Goal: Task Accomplishment & Management: Manage account settings

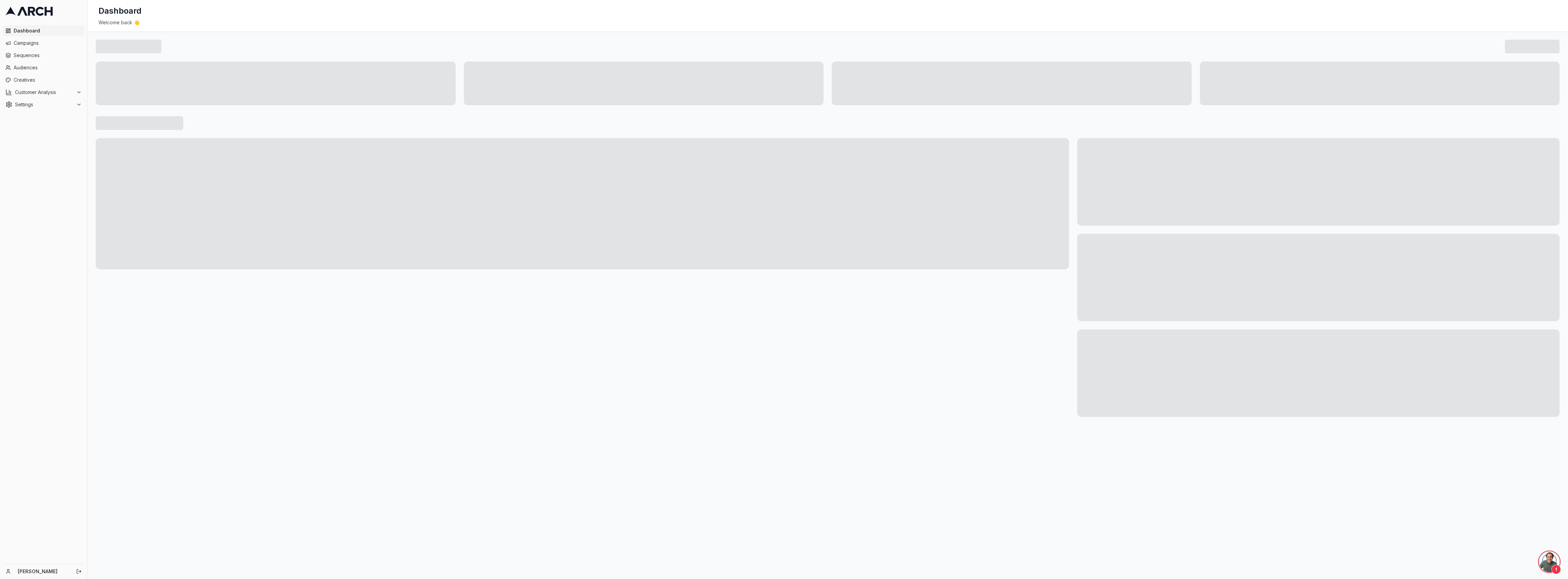
scroll to position [1283, 0]
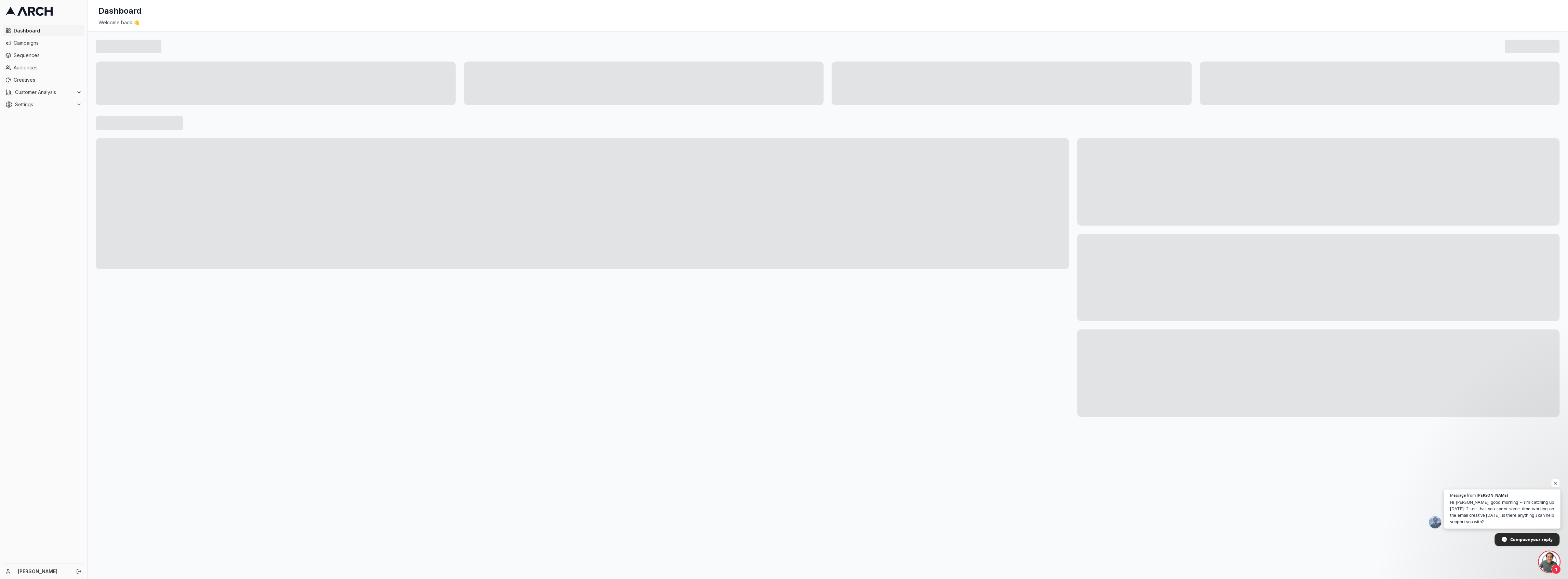
drag, startPoint x: 1495, startPoint y: 511, endPoint x: 1495, endPoint y: 507, distance: 4.0
click at [1495, 510] on span "Hi [PERSON_NAME], good morning -- I'm catching up [DATE]. I see that you spent …" at bounding box center [1502, 512] width 105 height 26
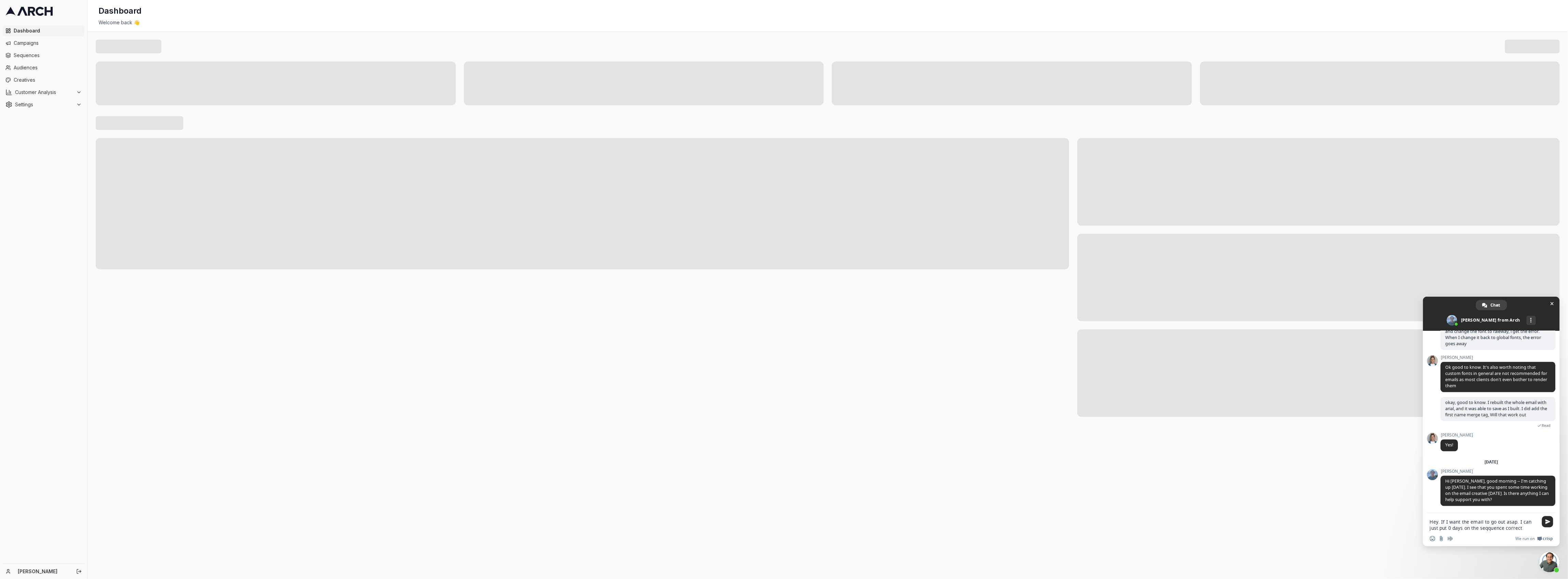
type textarea "Hey. If I want the email to go out asap. I can just put 0 days on the seqquence…"
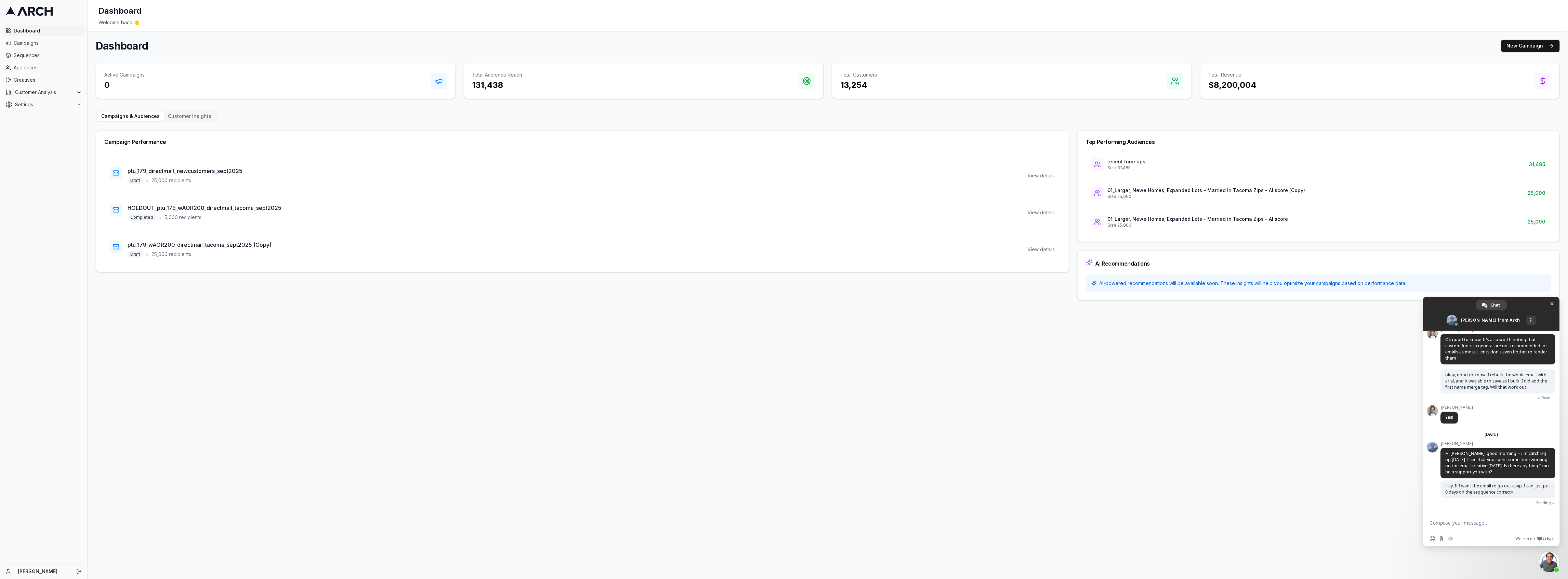
scroll to position [1306, 0]
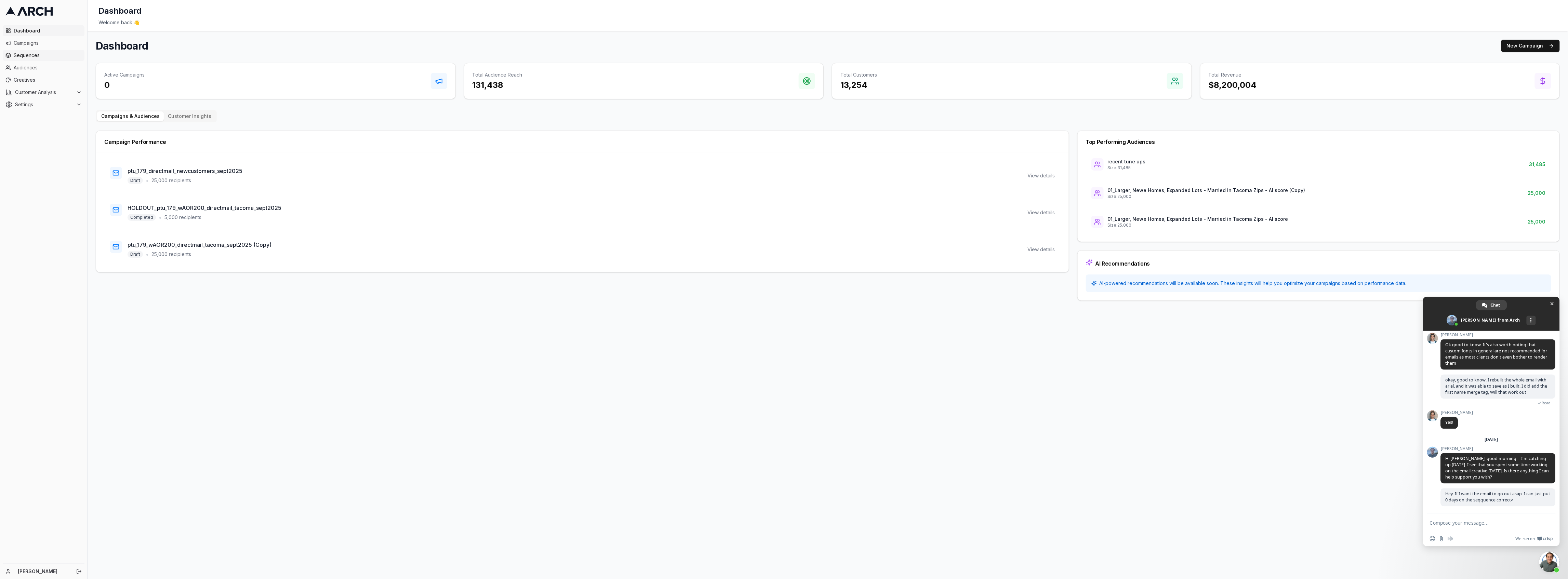
click at [29, 50] on link "Sequences" at bounding box center [43, 56] width 82 height 11
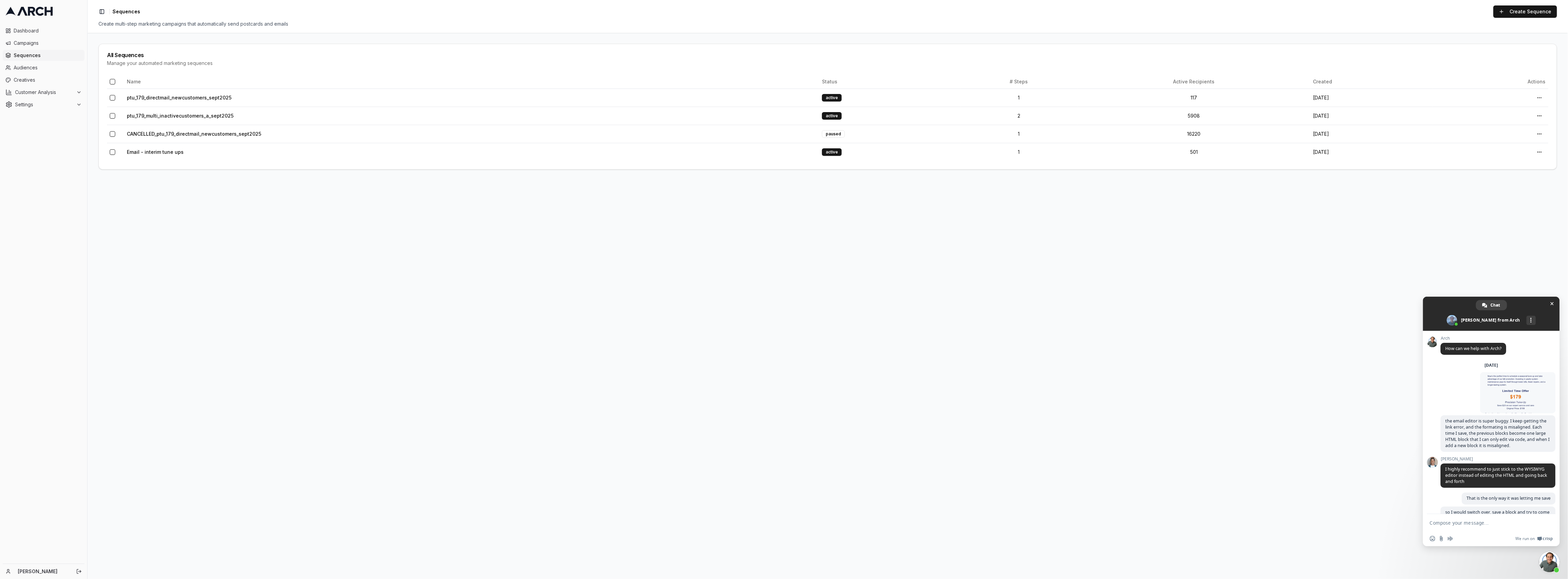
scroll to position [1306, 0]
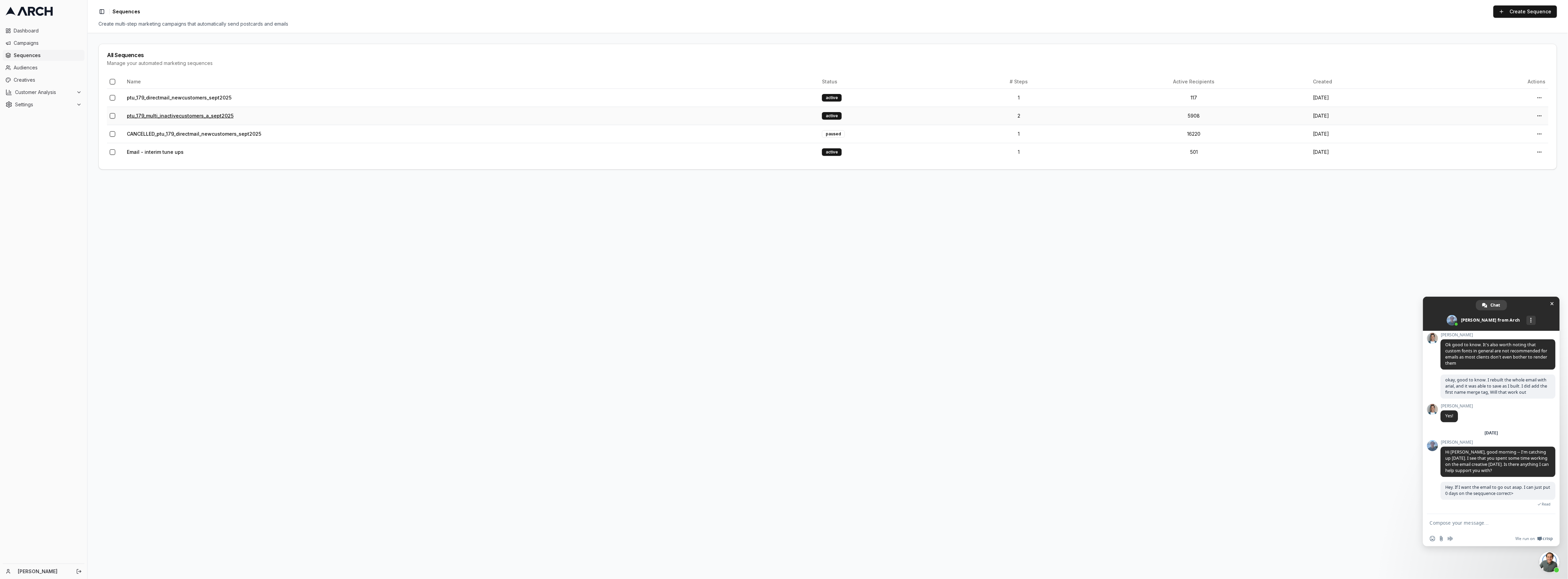
click at [169, 116] on link "ptu_179_multi_inactivecustomers_a_sept2025" at bounding box center [180, 116] width 107 height 6
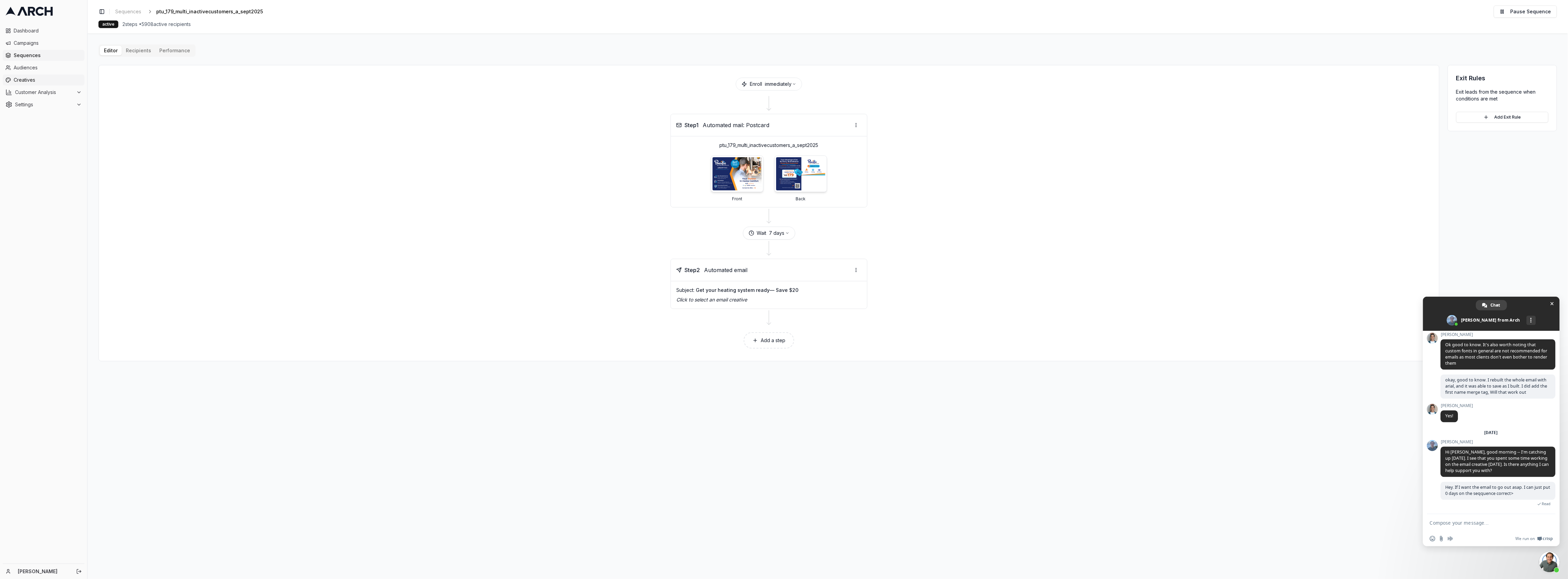
click at [26, 82] on span "Creatives" at bounding box center [48, 80] width 68 height 7
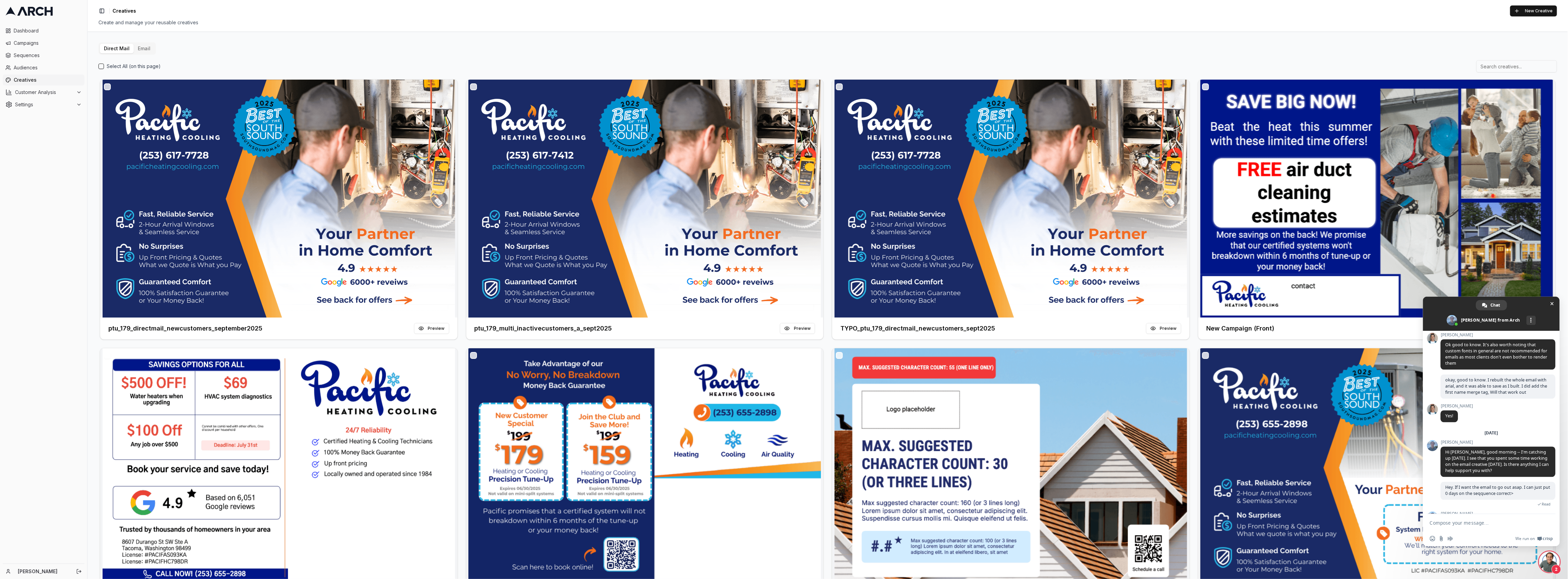
scroll to position [1378, 0]
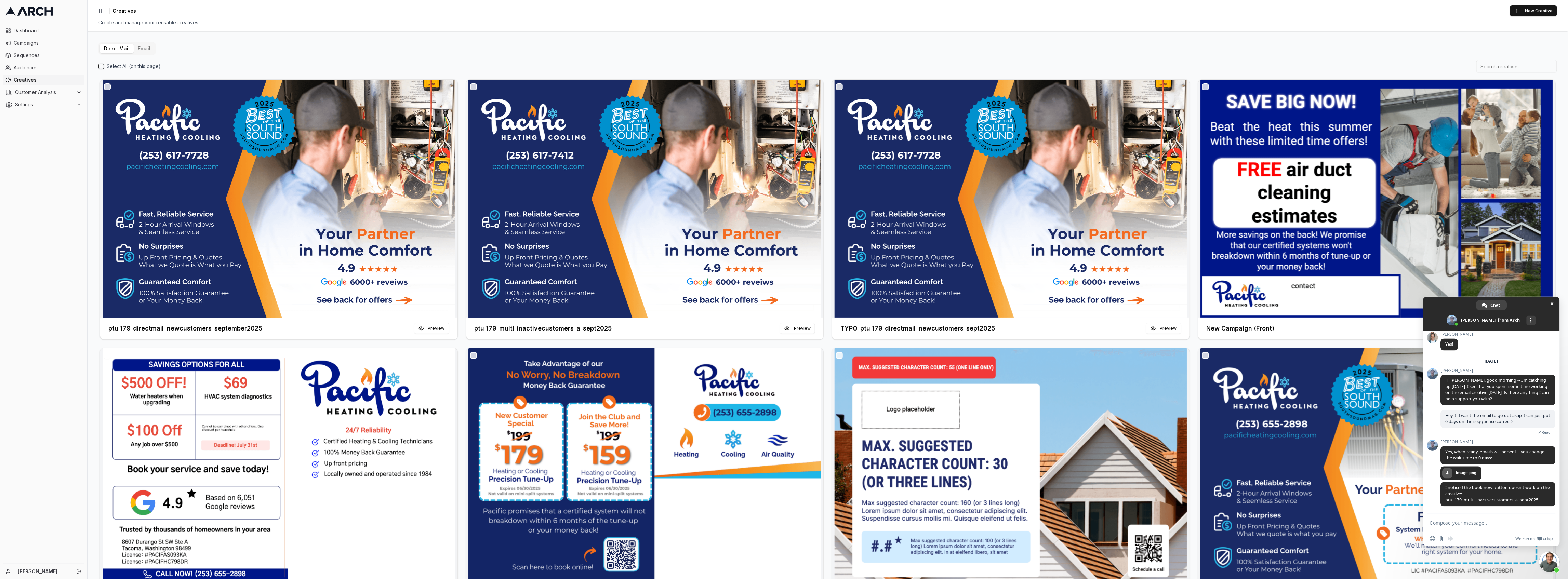
click at [33, 82] on span "Creatives" at bounding box center [48, 80] width 68 height 7
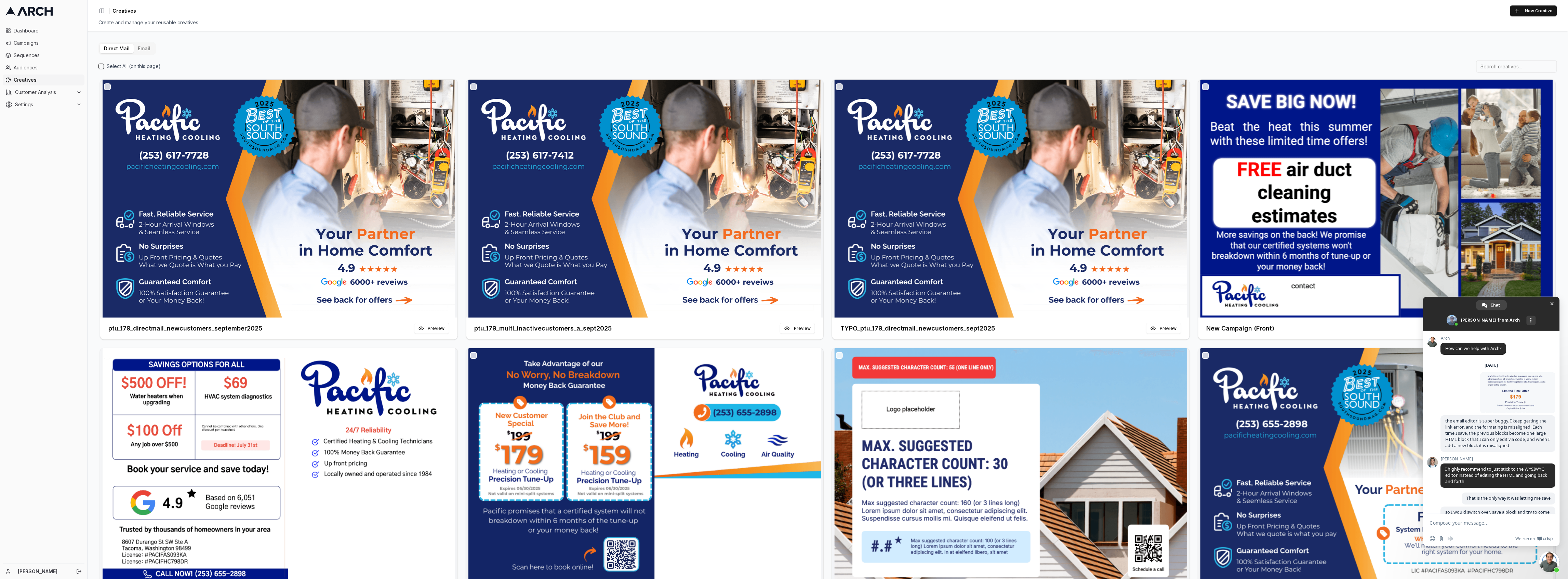
scroll to position [1378, 0]
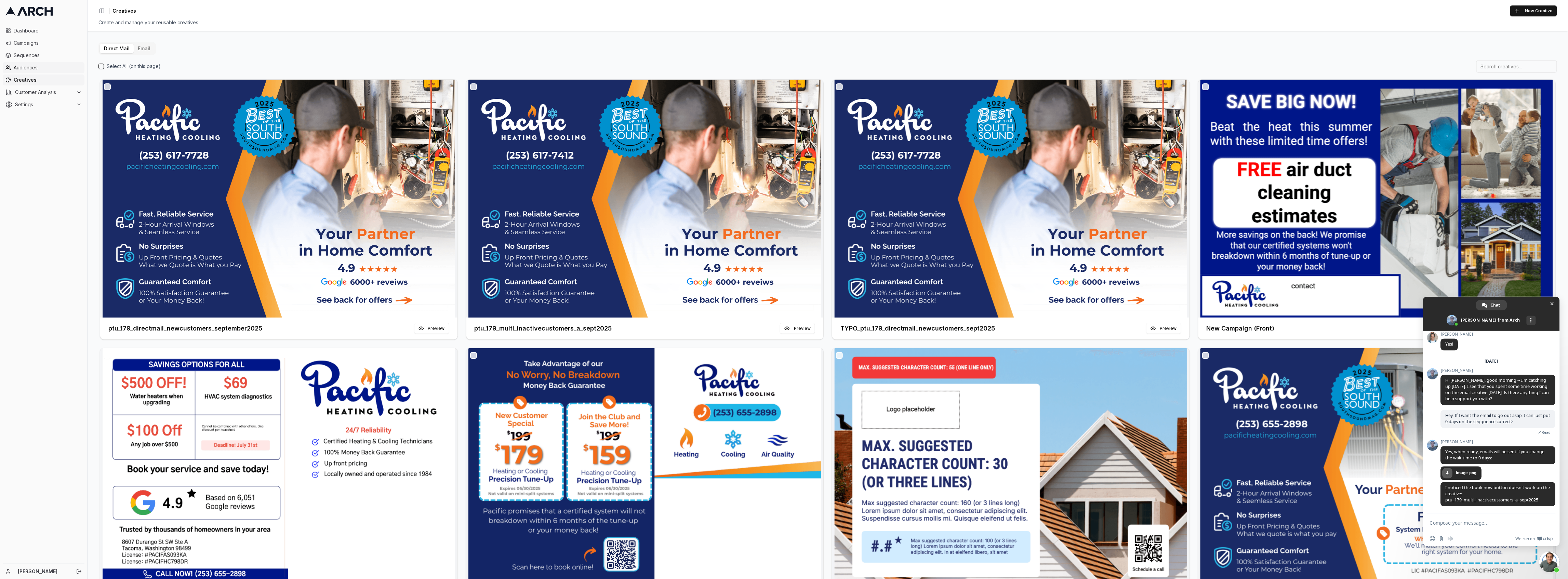
click at [29, 72] on link "Audiences" at bounding box center [43, 68] width 82 height 11
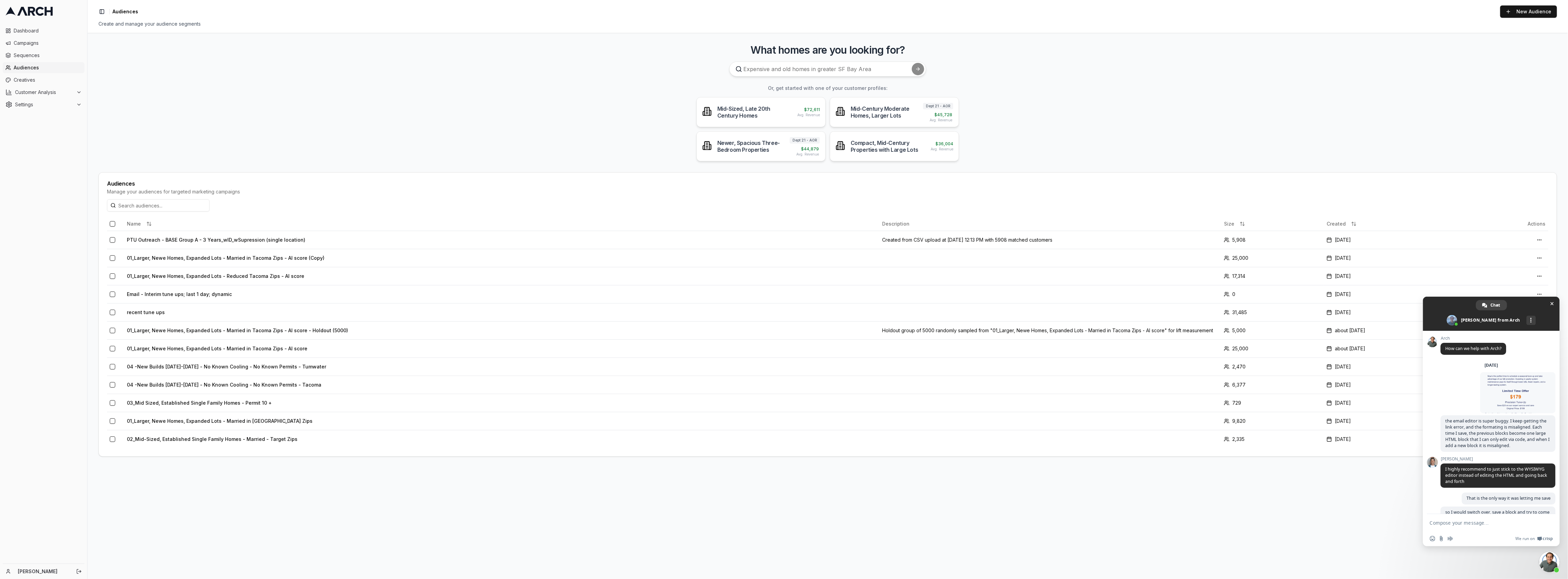
scroll to position [1378, 0]
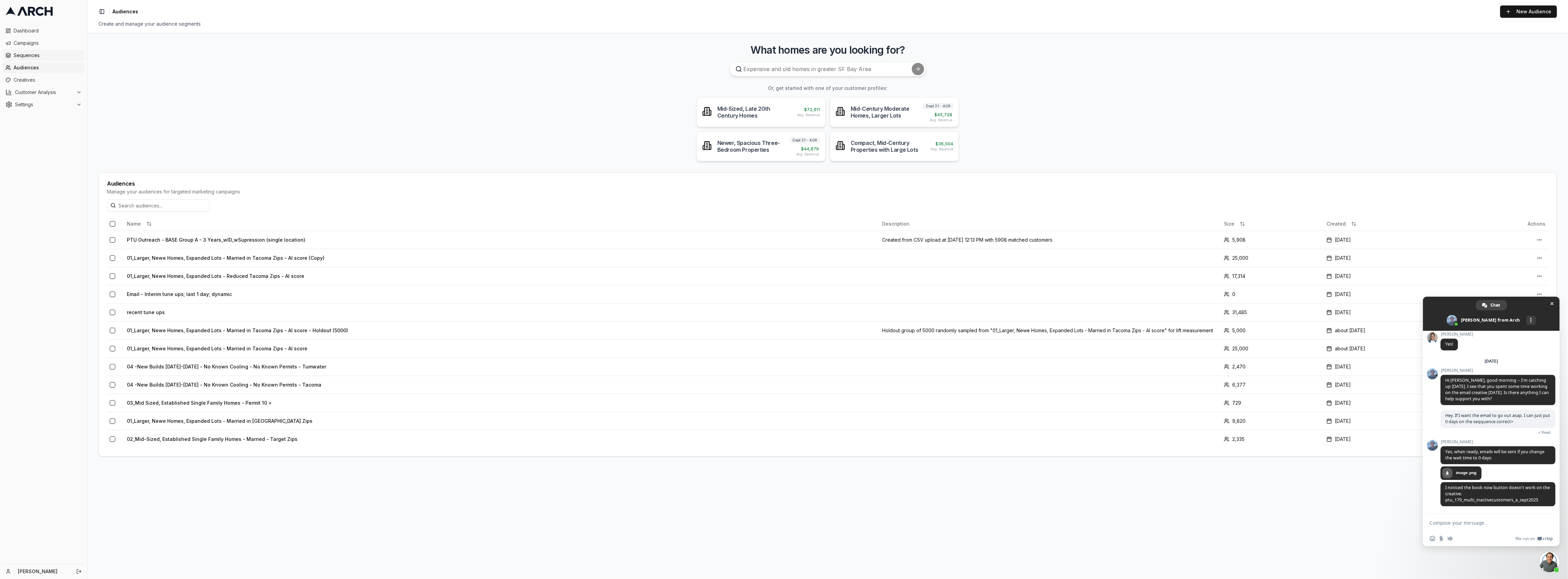
click at [35, 56] on span "Sequences" at bounding box center [48, 56] width 68 height 7
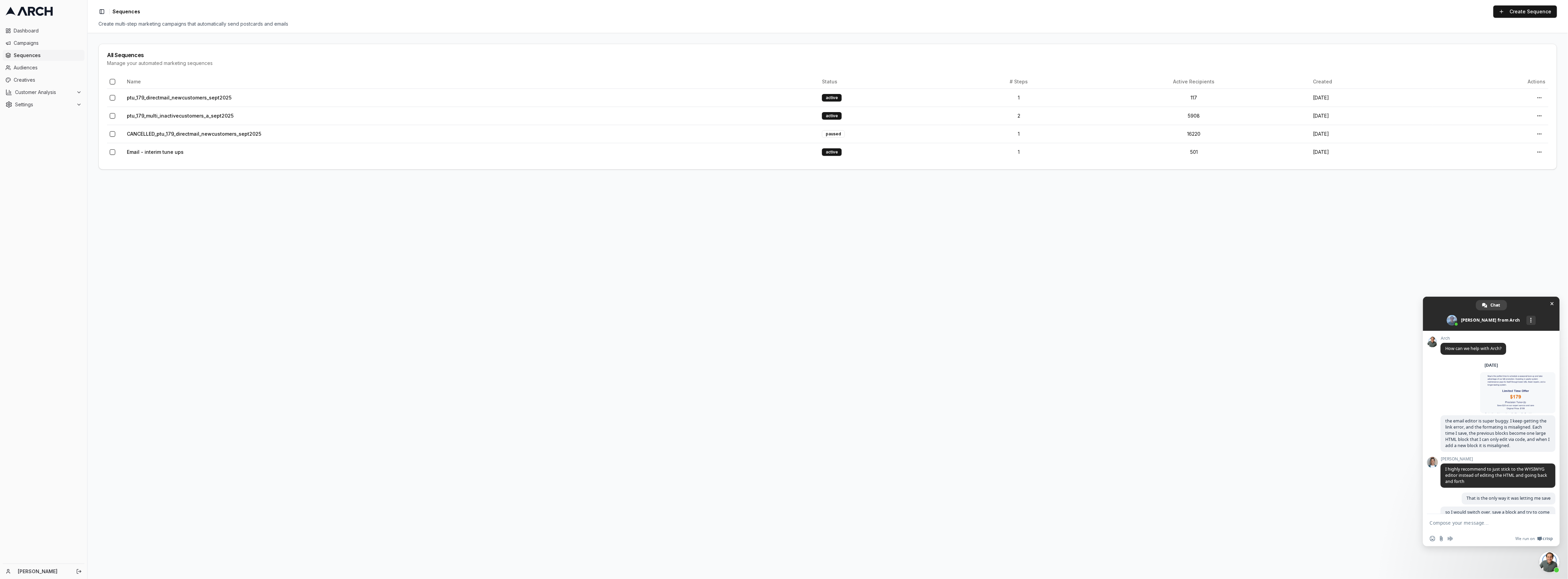
scroll to position [1378, 0]
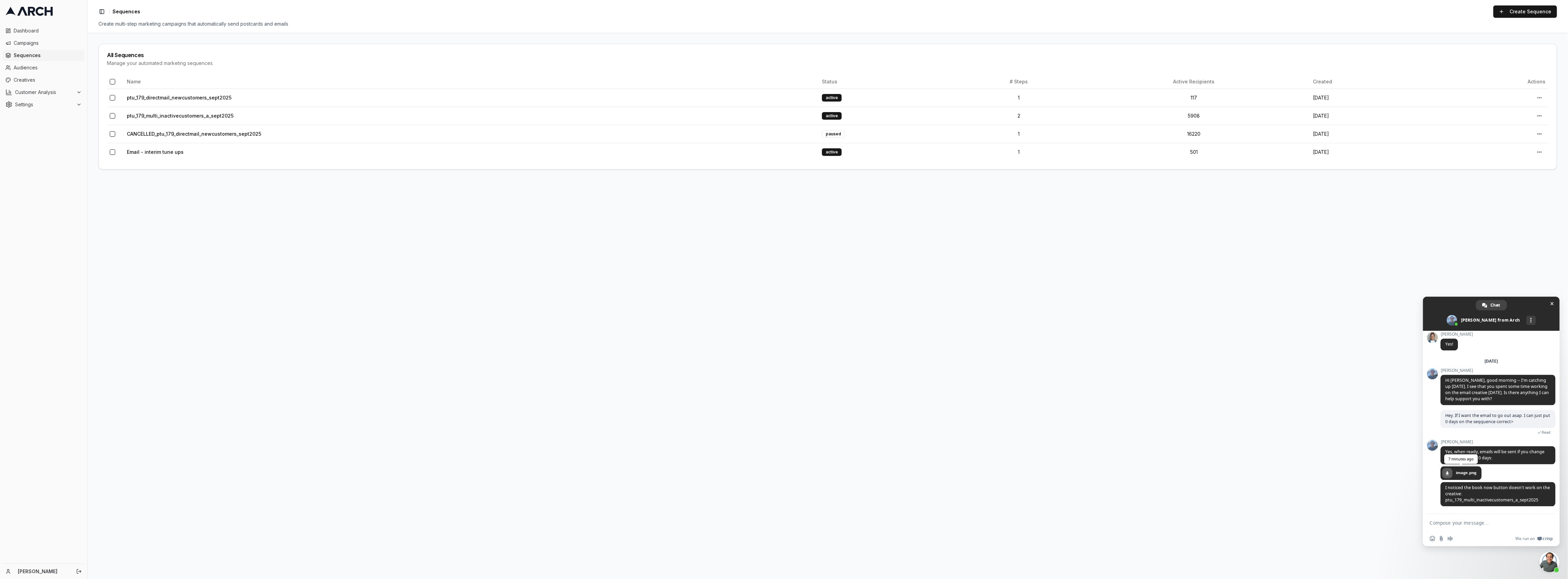
click at [1456, 476] on span "image.png" at bounding box center [1466, 472] width 20 height 6
click at [1485, 495] on span "I noticed the book now button doesn't work on the creative: ptu_179_multi_inact…" at bounding box center [1498, 494] width 115 height 24
click at [1466, 490] on span "I noticed the book now button doesn't work on the creative: ptu_179_multi_inact…" at bounding box center [1498, 494] width 105 height 18
click at [1479, 521] on textarea "Compose your message..." at bounding box center [1483, 523] width 108 height 6
type textarea "w"
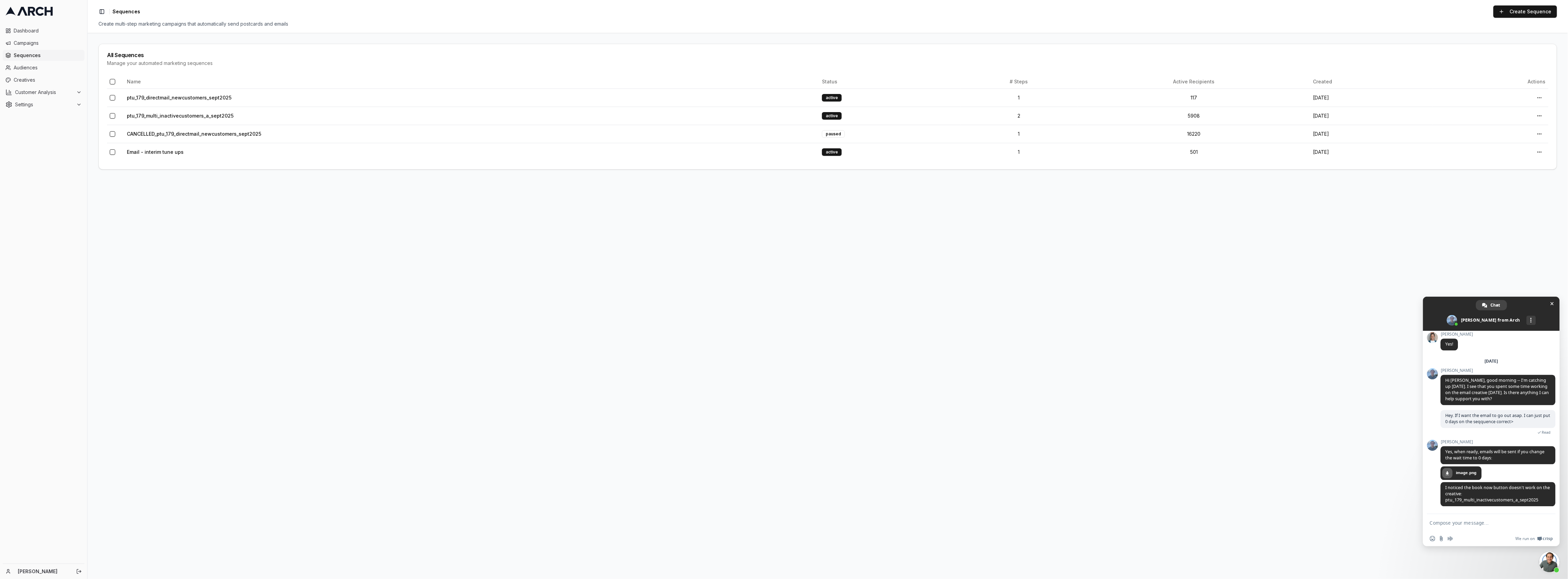
click at [34, 56] on span "Sequences" at bounding box center [48, 56] width 68 height 7
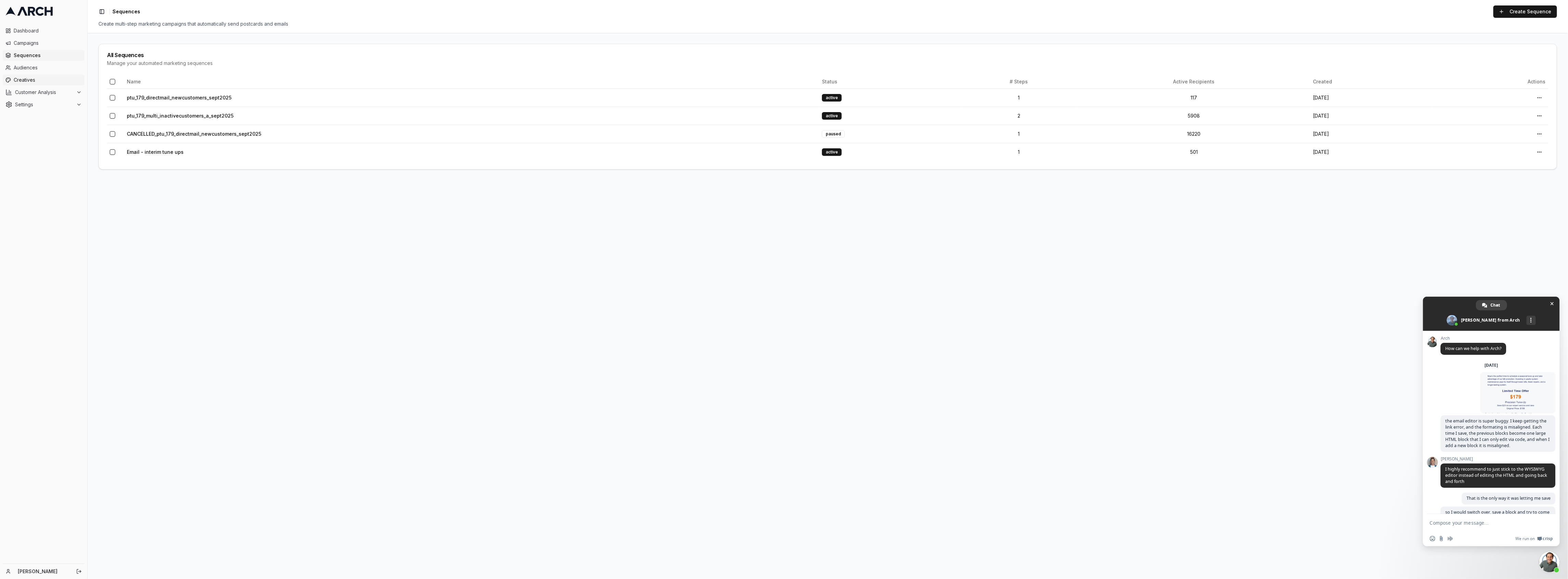
scroll to position [1378, 0]
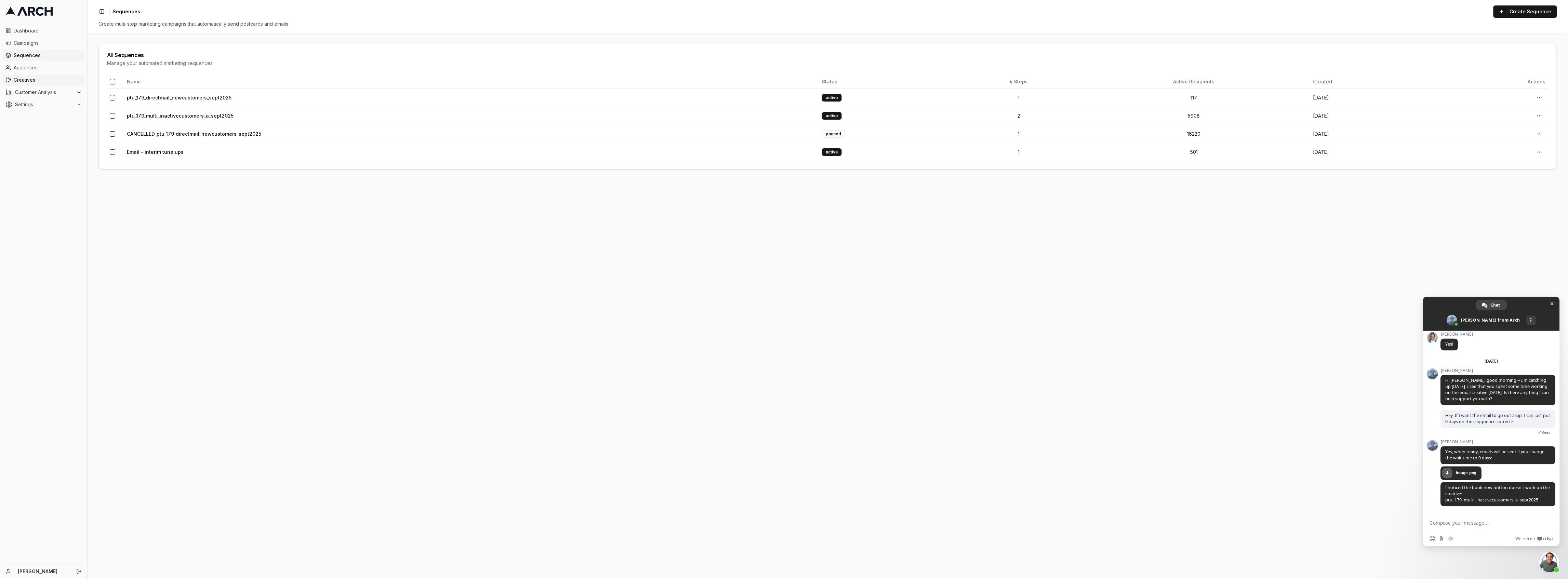
click at [29, 77] on span "Creatives" at bounding box center [48, 80] width 68 height 7
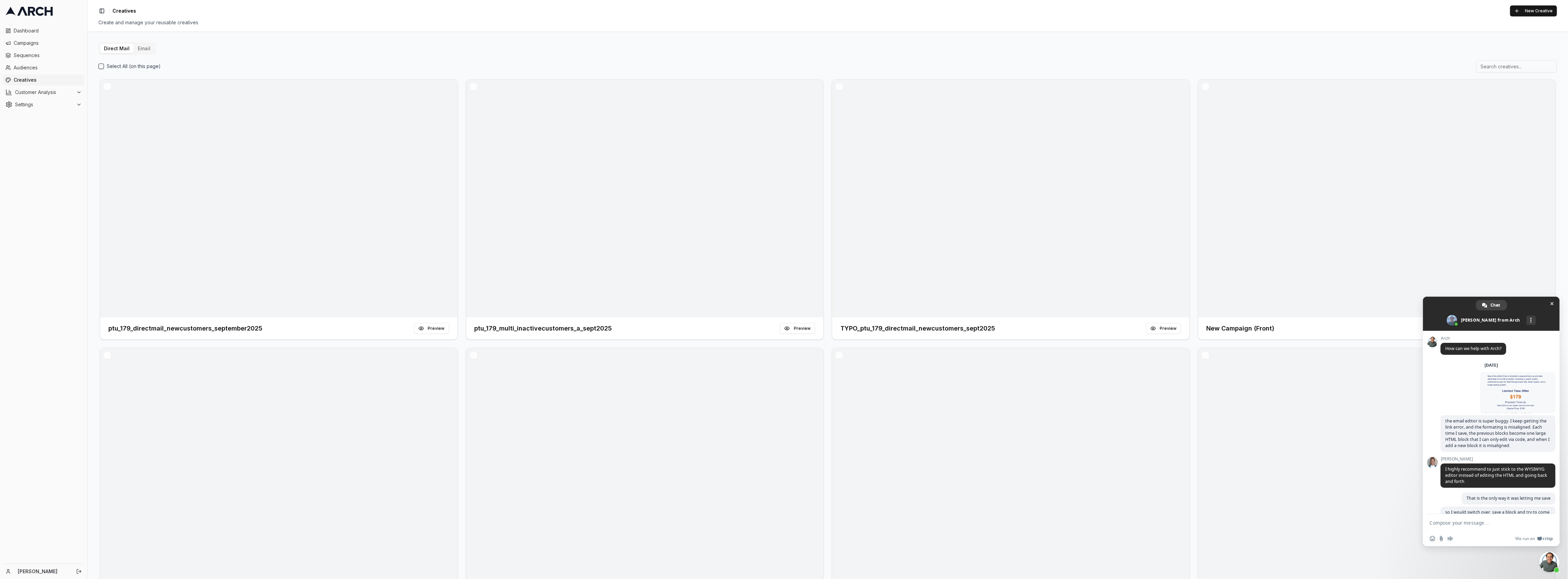
scroll to position [1378, 0]
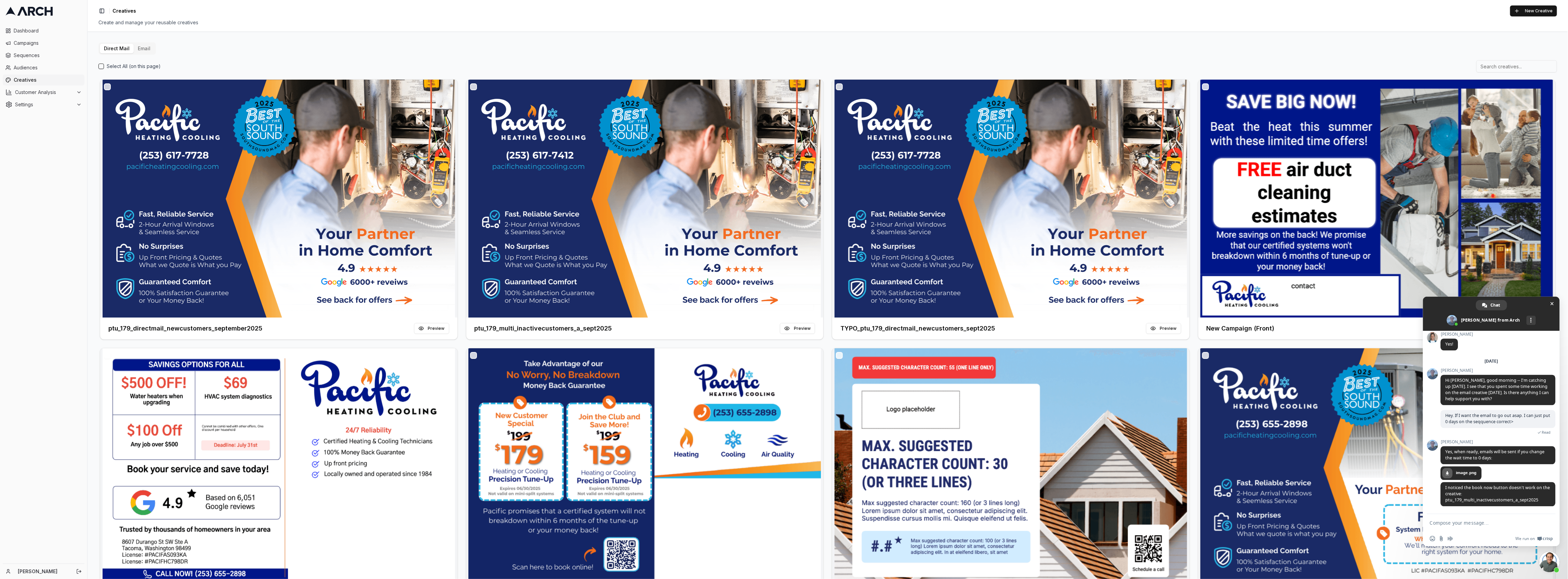
click at [146, 45] on button "Email" at bounding box center [144, 49] width 21 height 10
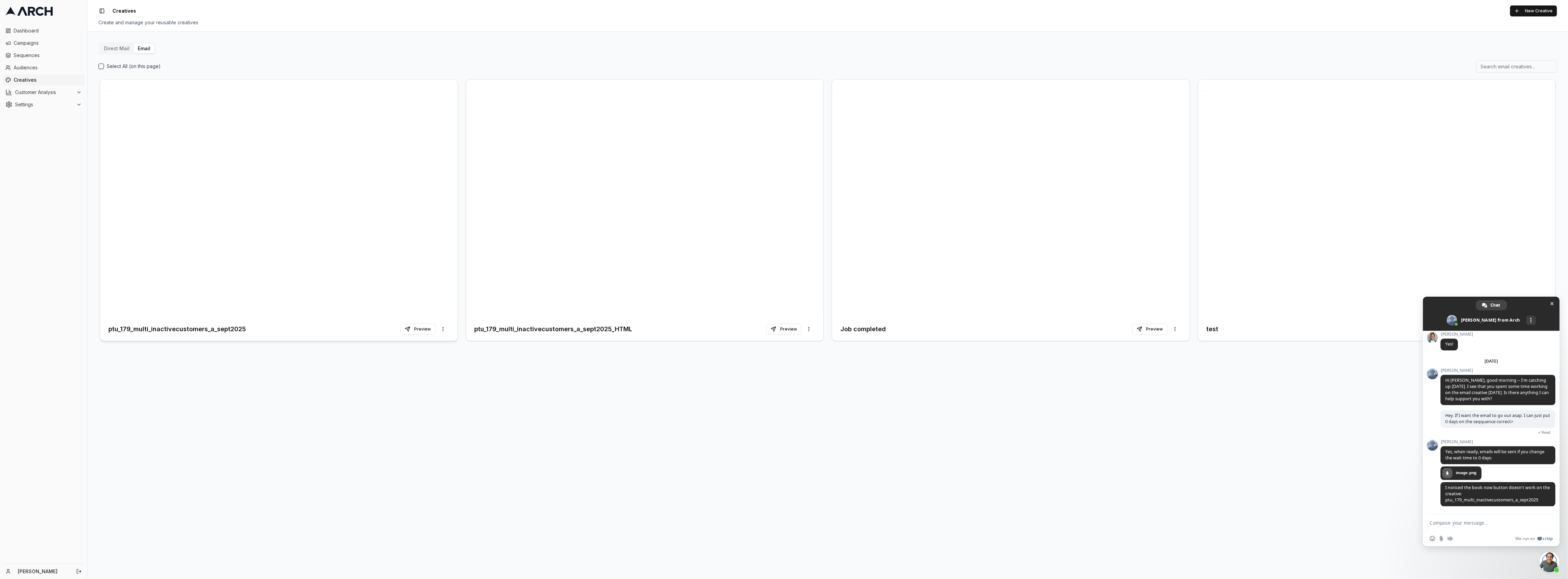
click at [335, 241] on div at bounding box center [279, 198] width 358 height 238
click at [818, 355] on div at bounding box center [828, 302] width 1480 height 553
click at [1479, 522] on textarea "Compose your message..." at bounding box center [1483, 523] width 108 height 6
type textarea "the book now, or book online"
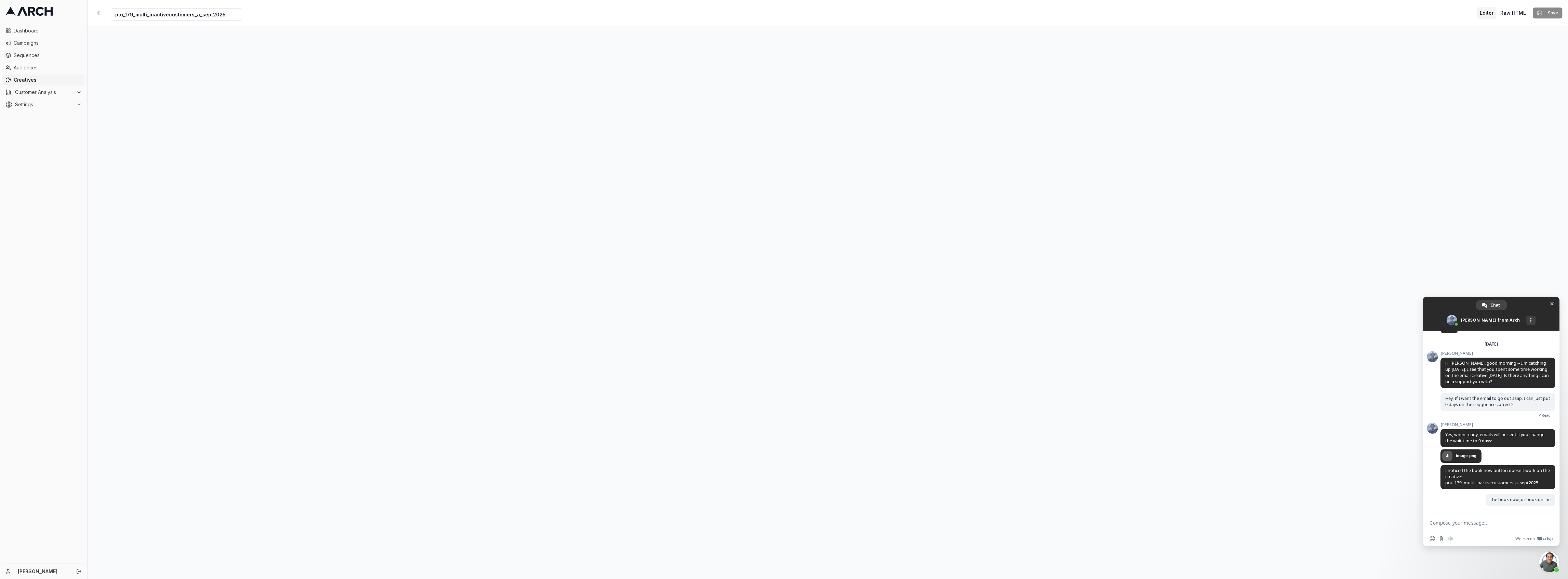
scroll to position [1395, 0]
click at [98, 10] on button "button" at bounding box center [99, 13] width 13 height 13
click at [420, 329] on button "Preview" at bounding box center [417, 330] width 36 height 11
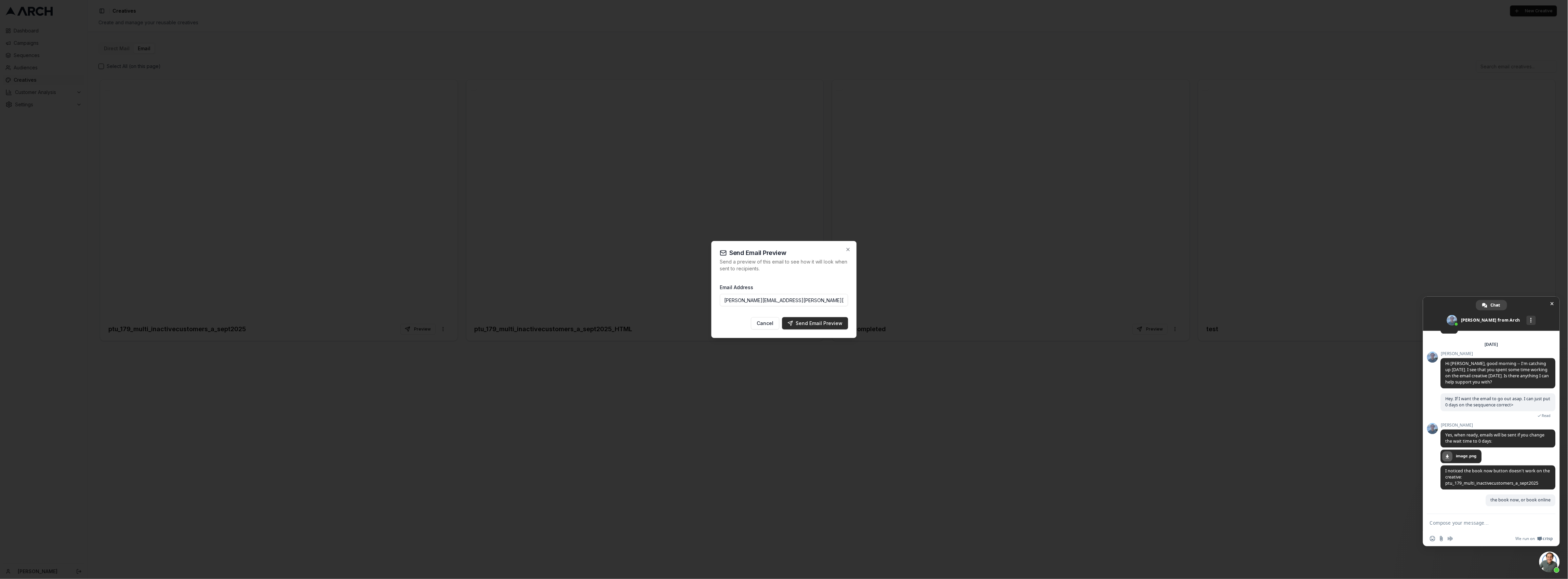
click at [800, 325] on div "Send Email Preview" at bounding box center [815, 323] width 55 height 7
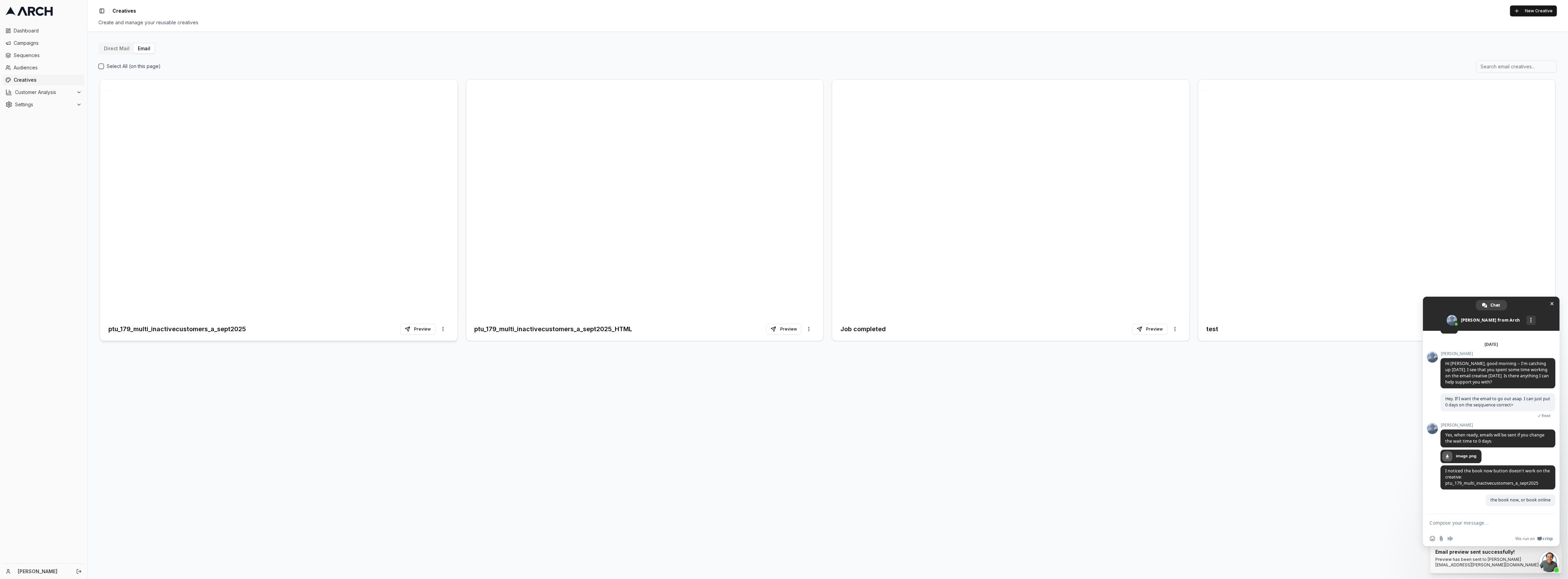
click at [233, 194] on div at bounding box center [279, 198] width 358 height 238
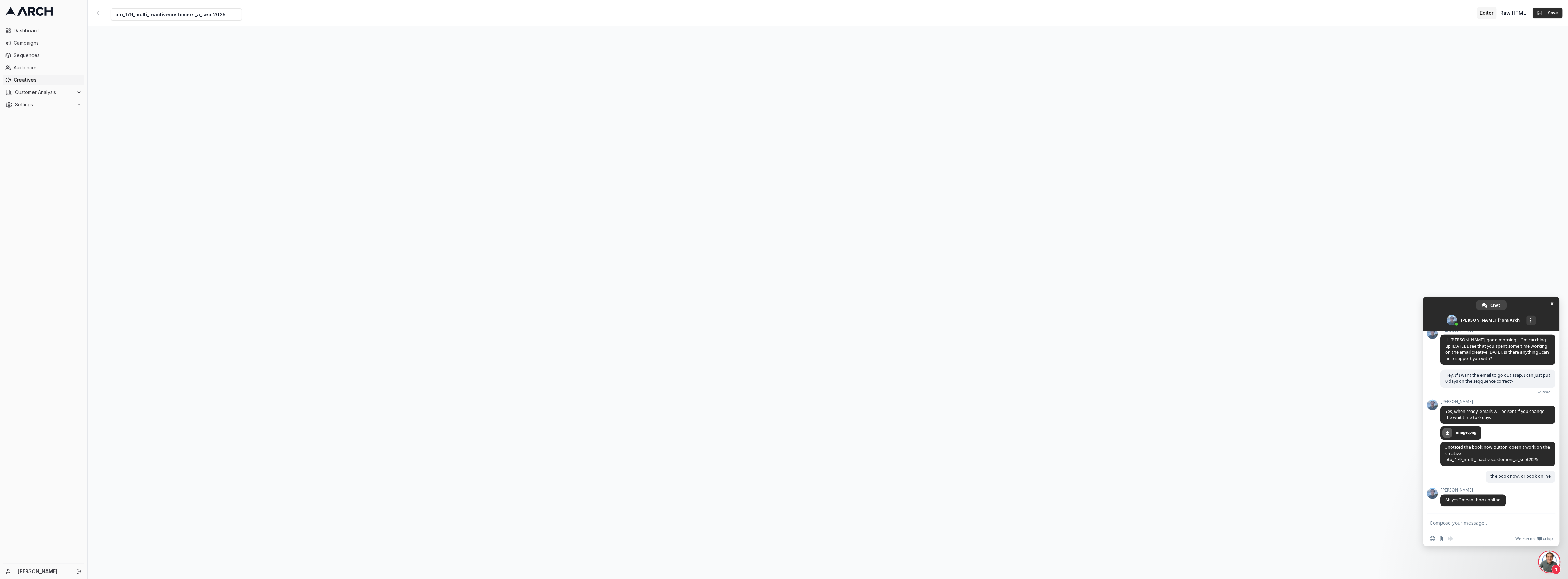
click at [1561, 15] on button "Save" at bounding box center [1548, 13] width 29 height 11
click at [415, 327] on button "Preview" at bounding box center [417, 330] width 36 height 11
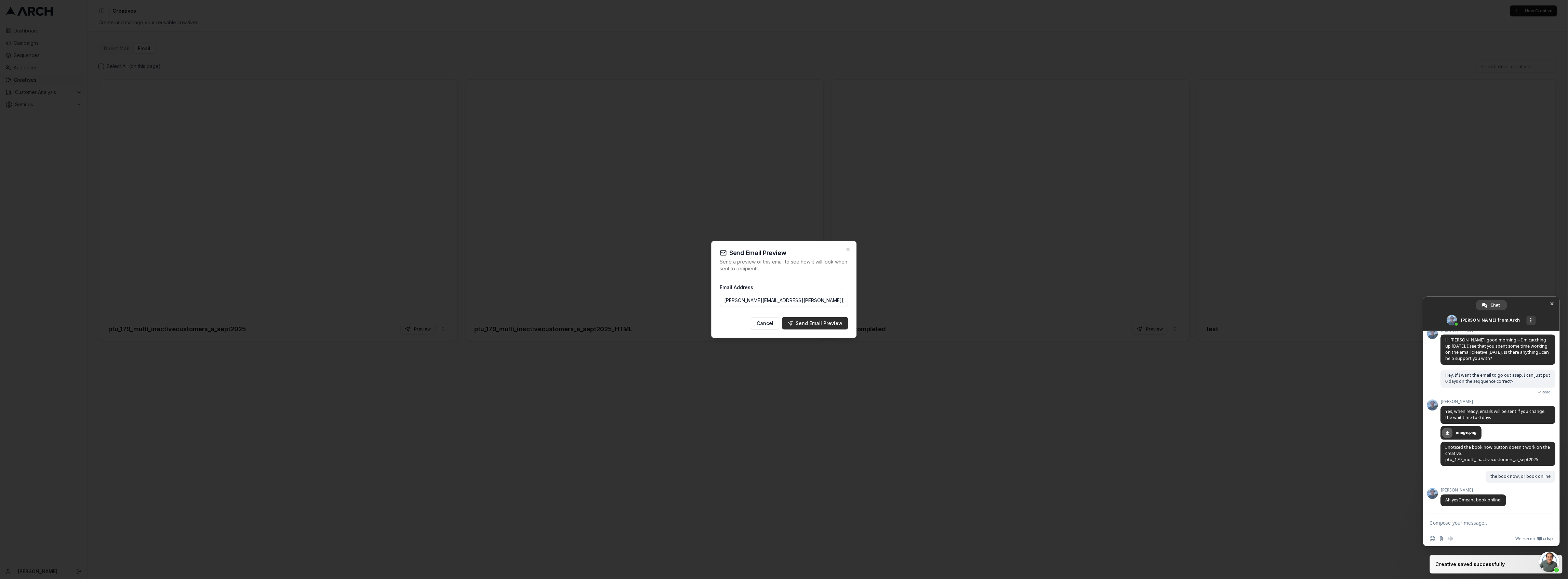
click at [813, 322] on div "Send Email Preview" at bounding box center [815, 323] width 55 height 7
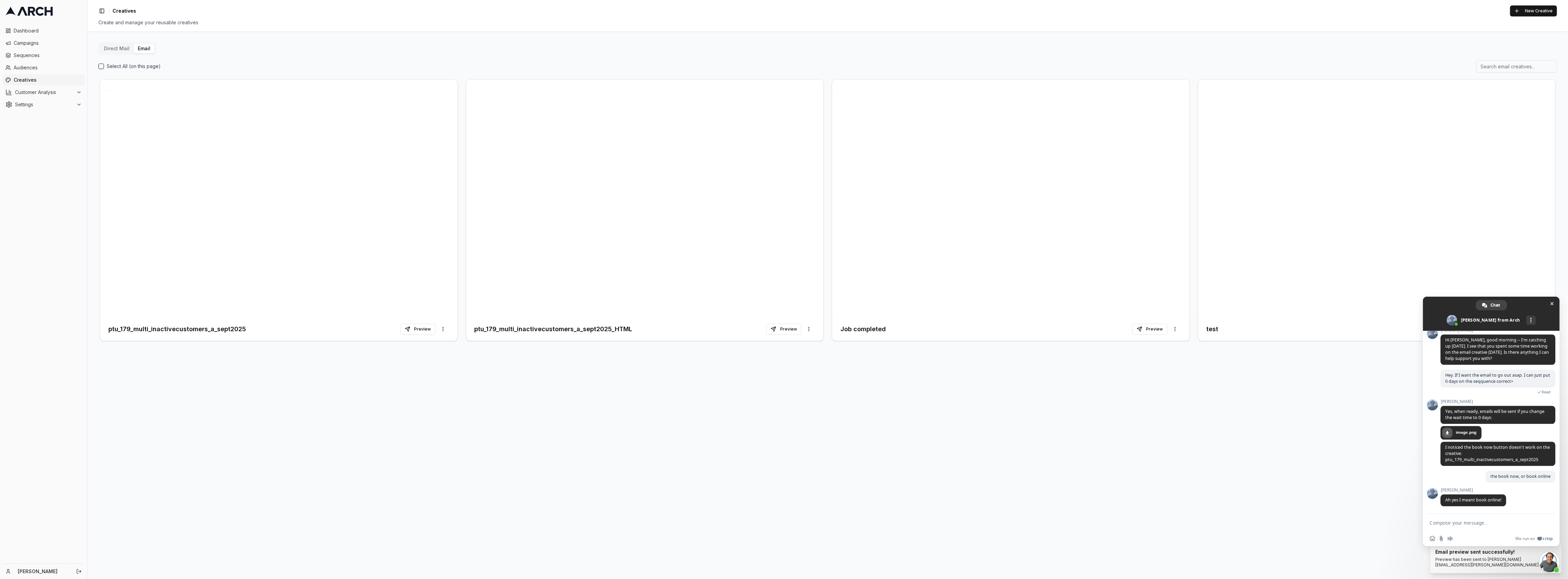
click at [1487, 524] on textarea "Compose your message..." at bounding box center [1483, 523] width 108 height 6
type textarea "I"
type textarea "it was missng the URL. i just added it"
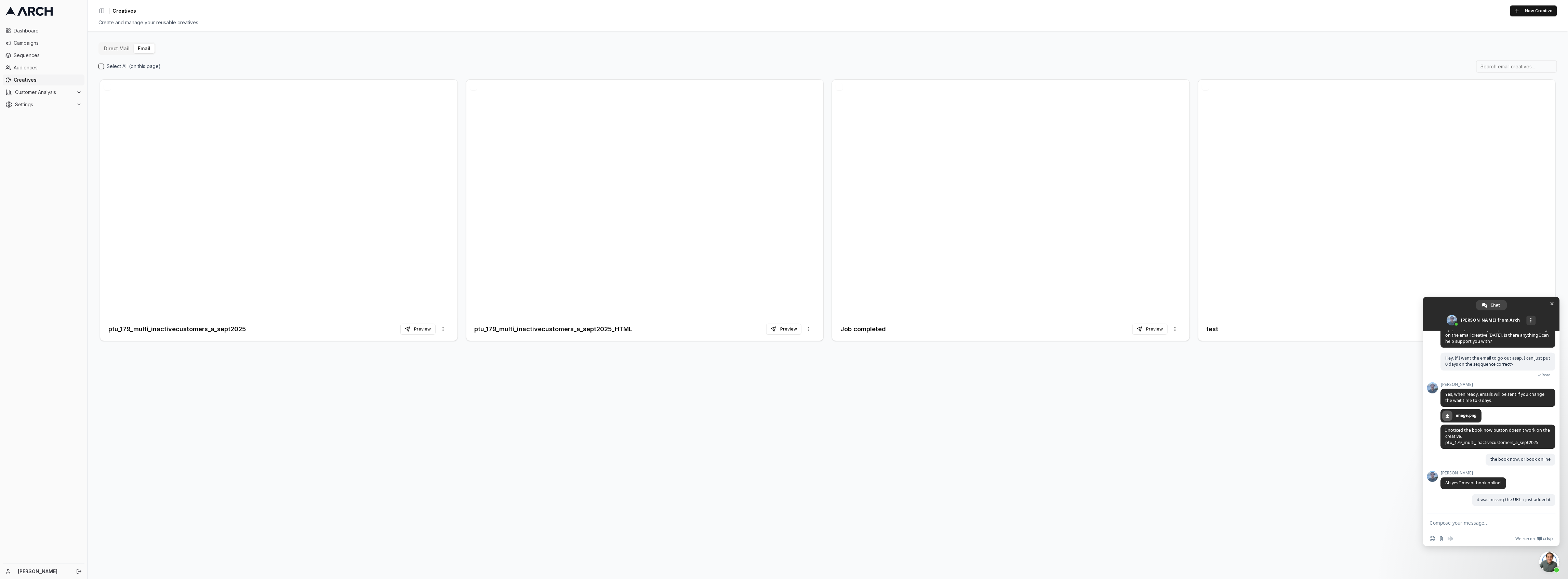
scroll to position [1435, 0]
click at [433, 326] on button "Preview" at bounding box center [417, 330] width 36 height 11
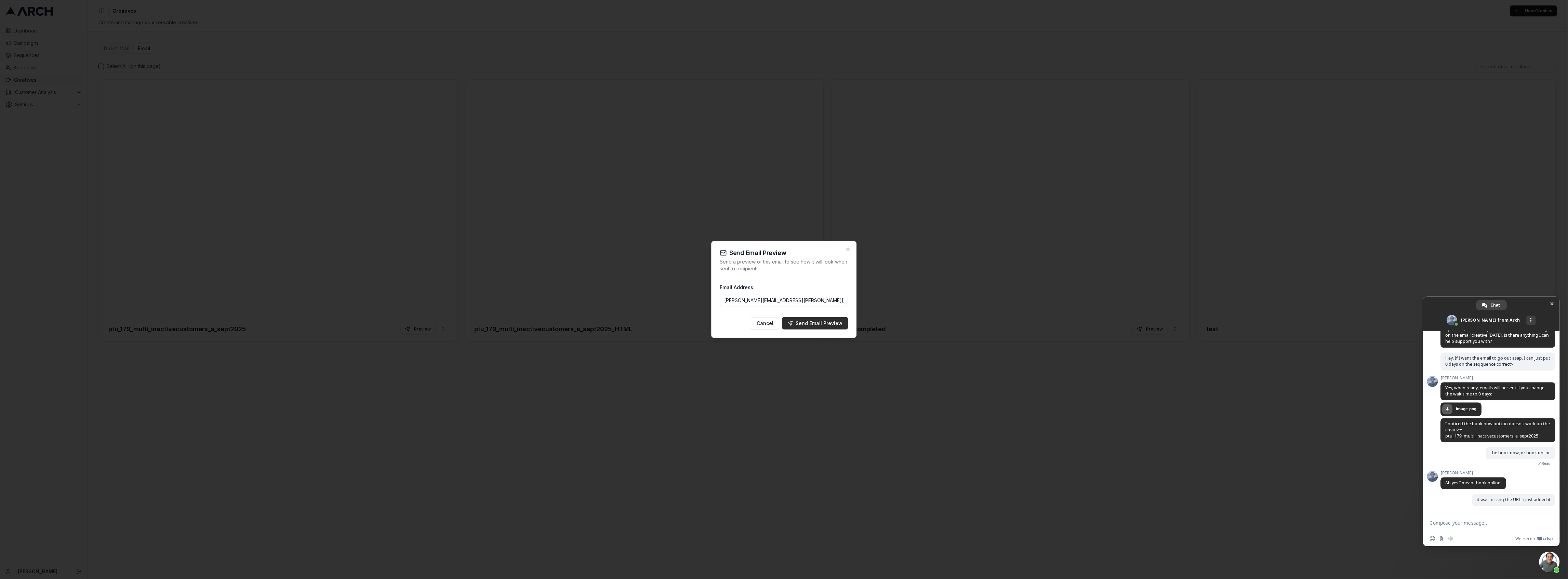
click at [827, 327] on div "Send Email Preview" at bounding box center [815, 323] width 55 height 7
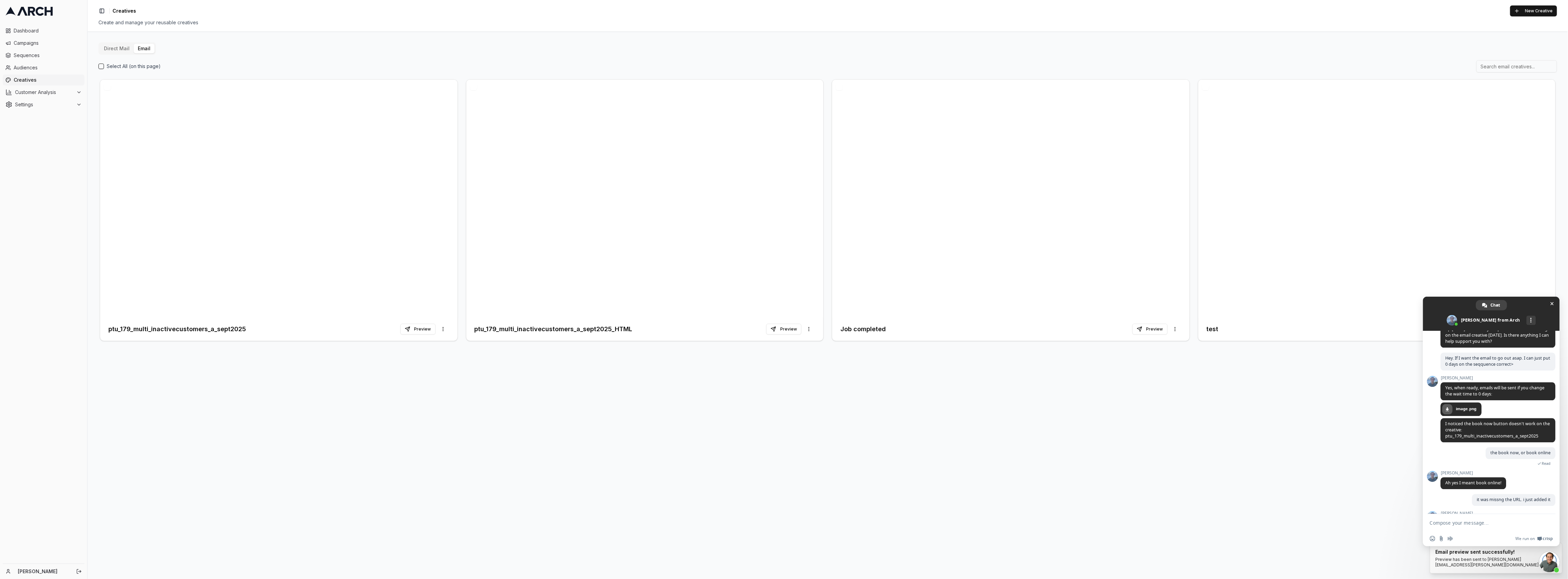
scroll to position [1465, 0]
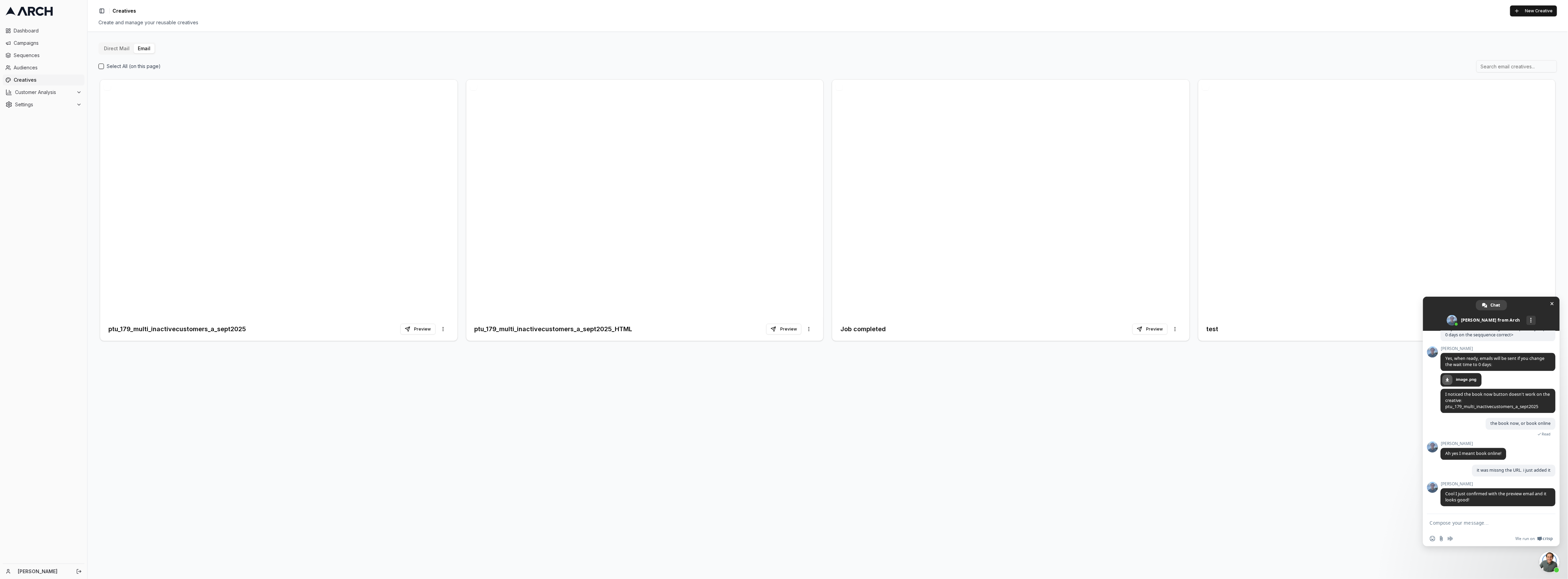
click at [1496, 525] on textarea "Compose your message..." at bounding box center [1483, 523] width 108 height 6
type textarea "a"
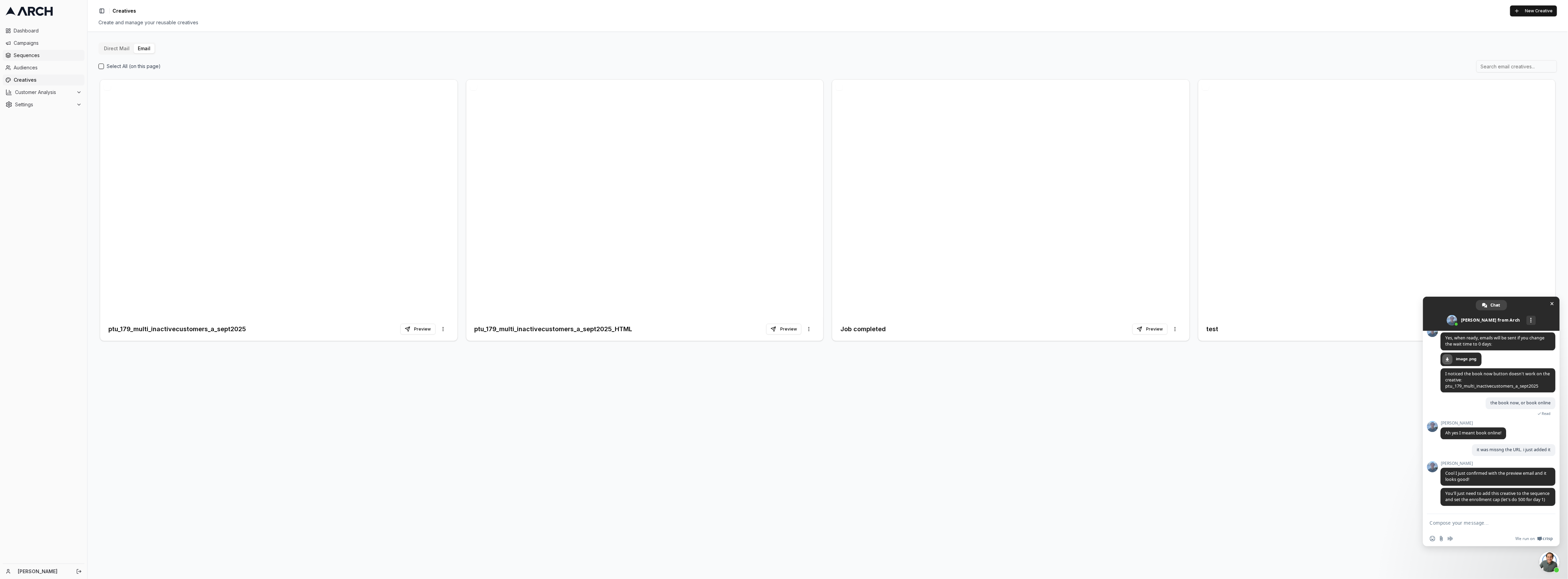
click at [24, 56] on span "Sequences" at bounding box center [48, 56] width 68 height 7
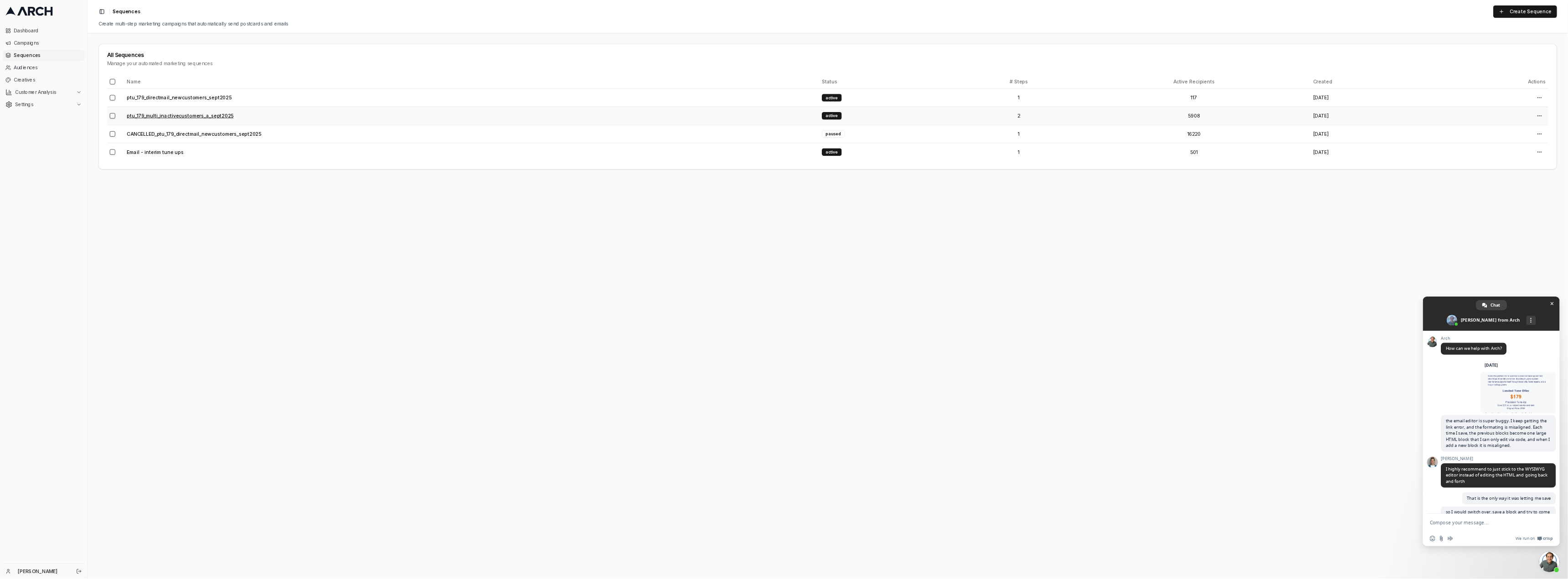
scroll to position [1990, 0]
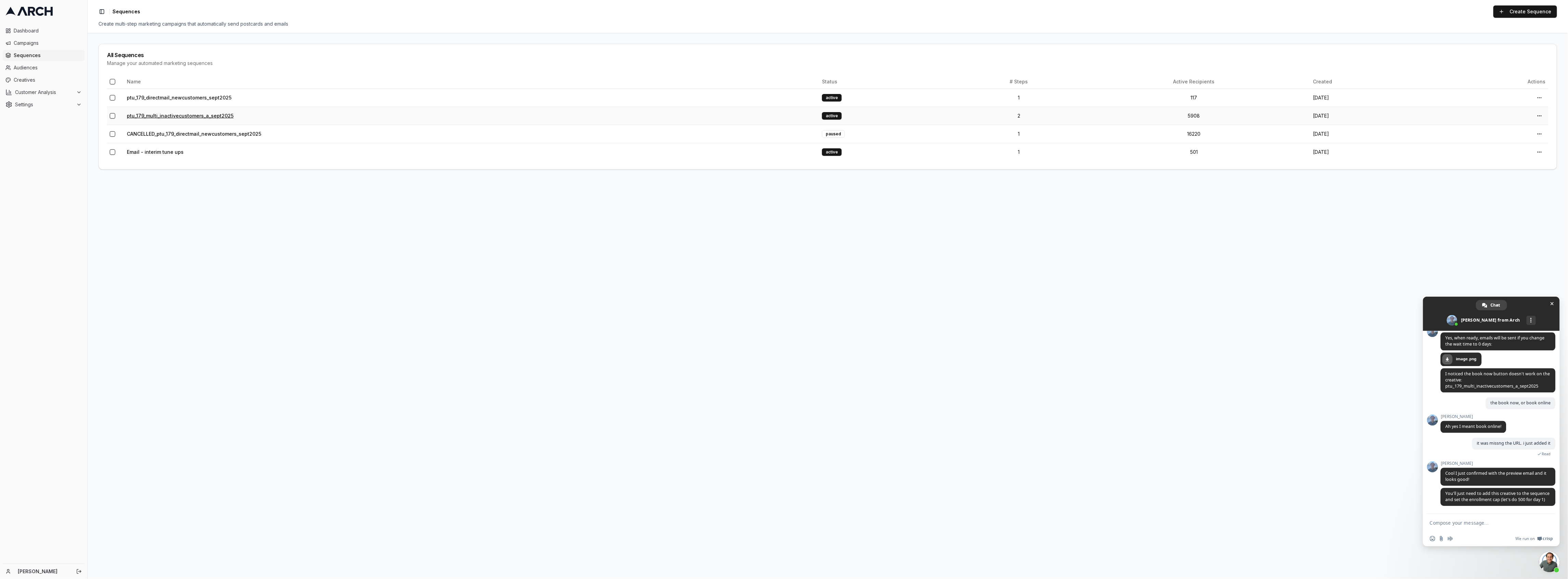
click at [160, 118] on link "ptu_179_multi_inactivecustomers_a_sept2025" at bounding box center [180, 116] width 107 height 6
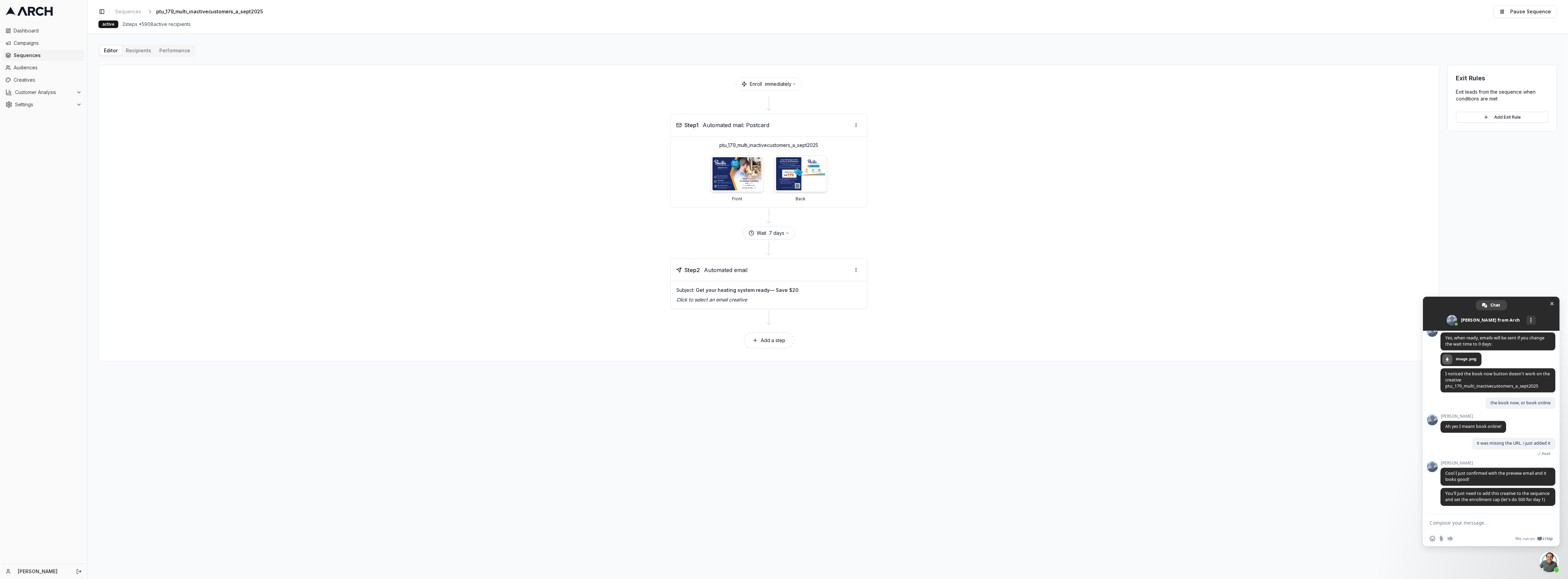
click at [725, 301] on p "Click to select an email creative" at bounding box center [769, 300] width 185 height 7
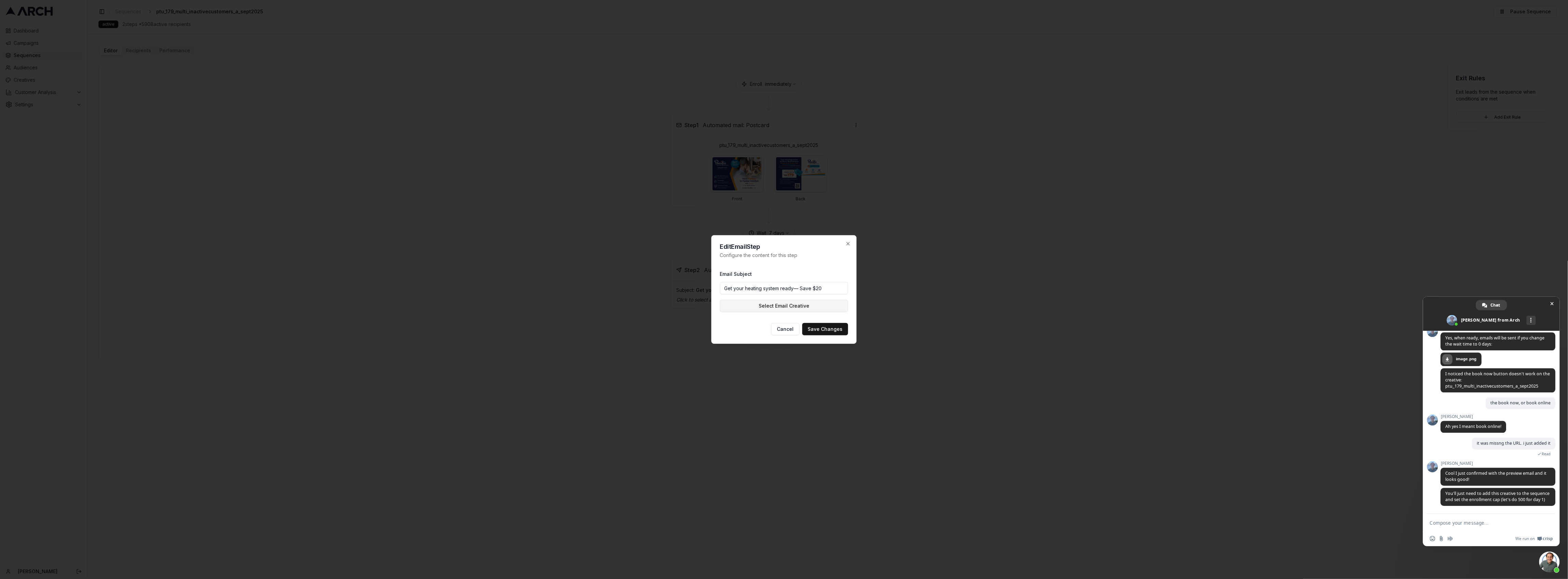
click at [760, 307] on button "Select Email Creative" at bounding box center [784, 306] width 128 height 13
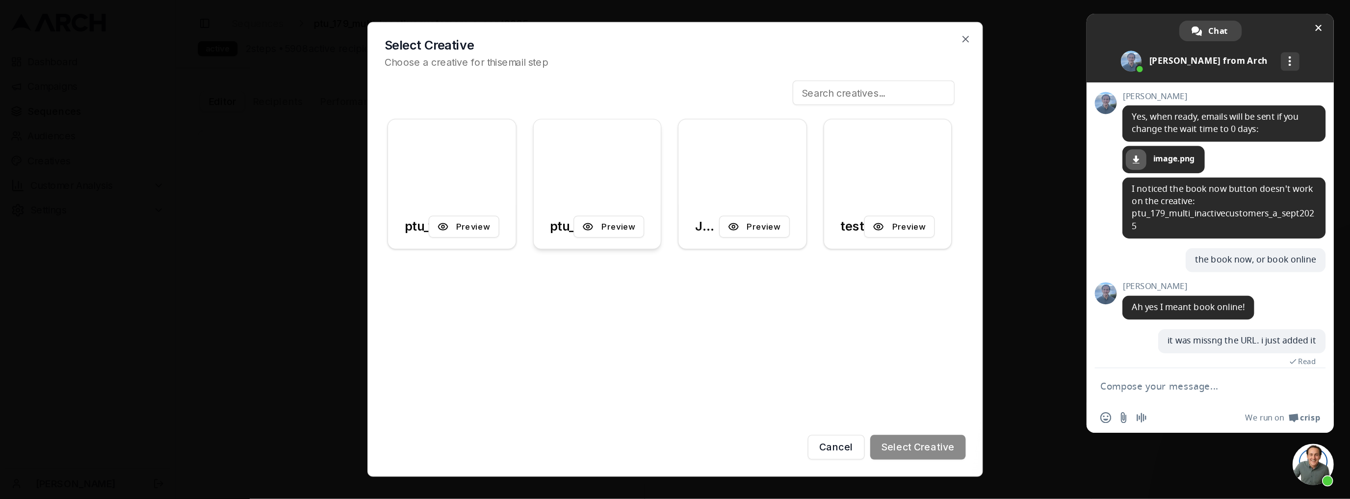
scroll to position [2262, 0]
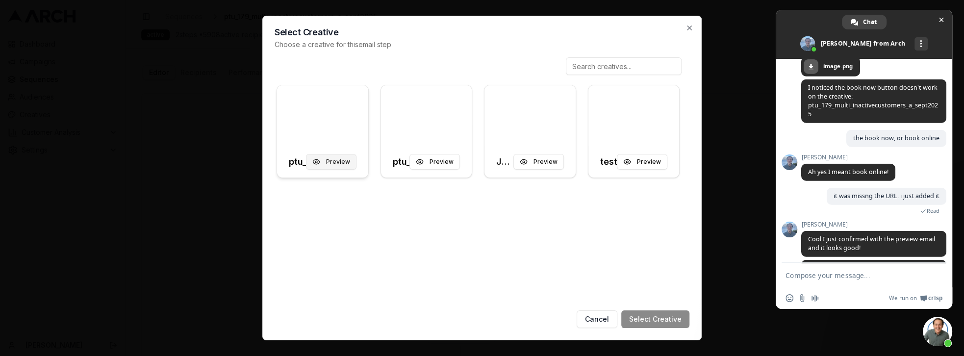
click at [332, 161] on button "Preview" at bounding box center [331, 162] width 51 height 16
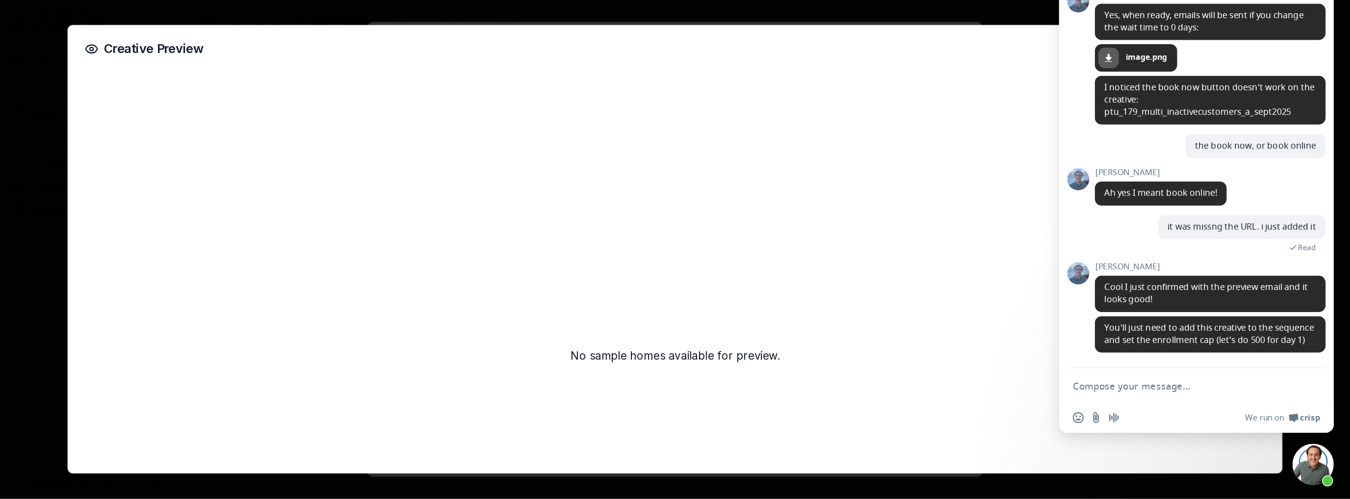
scroll to position [2206, 0]
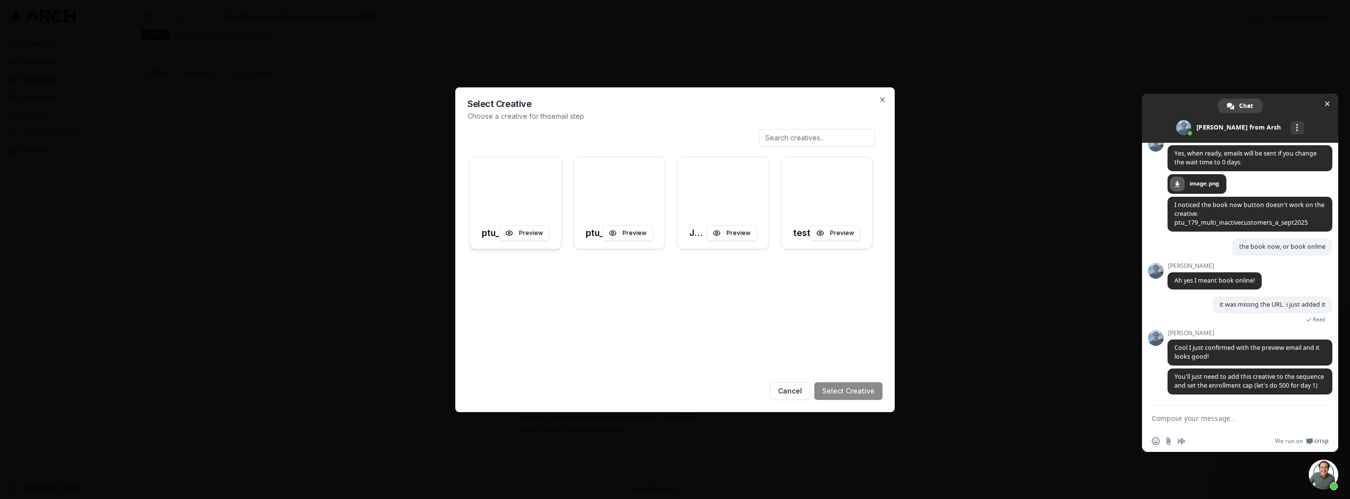
drag, startPoint x: 562, startPoint y: 188, endPoint x: 560, endPoint y: 215, distance: 26.5
click at [560, 215] on div "ptu_179_multi_inactivecustomers_a_sept2025 Preview ptu_179_multi_inactivecustom…" at bounding box center [670, 203] width 407 height 97
drag, startPoint x: 558, startPoint y: 206, endPoint x: 545, endPoint y: 168, distance: 40.3
click at [554, 169] on div at bounding box center [515, 187] width 91 height 61
drag, startPoint x: 516, startPoint y: 183, endPoint x: 504, endPoint y: 188, distance: 12.6
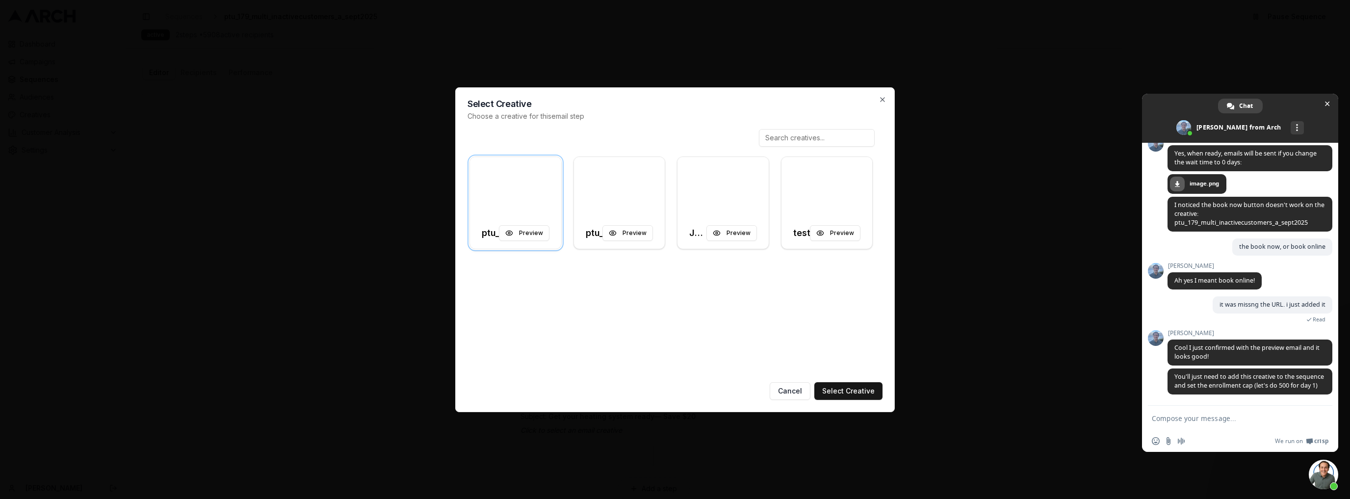
click at [504, 188] on div at bounding box center [515, 187] width 91 height 61
drag, startPoint x: 479, startPoint y: 231, endPoint x: 547, endPoint y: 234, distance: 68.3
click at [547, 234] on div "ptu_179_multi_inactivecustomers_a_sept2025 Preview" at bounding box center [515, 232] width 91 height 31
click at [789, 392] on button "Cancel" at bounding box center [790, 391] width 41 height 18
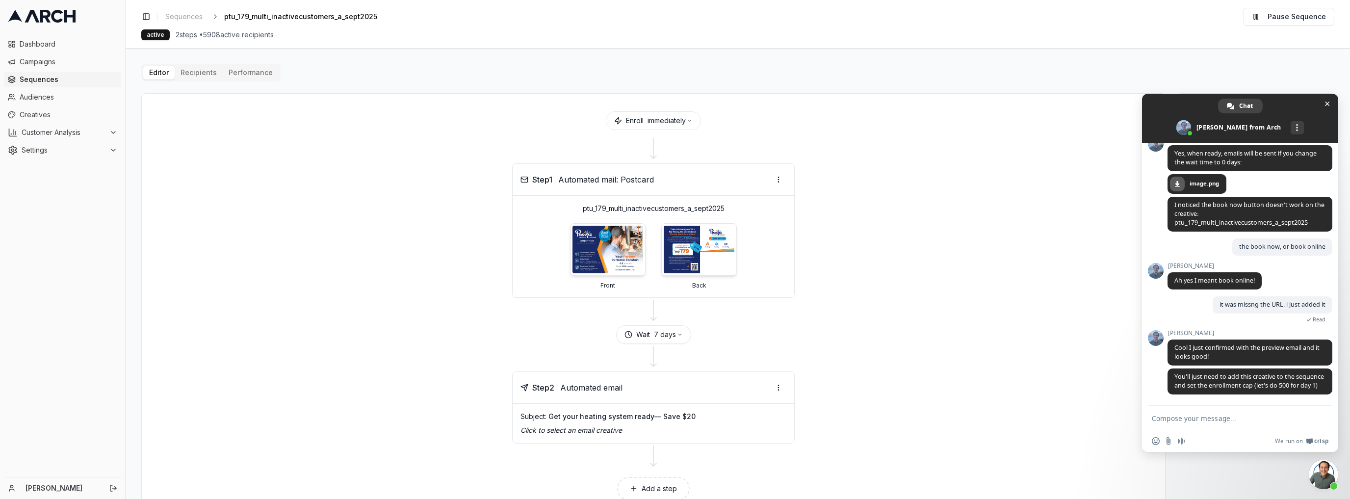
click at [22, 124] on ul "Dashboard Campaigns Sequences Audiences Creatives Customer Analysis Settings" at bounding box center [62, 97] width 117 height 122
click at [24, 119] on span "Creatives" at bounding box center [69, 115] width 98 height 10
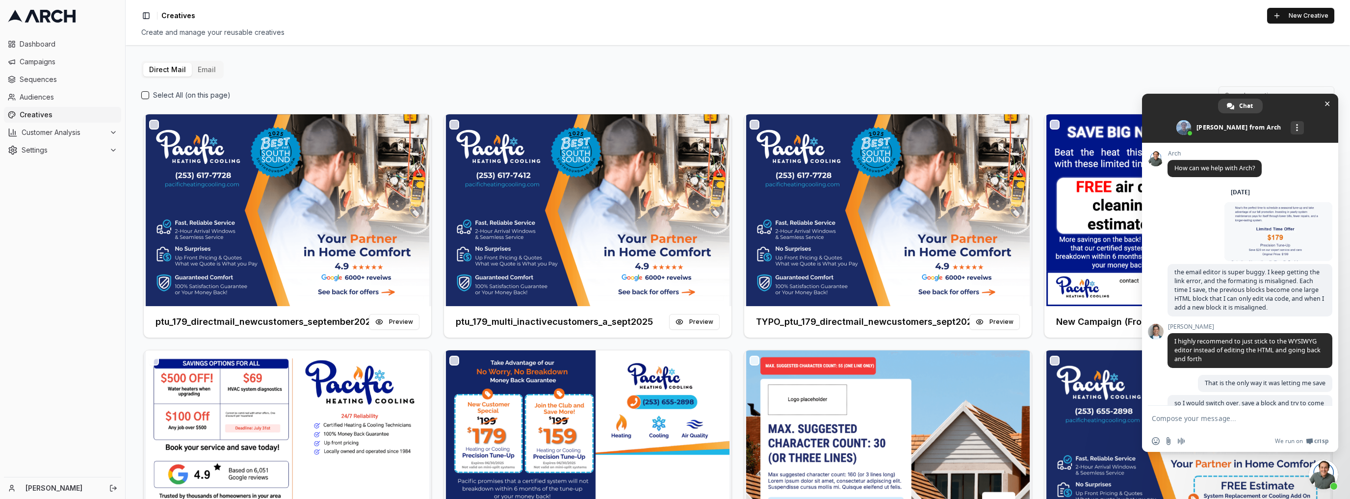
scroll to position [2206, 0]
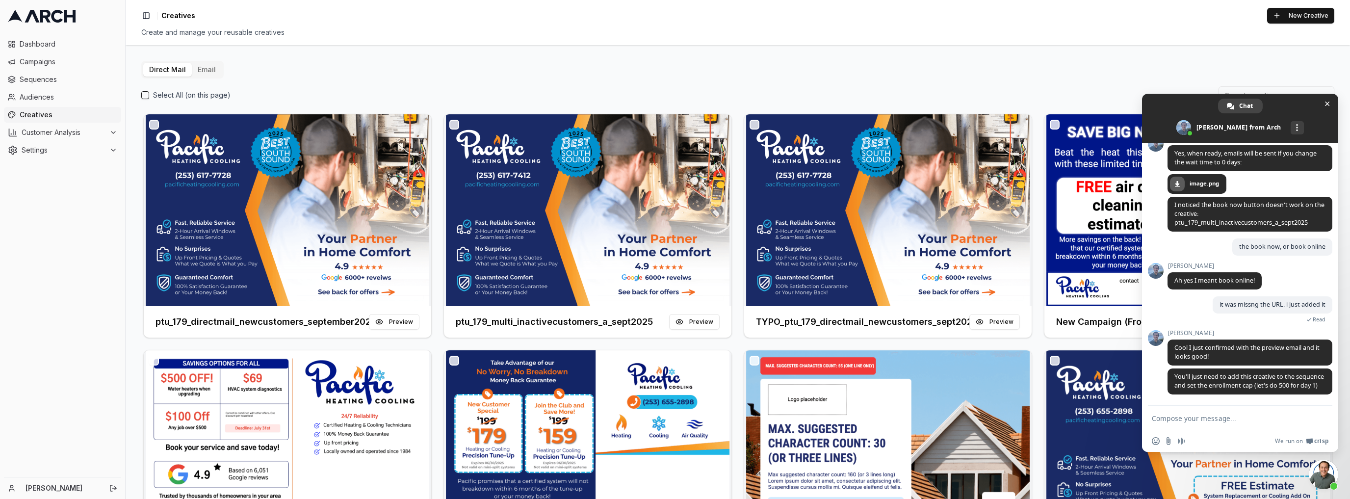
click at [200, 62] on div "Direct Mail Email" at bounding box center [182, 70] width 82 height 18
click at [202, 67] on button "Email" at bounding box center [207, 70] width 30 height 14
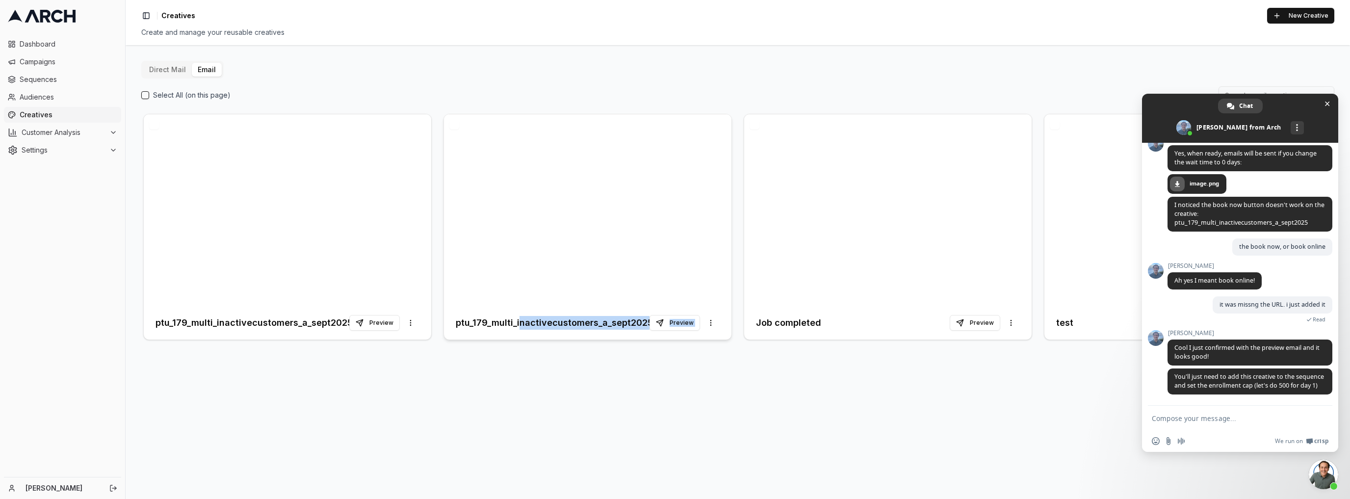
drag, startPoint x: 519, startPoint y: 327, endPoint x: 731, endPoint y: 330, distance: 212.4
click at [731, 330] on div "ptu_179_multi_inactivecustomers_a_sept2025_HTML Preview More options" at bounding box center [587, 227] width 288 height 226
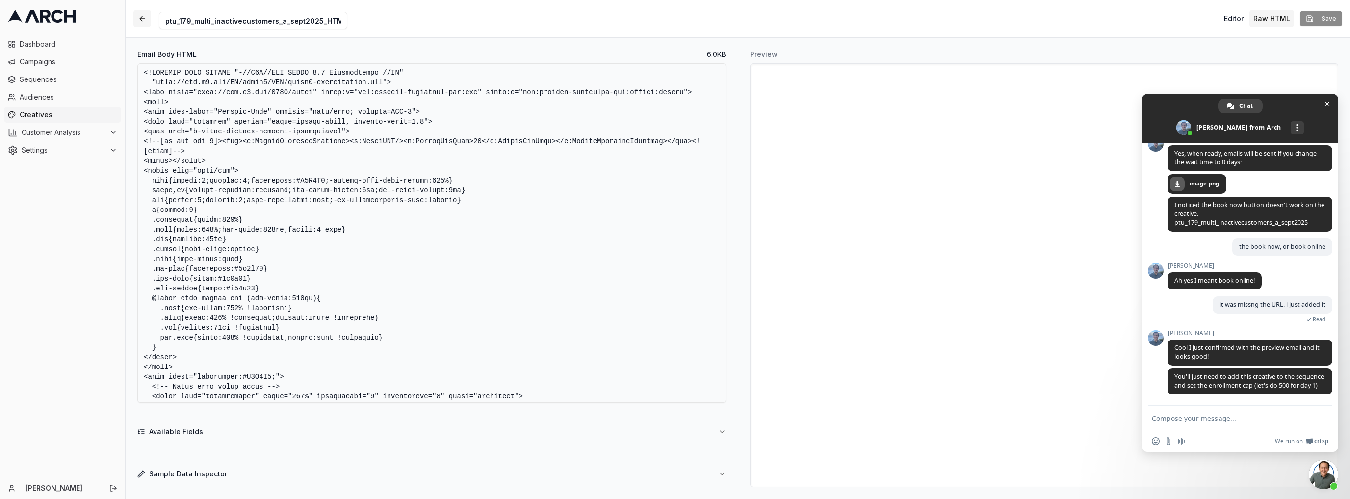
click at [140, 16] on button "button" at bounding box center [142, 19] width 18 height 18
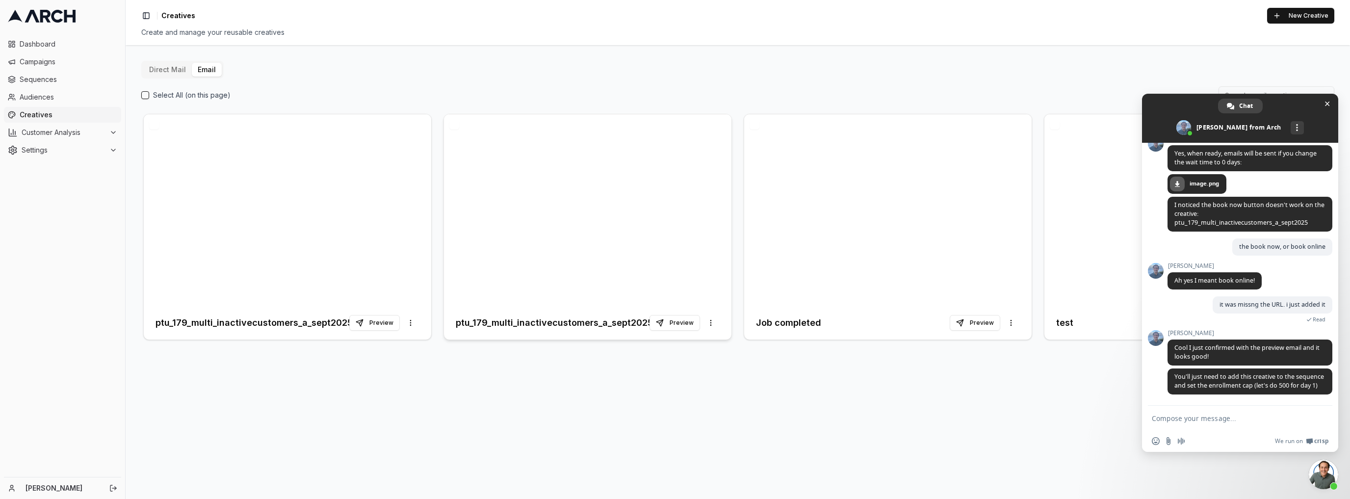
click at [568, 310] on div "ptu_179_multi_inactivecustomers_a_sept2025_HTML Preview More options" at bounding box center [587, 322] width 287 height 33
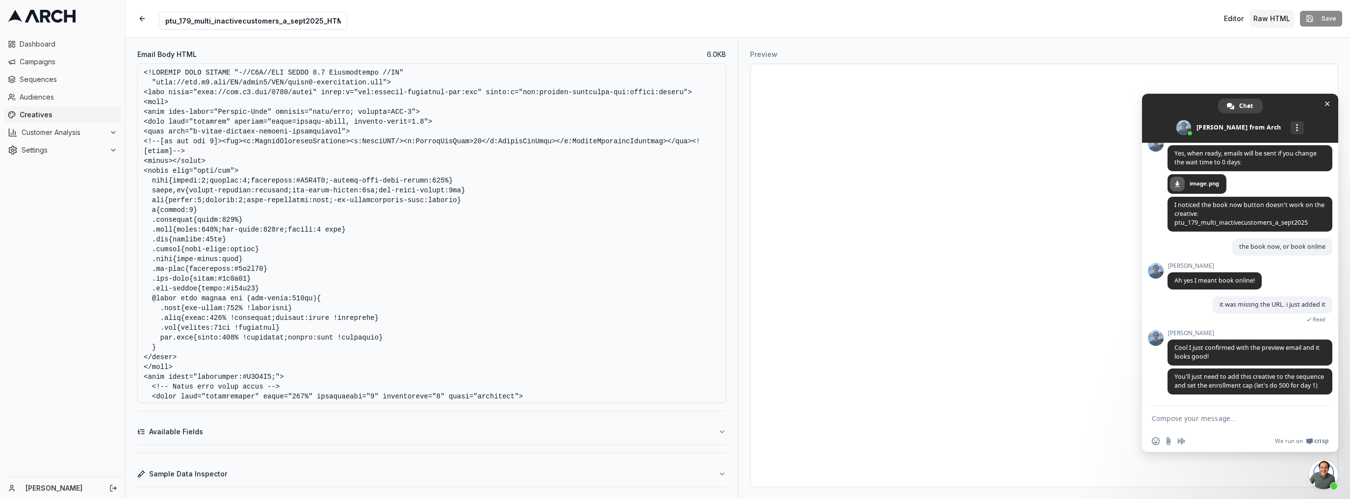
click at [163, 24] on input "ptu_179_multi_inactivecustomers_a_sept2025_HTML" at bounding box center [253, 21] width 188 height 18
type input "DNU_ptu_179_multi_inactivecustomers_a_sept2025_HTML"
click at [143, 12] on button "button" at bounding box center [142, 19] width 18 height 18
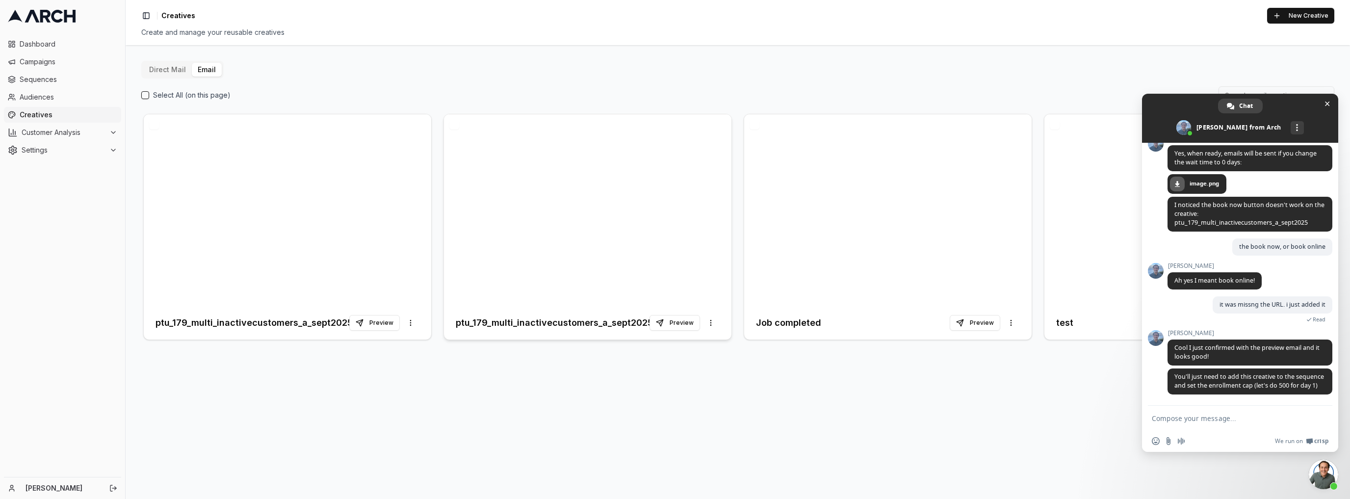
click at [612, 316] on h3 "ptu_179_multi_inactivecustomers_a_sept2025_HTML" at bounding box center [553, 323] width 194 height 14
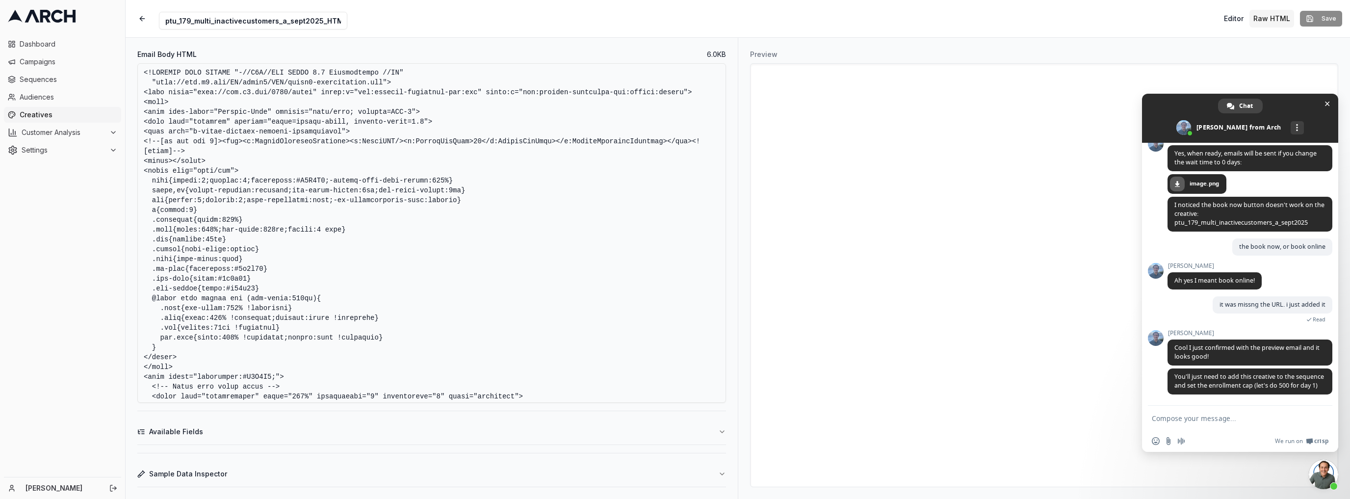
scroll to position [2264, 0]
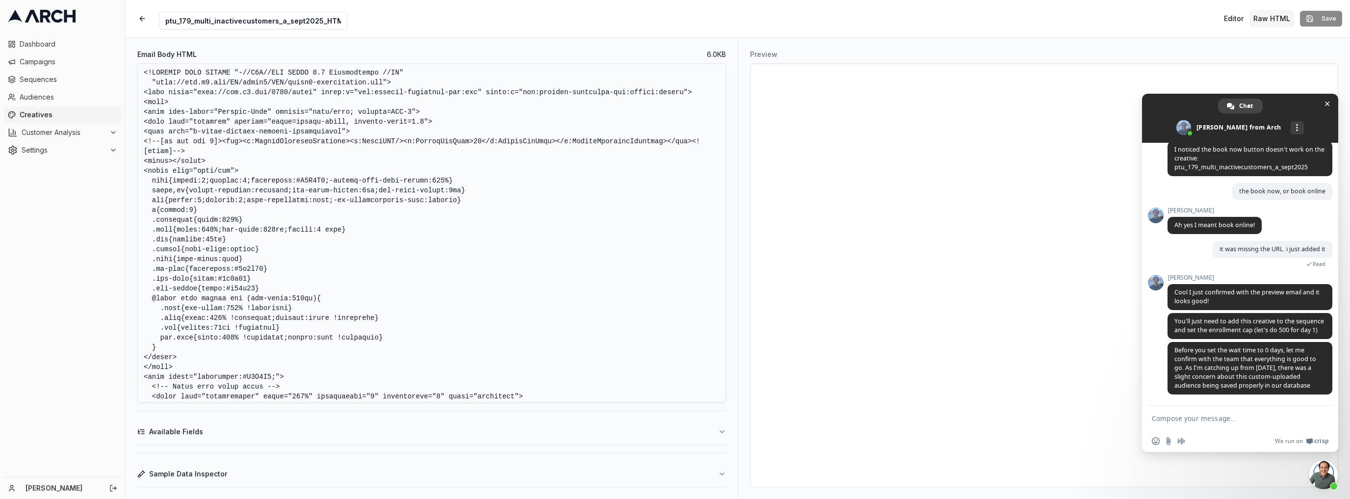
click at [168, 21] on input "ptu_179_multi_inactivecustomers_a_sept2025_HTML" at bounding box center [253, 21] width 188 height 18
type input "DNU_ptu_179_multi_inactivecustomers_a_sept2025_HTML"
click at [1326, 22] on button "Save" at bounding box center [1321, 19] width 42 height 16
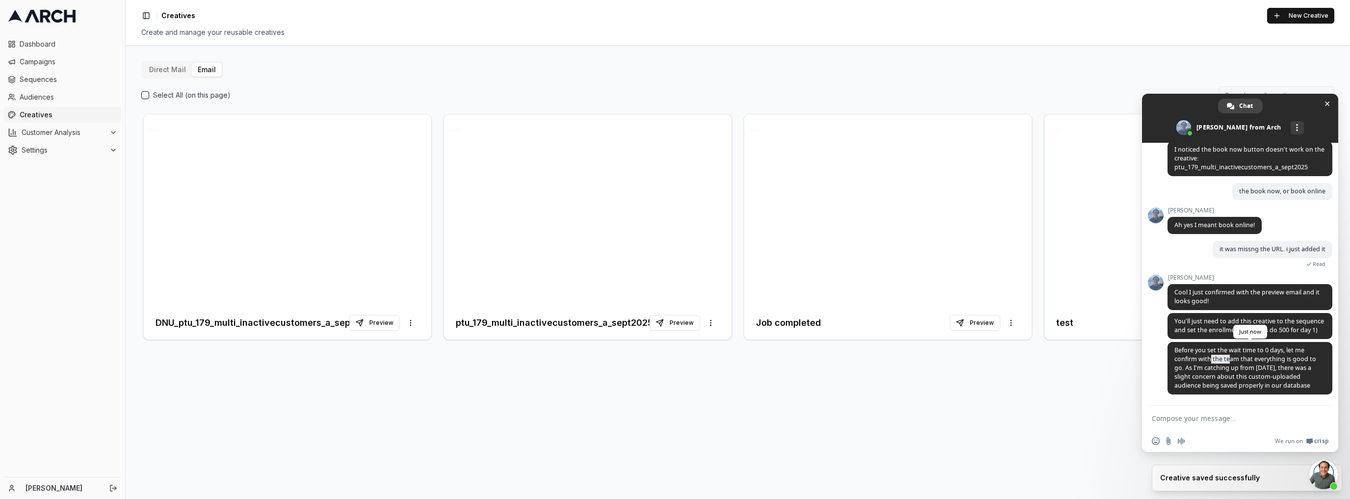
drag, startPoint x: 1201, startPoint y: 360, endPoint x: 1217, endPoint y: 360, distance: 16.2
click at [1217, 360] on span "Before you set the wait time to 0 days, let me confirm with the team that every…" at bounding box center [1245, 368] width 142 height 44
click at [1196, 369] on span "Before you set the wait time to 0 days, let me confirm with the team that every…" at bounding box center [1245, 368] width 142 height 44
drag, startPoint x: 1175, startPoint y: 369, endPoint x: 1255, endPoint y: 364, distance: 79.6
click at [1255, 364] on span "Before you set the wait time to 0 days, let me confirm with the team that every…" at bounding box center [1245, 368] width 142 height 44
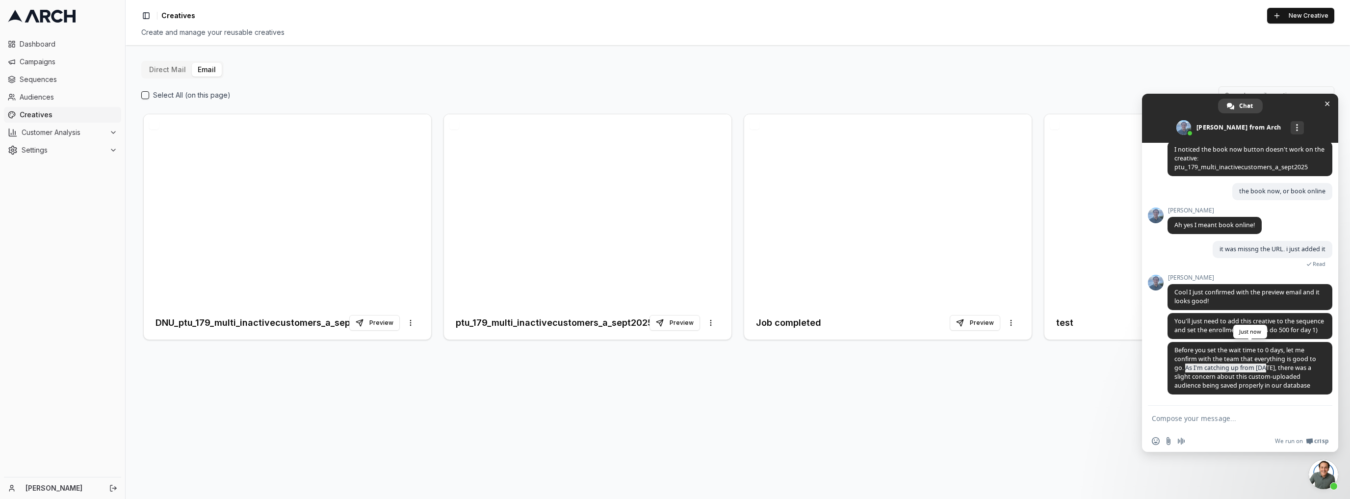
drag, startPoint x: 1306, startPoint y: 389, endPoint x: 1172, endPoint y: 347, distance: 140.9
click at [1172, 347] on span "Before you set the wait time to 0 days, let me confirm with the team that every…" at bounding box center [1249, 368] width 165 height 52
click at [31, 83] on span "Sequences" at bounding box center [69, 80] width 98 height 10
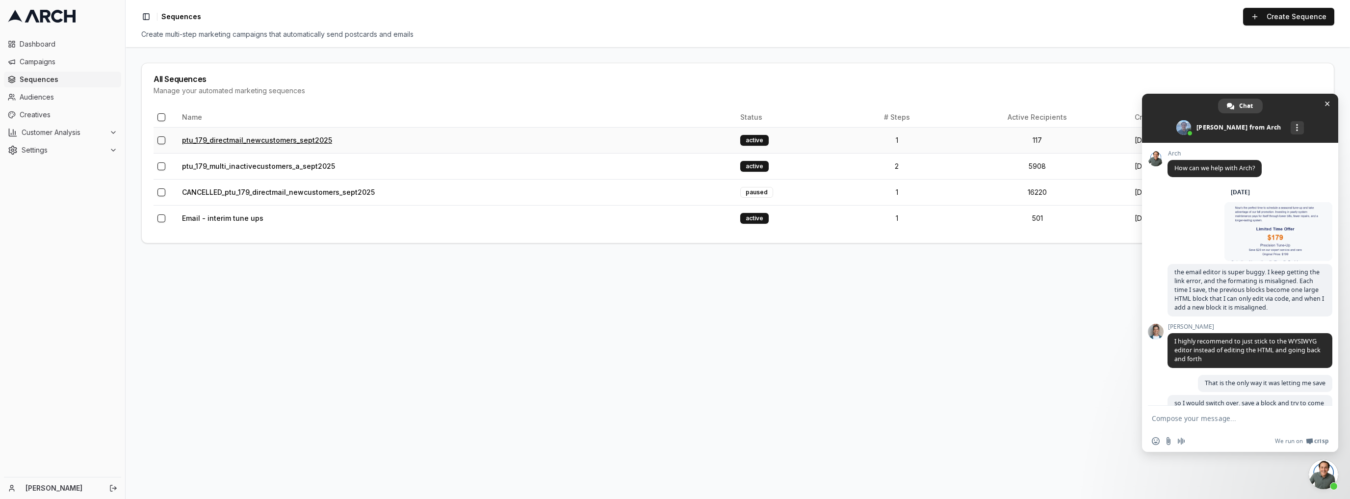
scroll to position [2264, 0]
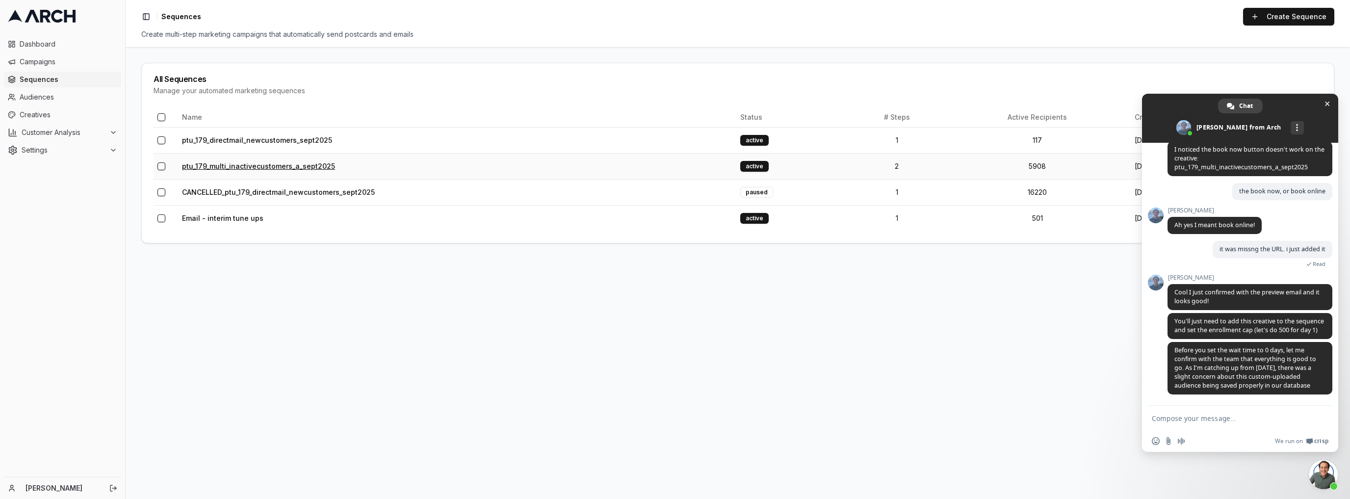
click at [229, 168] on link "ptu_179_multi_inactivecustomers_a_sept2025" at bounding box center [258, 166] width 153 height 8
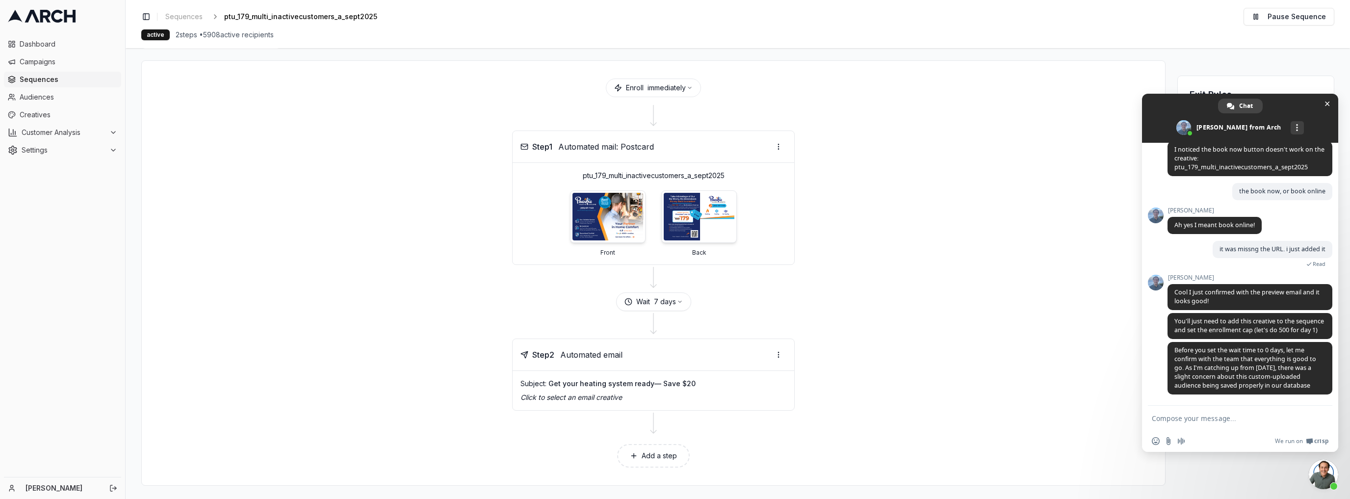
scroll to position [33, 0]
click at [571, 394] on p "Click to select an email creative" at bounding box center [653, 397] width 266 height 10
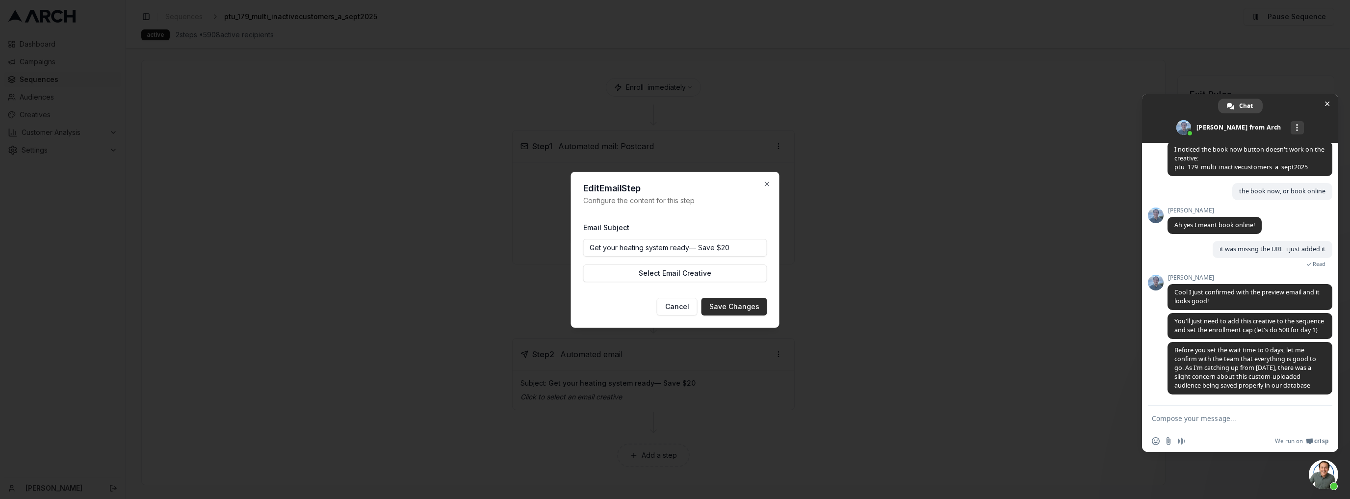
click at [739, 309] on button "Save Changes" at bounding box center [734, 307] width 66 height 18
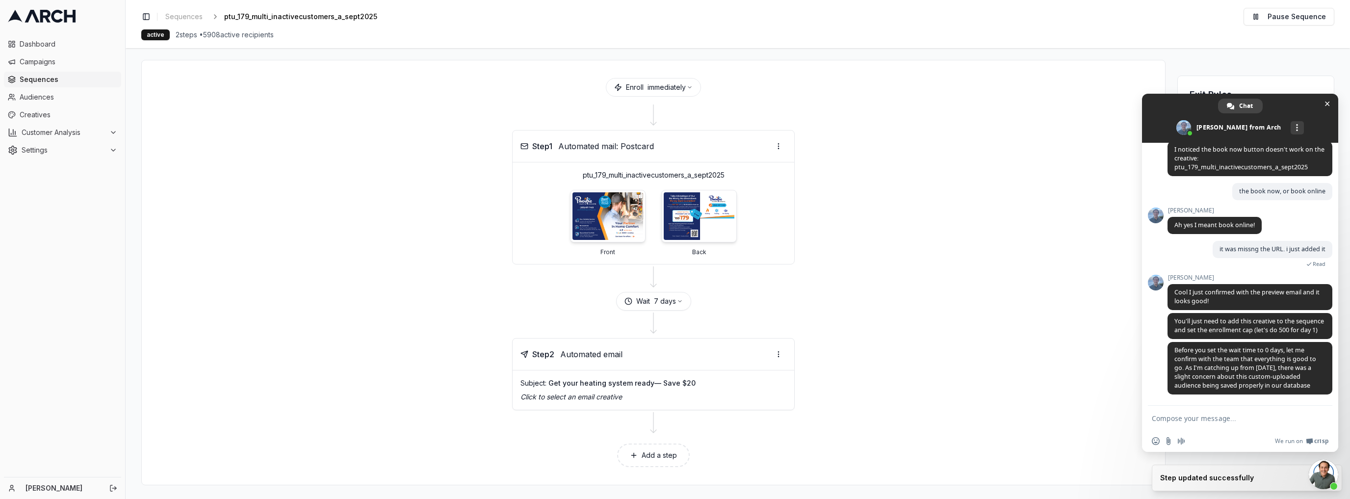
click at [592, 394] on p "Click to select an email creative" at bounding box center [653, 397] width 266 height 10
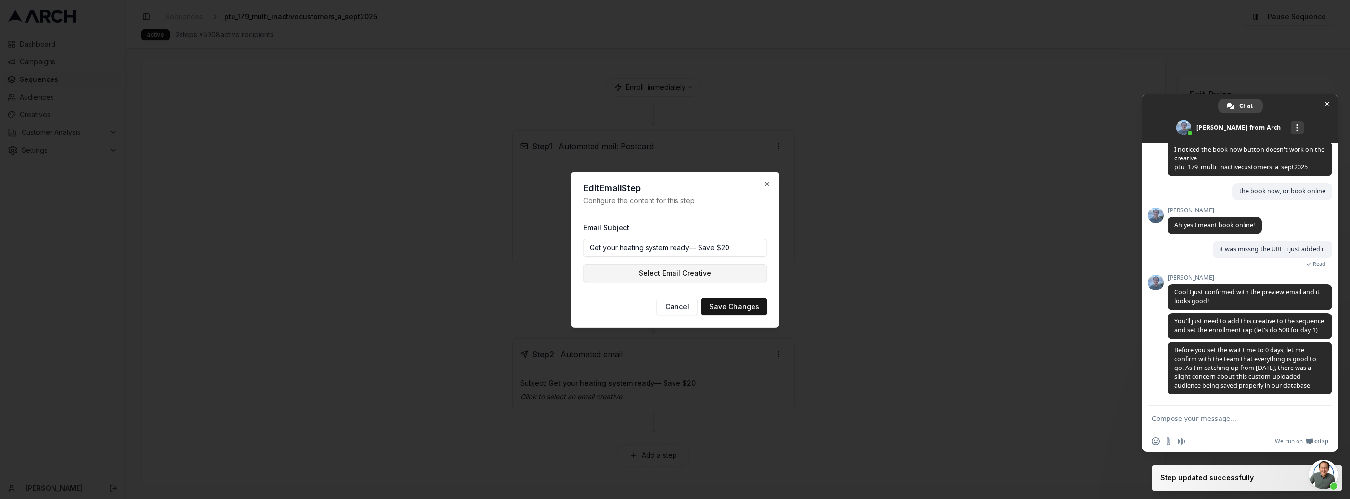
click at [688, 275] on button "Select Email Creative" at bounding box center [675, 273] width 184 height 18
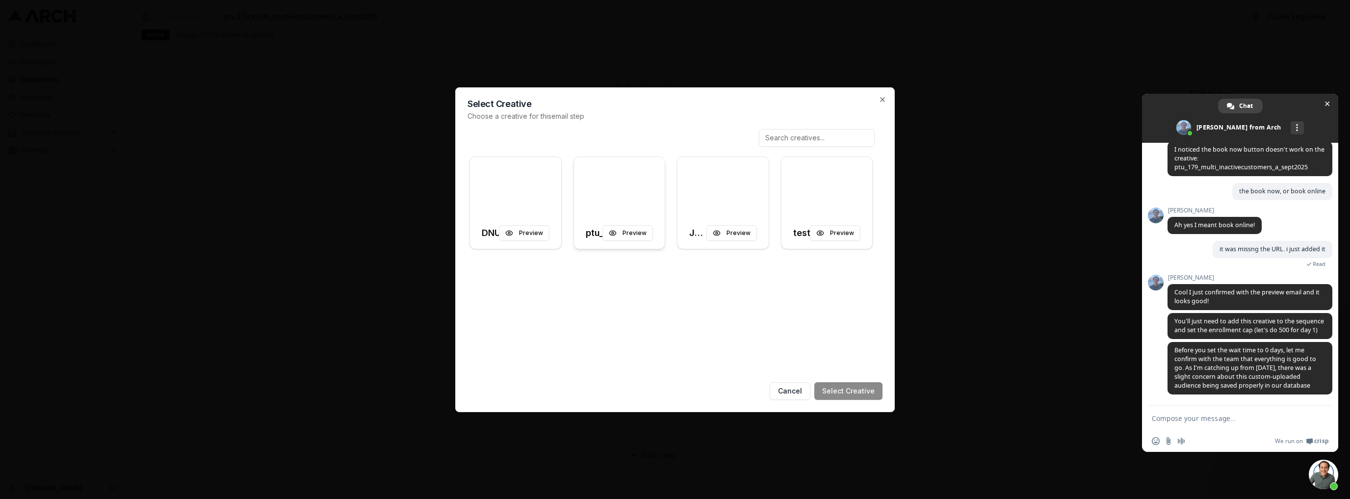
click at [611, 195] on div at bounding box center [619, 187] width 91 height 61
click at [848, 390] on button "Select Creative" at bounding box center [848, 391] width 68 height 18
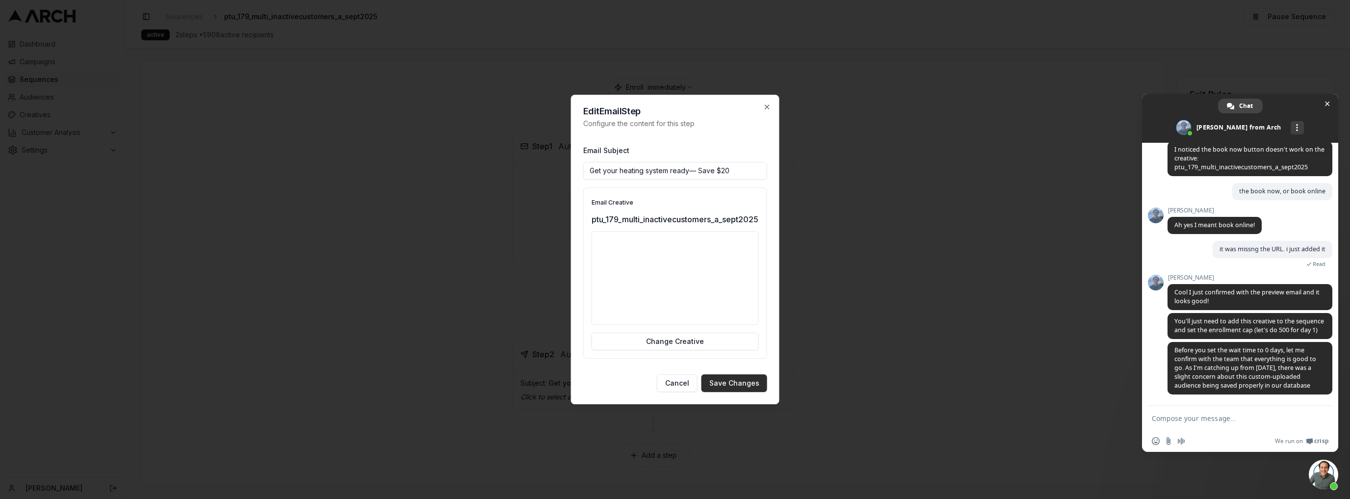
click at [746, 387] on button "Save Changes" at bounding box center [734, 383] width 66 height 18
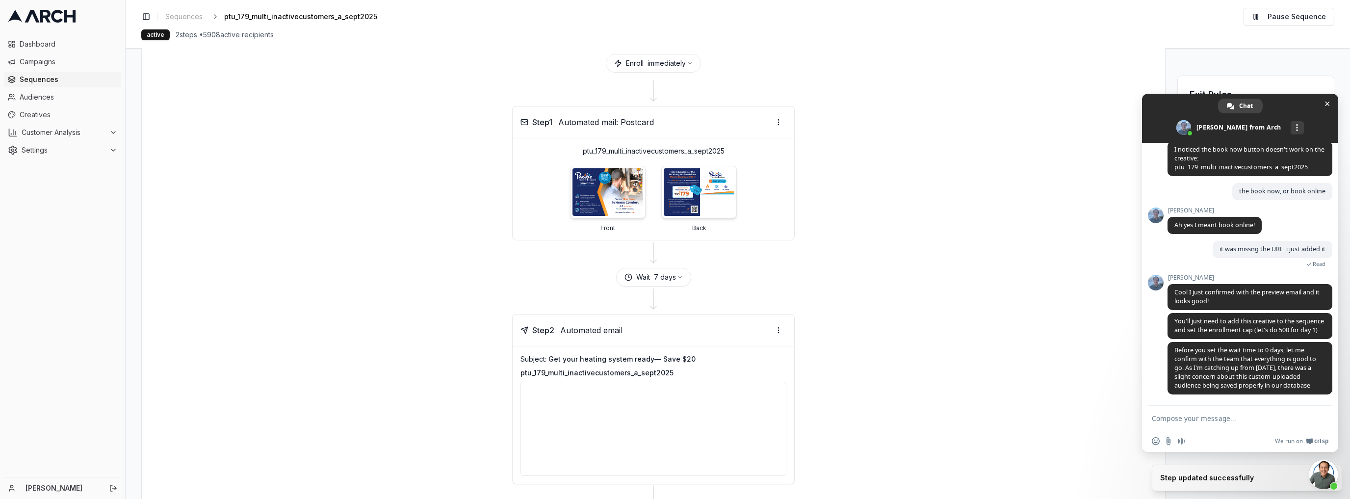
scroll to position [131, 0]
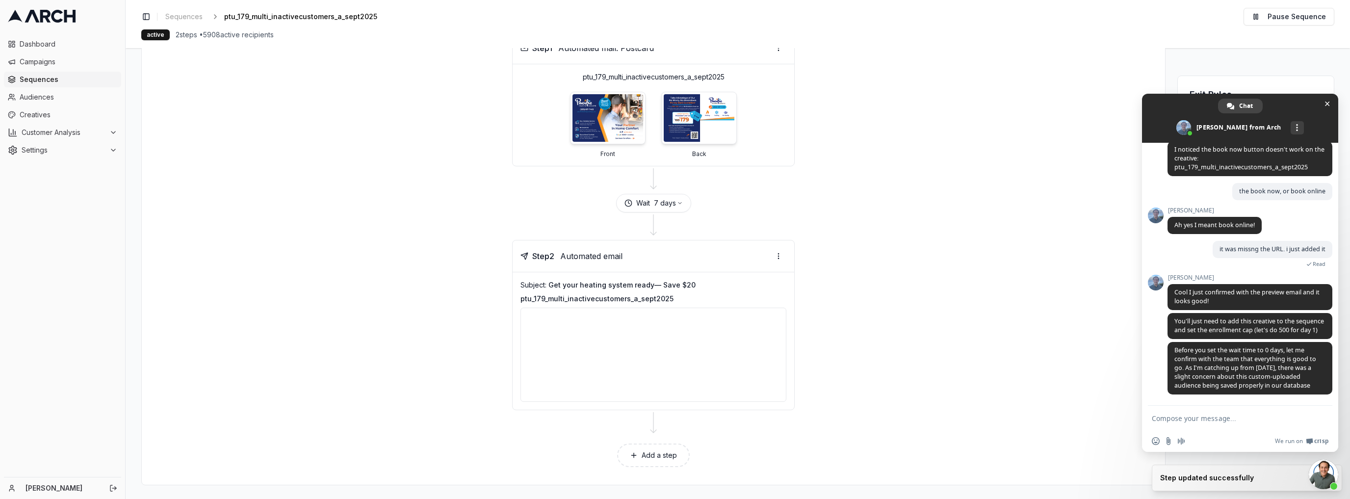
click at [1176, 417] on textarea "Compose your message..." at bounding box center [1229, 418] width 155 height 9
type textarea "k"
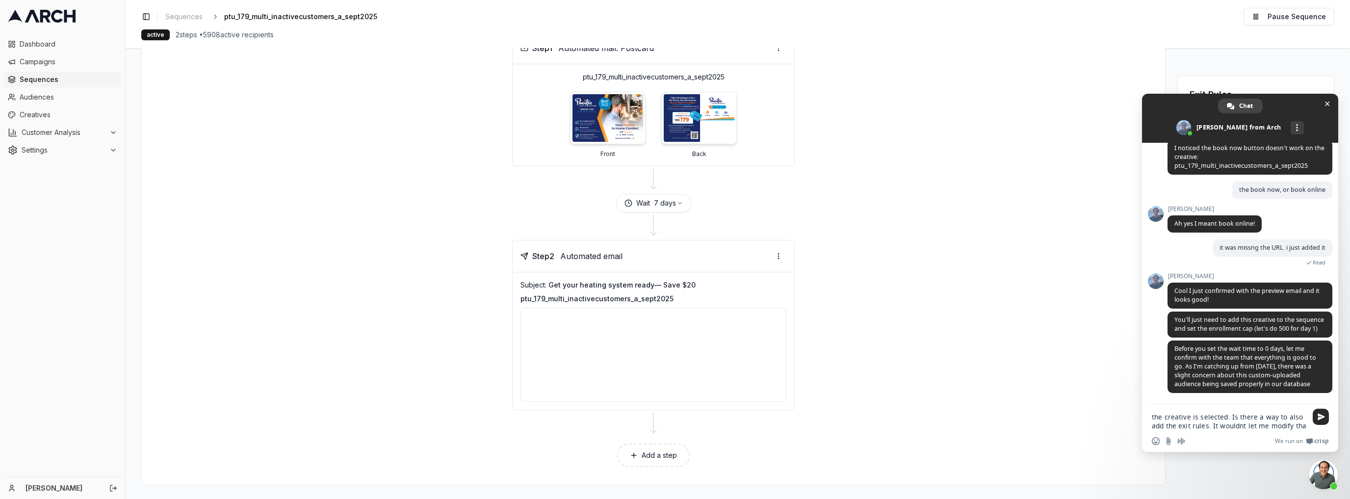
type textarea "the creative is selected. Is there a way to also add the exit rules. It wouldnt…"
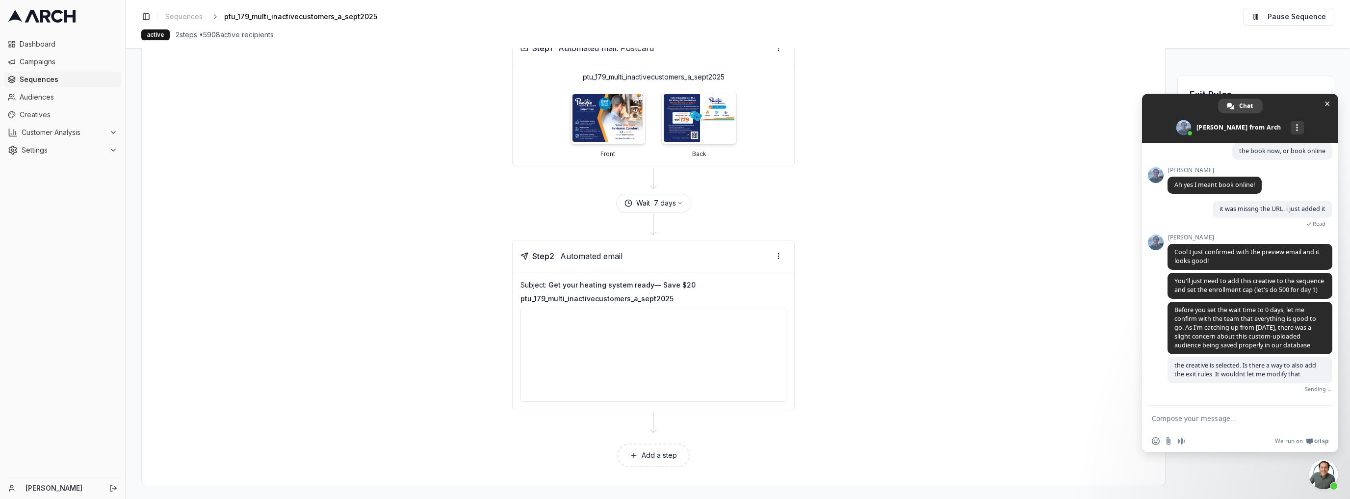
scroll to position [2298, 0]
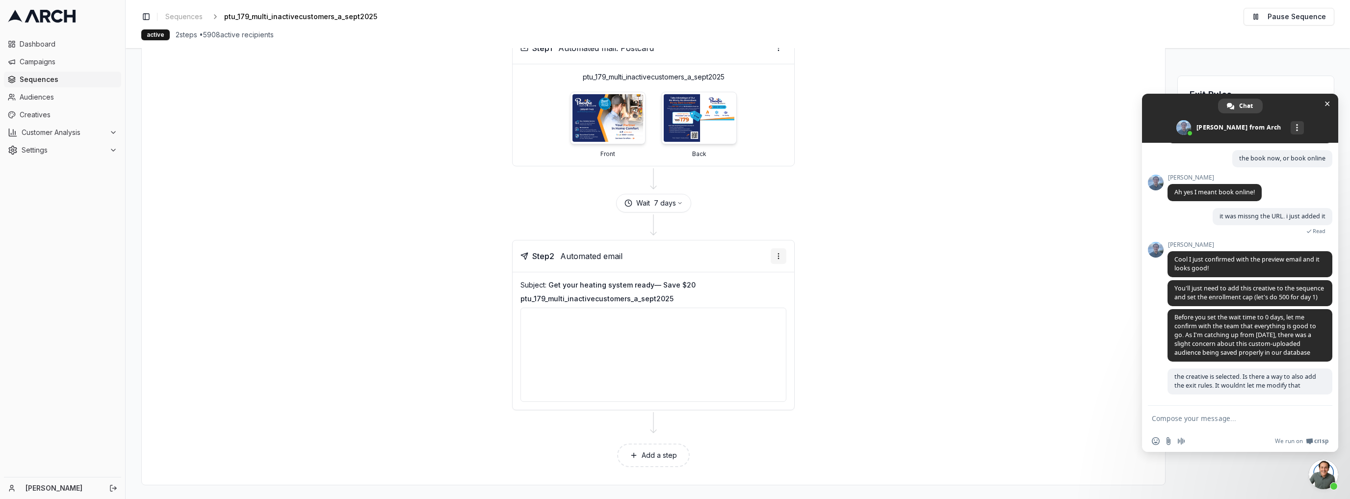
click at [773, 257] on html "Dashboard Campaigns Sequences Audiences Creatives Customer Analysis Settings Ka…" at bounding box center [675, 249] width 1350 height 499
click at [856, 303] on html "Dashboard Campaigns Sequences Audiences Creatives Customer Analysis Settings Ka…" at bounding box center [675, 249] width 1350 height 499
click at [776, 257] on html "Dashboard Campaigns Sequences Audiences Creatives Customer Analysis Settings Ka…" at bounding box center [675, 249] width 1350 height 499
drag, startPoint x: 769, startPoint y: 275, endPoint x: 794, endPoint y: 301, distance: 36.4
click at [794, 301] on html "Dashboard Campaigns Sequences Audiences Creatives Customer Analysis Settings Ka…" at bounding box center [675, 249] width 1350 height 499
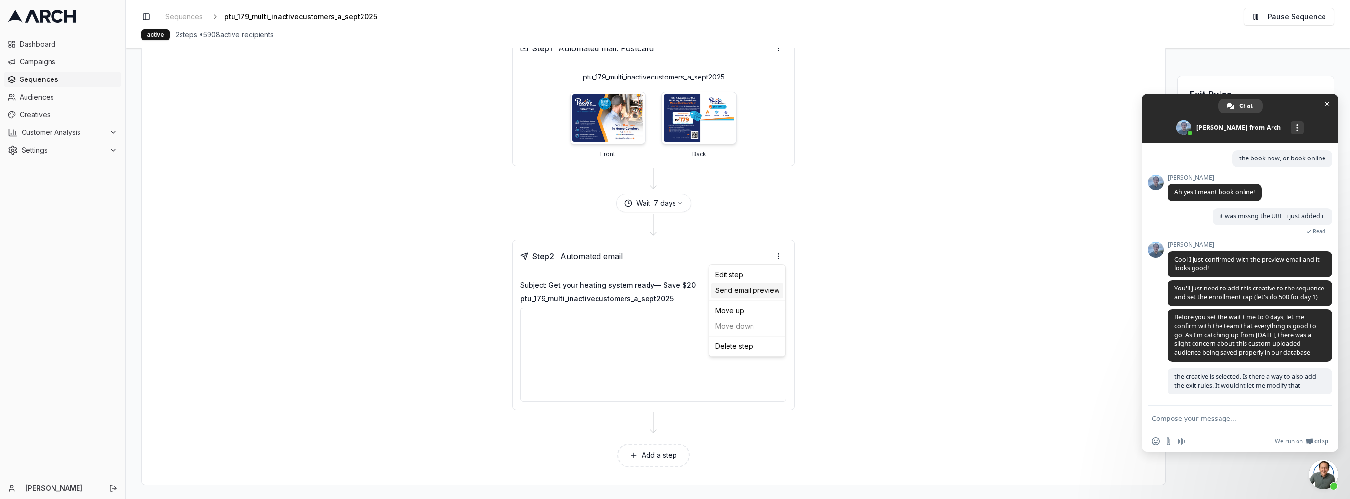
click at [762, 289] on div "Send email preview" at bounding box center [747, 291] width 72 height 16
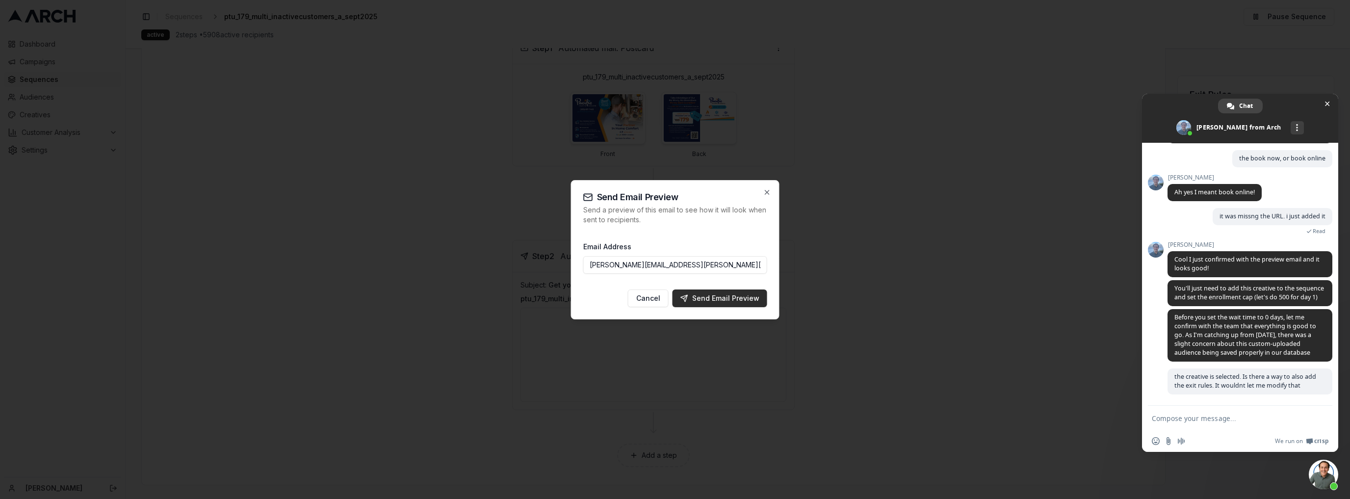
click at [737, 295] on div "Send Email Preview" at bounding box center [719, 298] width 79 height 10
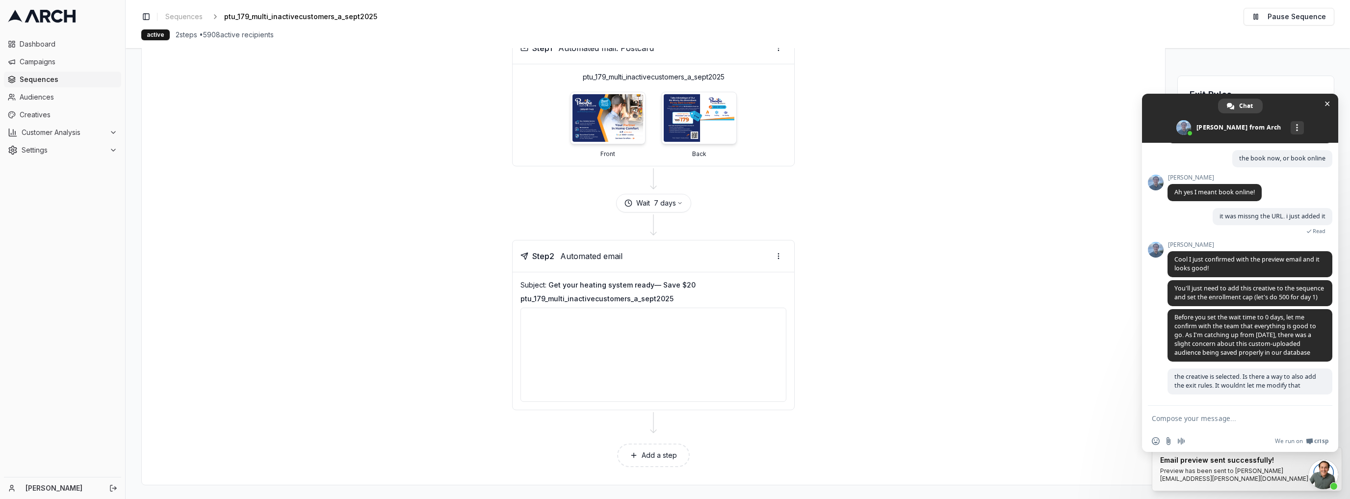
click at [1064, 402] on div "Step 2 Automated email Subject: Get your heating system ready— Save $20 ptu_179…" at bounding box center [654, 325] width 1000 height 170
click at [1191, 417] on textarea "Compose your message..." at bounding box center [1229, 418] width 155 height 9
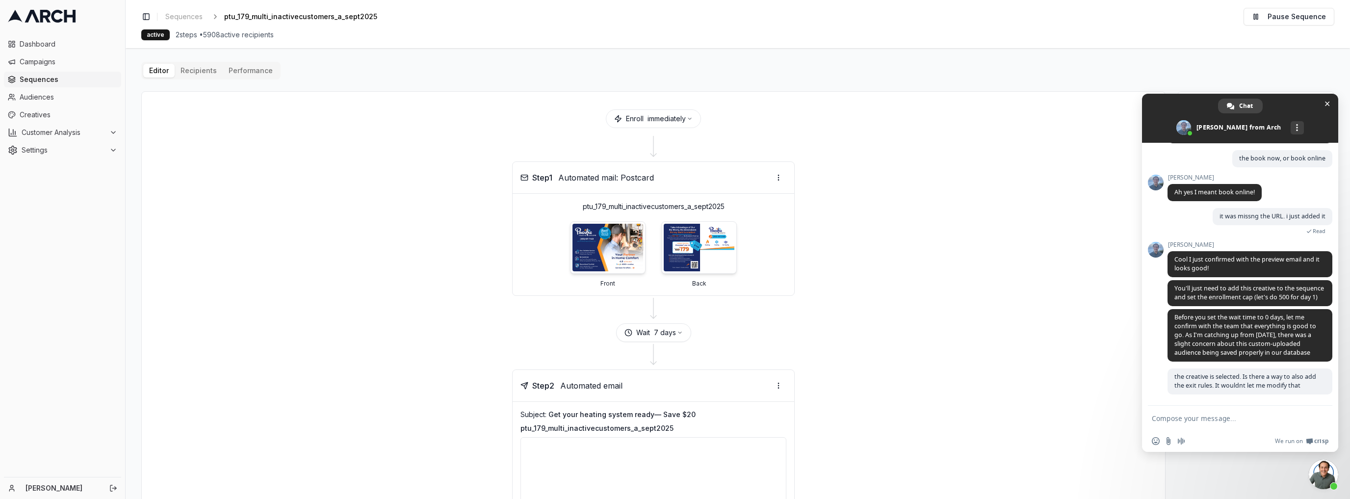
scroll to position [0, 0]
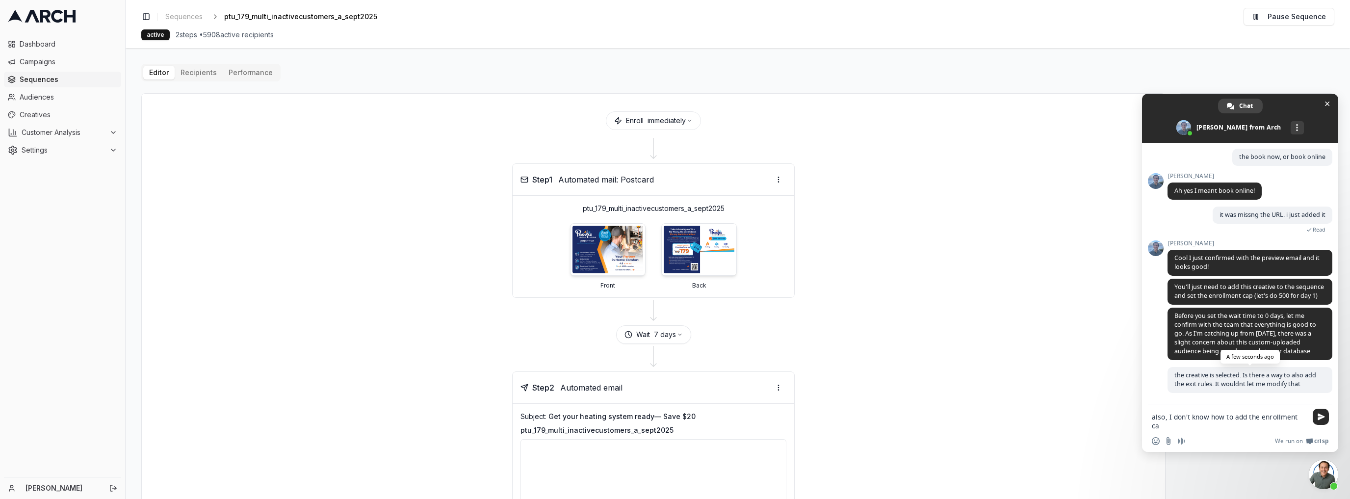
type textarea "also, I don't know how to add the enrollment cap"
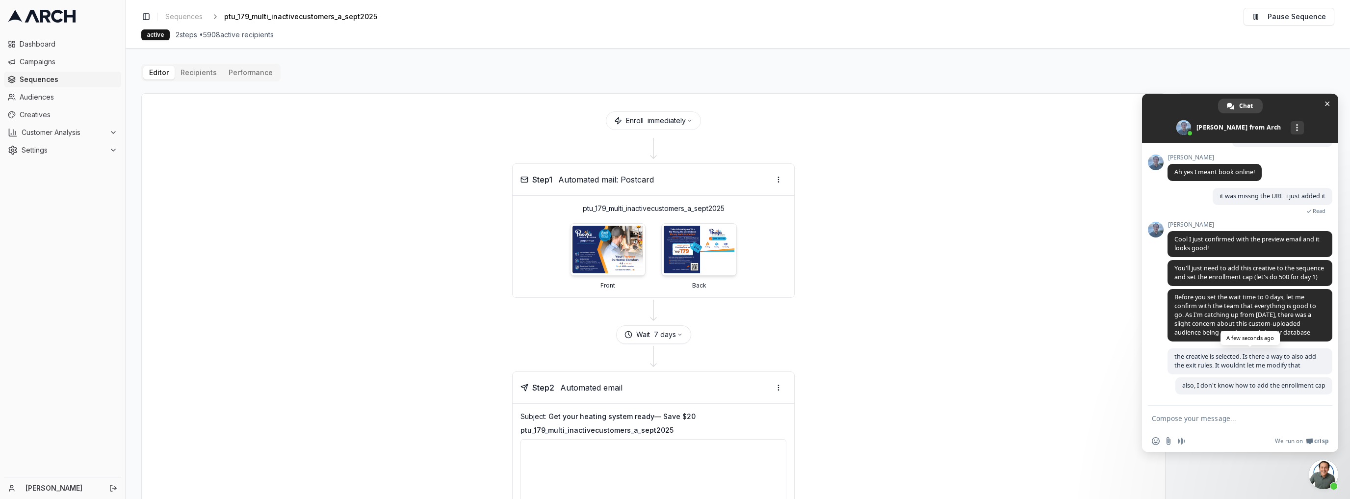
scroll to position [2318, 0]
click at [934, 363] on div at bounding box center [654, 357] width 1000 height 27
click at [1327, 106] on span "Close chat" at bounding box center [1327, 104] width 10 height 10
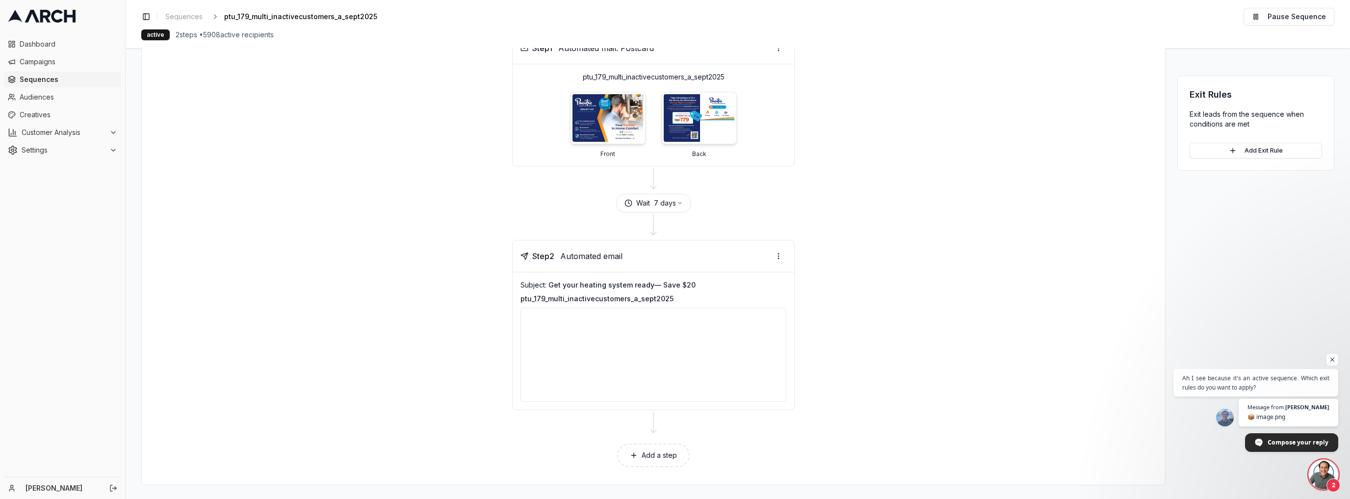
scroll to position [2384, 0]
click at [1278, 386] on span "Ah I see because it's an active sequence. Which exit rules do you want to apply?" at bounding box center [1256, 382] width 150 height 19
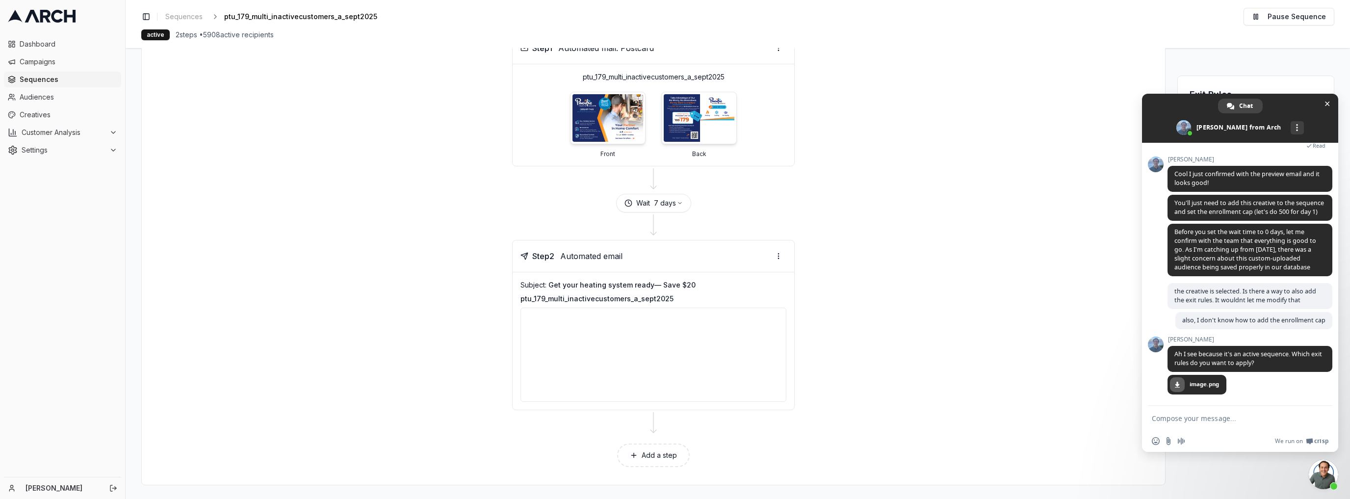
click at [1210, 432] on div "Insert an emoji Send a file Audio message We run on Crisp" at bounding box center [1240, 441] width 196 height 22
click at [1212, 422] on textarea "Compose your message..." at bounding box center [1229, 418] width 155 height 9
type textarea "w"
type textarea "when a appointment is booked"
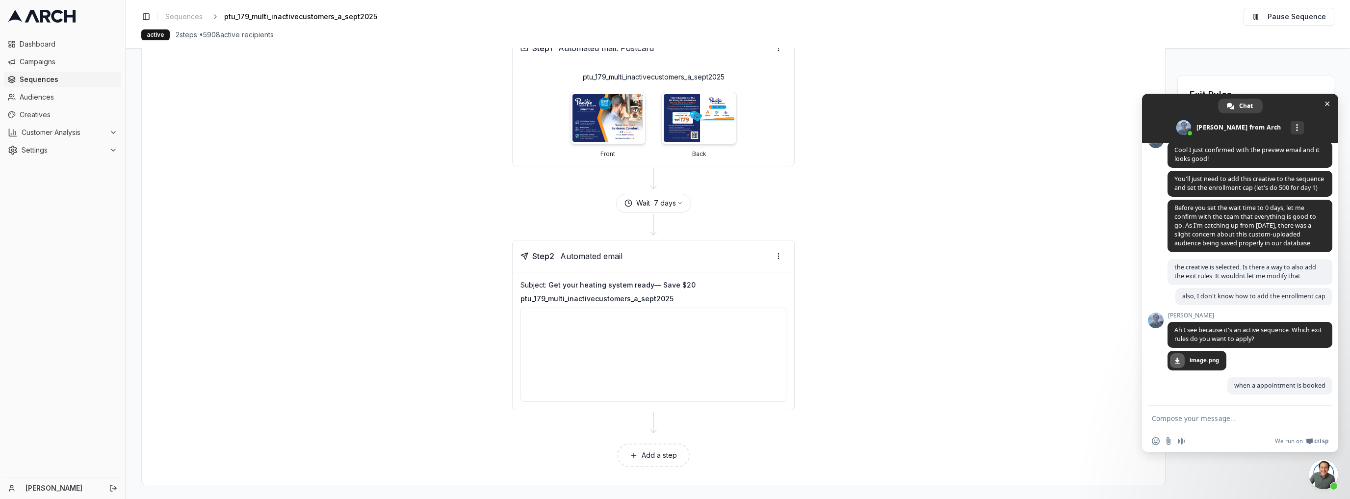
scroll to position [2408, 0]
click at [1184, 353] on span "image.png" at bounding box center [1196, 361] width 59 height 20
click at [1181, 360] on link at bounding box center [1177, 360] width 15 height 15
click at [1267, 416] on textarea "Compose your message..." at bounding box center [1229, 418] width 155 height 9
type textarea "s"
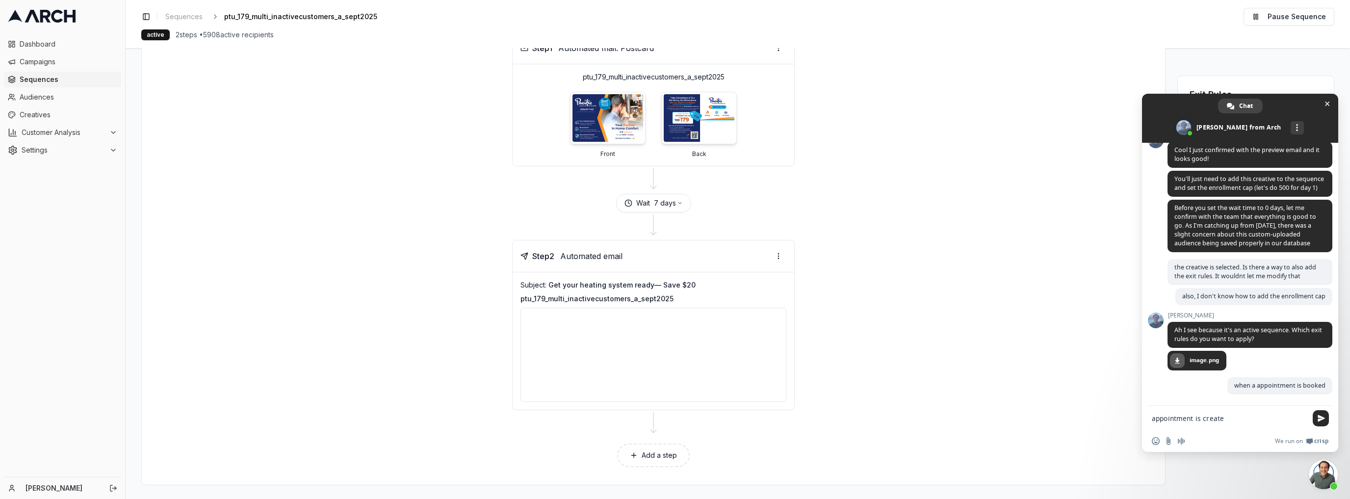
type textarea "appointment is created"
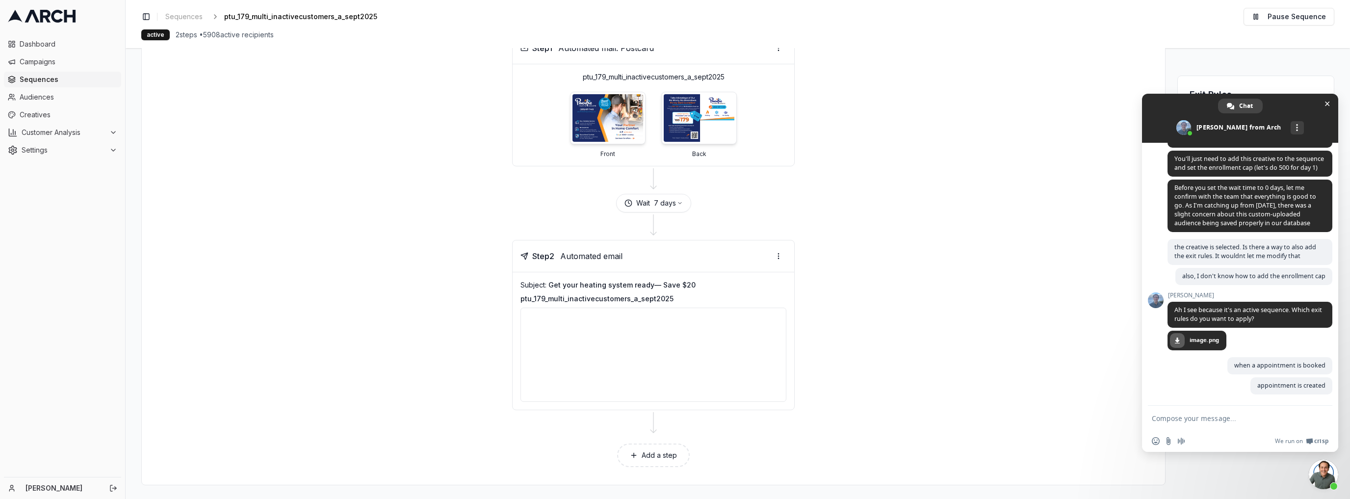
scroll to position [2429, 0]
click at [14, 42] on icon at bounding box center [12, 44] width 8 height 8
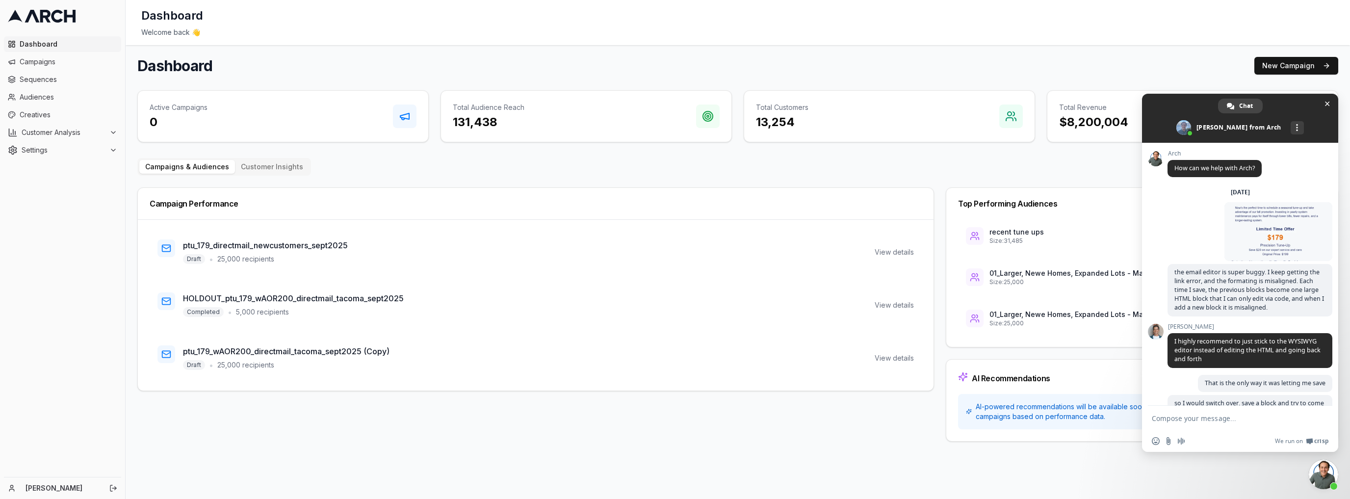
scroll to position [2429, 0]
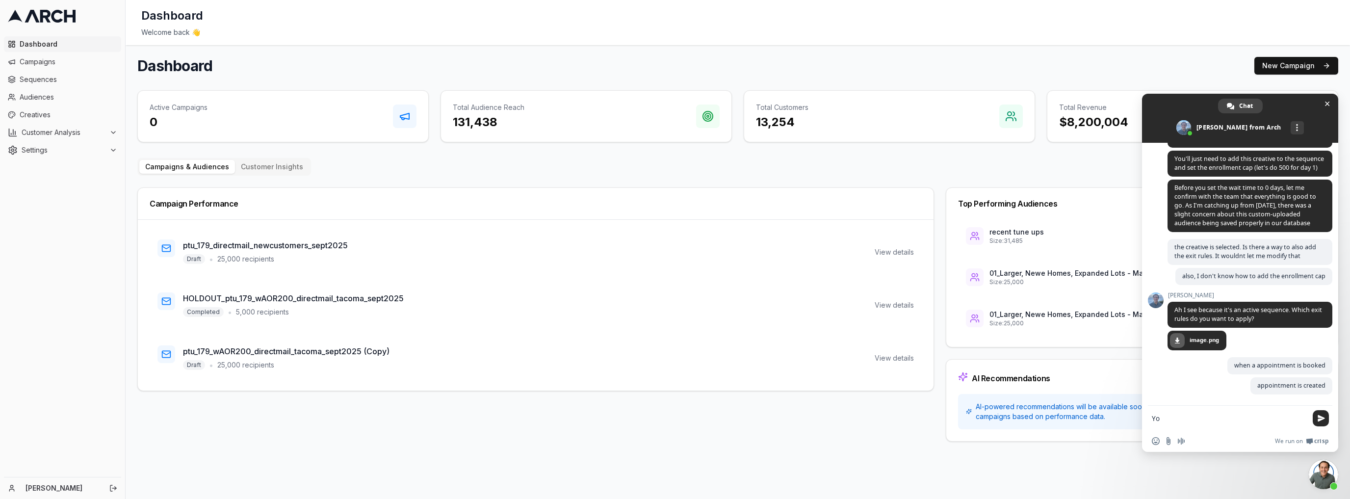
type textarea "Y"
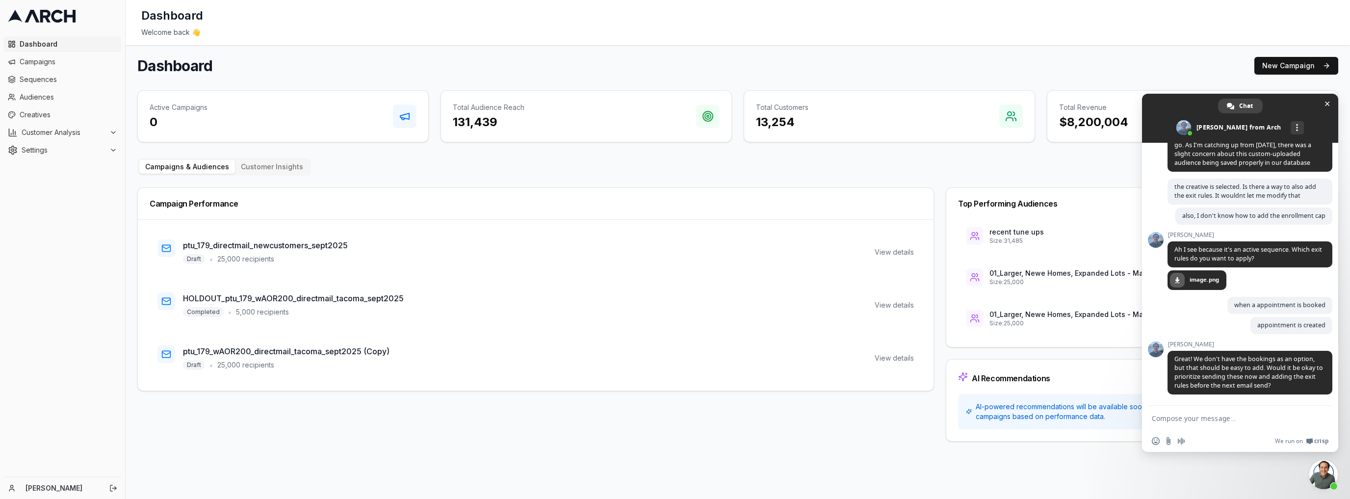
scroll to position [2490, 0]
drag, startPoint x: 1229, startPoint y: 369, endPoint x: 1244, endPoint y: 368, distance: 15.2
click at [1241, 369] on span "Great! We don't have the bookings as an option, but that should be easy to add.…" at bounding box center [1248, 372] width 149 height 35
drag, startPoint x: 1275, startPoint y: 365, endPoint x: 1293, endPoint y: 364, distance: 17.7
click at [1292, 365] on span "Great! We don't have the bookings as an option, but that should be easy to add.…" at bounding box center [1248, 372] width 149 height 35
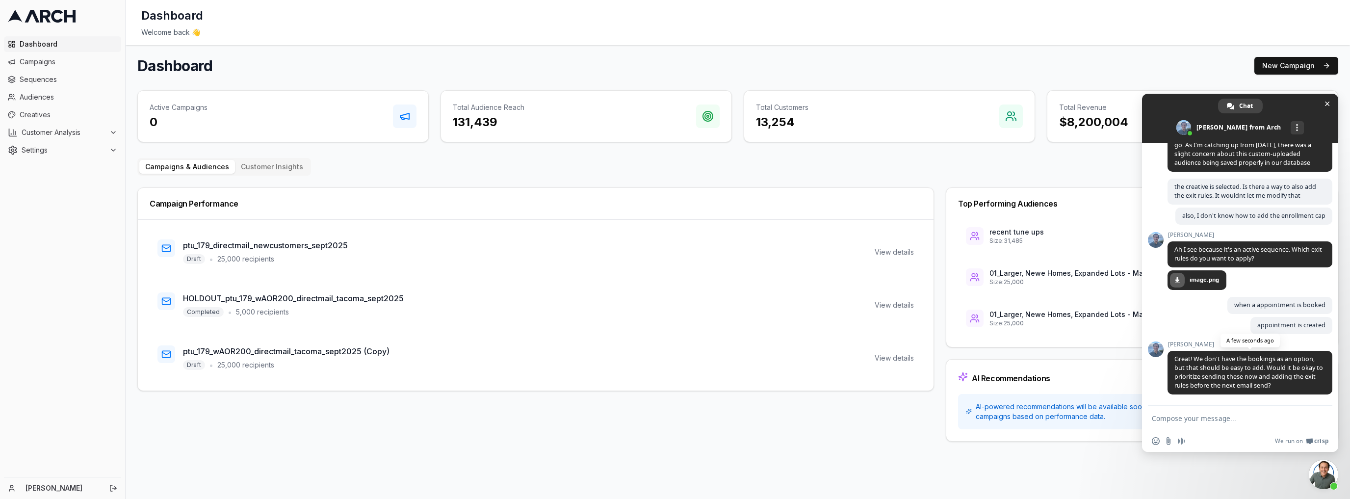
click at [1311, 355] on span "Great! We don't have the bookings as an option, but that should be easy to add.…" at bounding box center [1248, 372] width 149 height 35
drag, startPoint x: 1180, startPoint y: 368, endPoint x: 1241, endPoint y: 366, distance: 60.9
click at [1232, 368] on span "Great! We don't have the bookings as an option, but that should be easy to add.…" at bounding box center [1248, 372] width 149 height 35
click at [1264, 365] on span "Great! We don't have the bookings as an option, but that should be easy to add.…" at bounding box center [1248, 372] width 149 height 35
drag, startPoint x: 1173, startPoint y: 377, endPoint x: 1319, endPoint y: 371, distance: 145.8
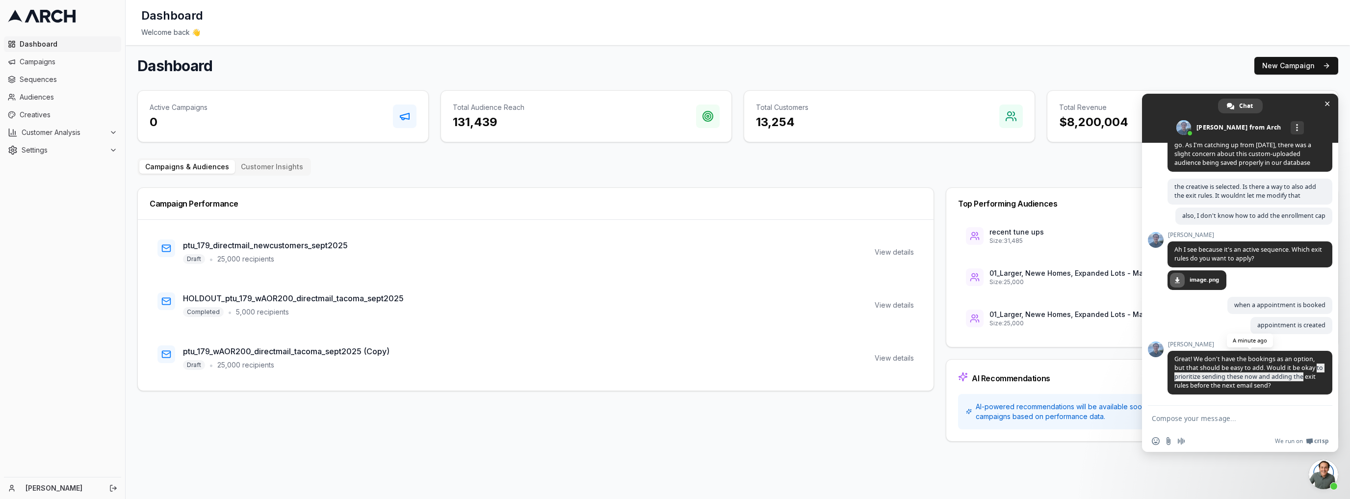
click at [1316, 372] on span "Great! We don't have the bookings as an option, but that should be easy to add.…" at bounding box center [1249, 373] width 165 height 44
click at [1248, 406] on div at bounding box center [1240, 419] width 196 height 26
click at [1230, 428] on form at bounding box center [1229, 419] width 155 height 26
click at [1236, 420] on textarea "Compose your message..." at bounding box center [1229, 418] width 155 height 9
type textarea "that works for me"
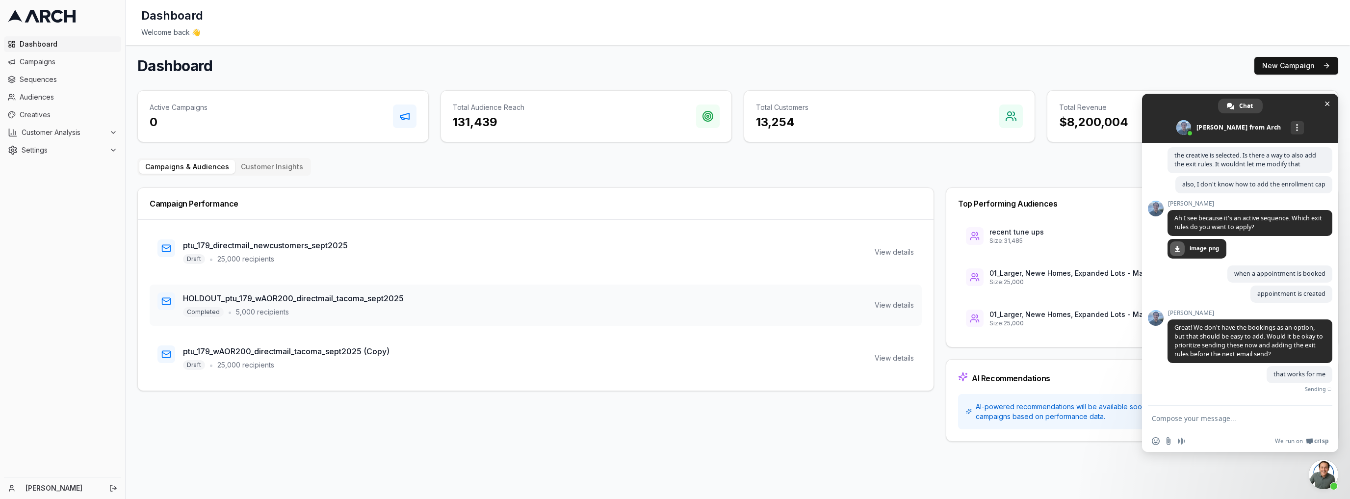
scroll to position [2516, 0]
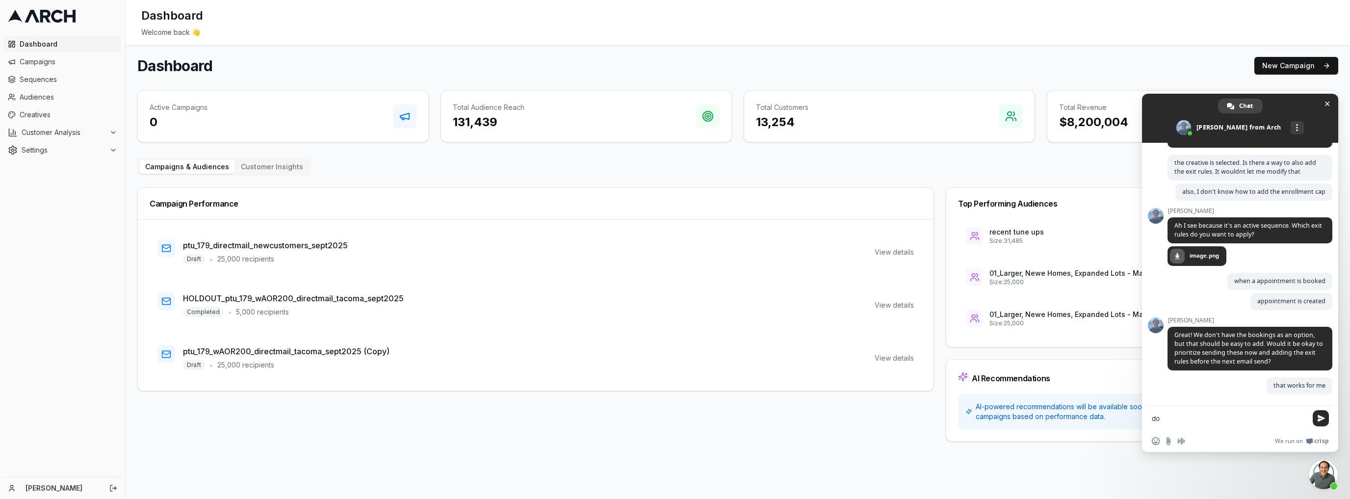
type textarea "d"
type textarea "let me know when it is ready to activate"
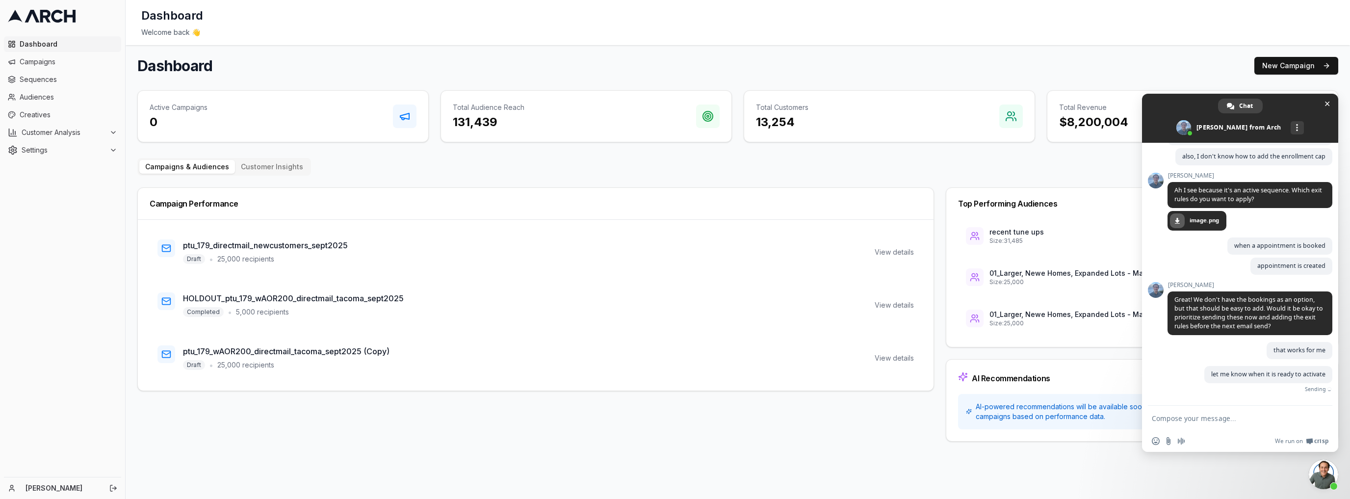
scroll to position [2536, 0]
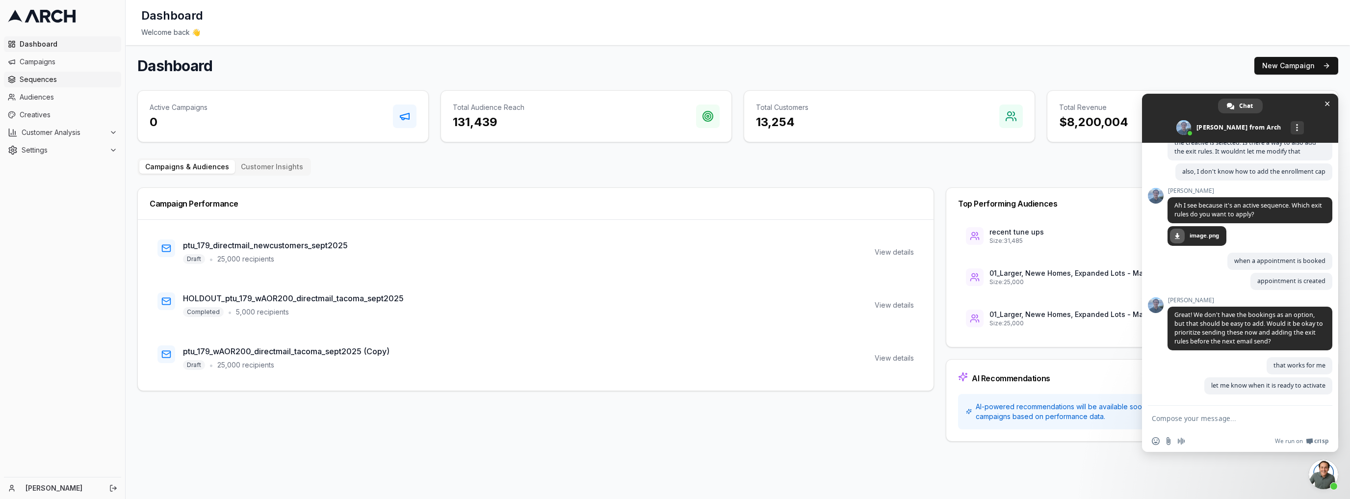
click at [53, 84] on link "Sequences" at bounding box center [62, 80] width 117 height 16
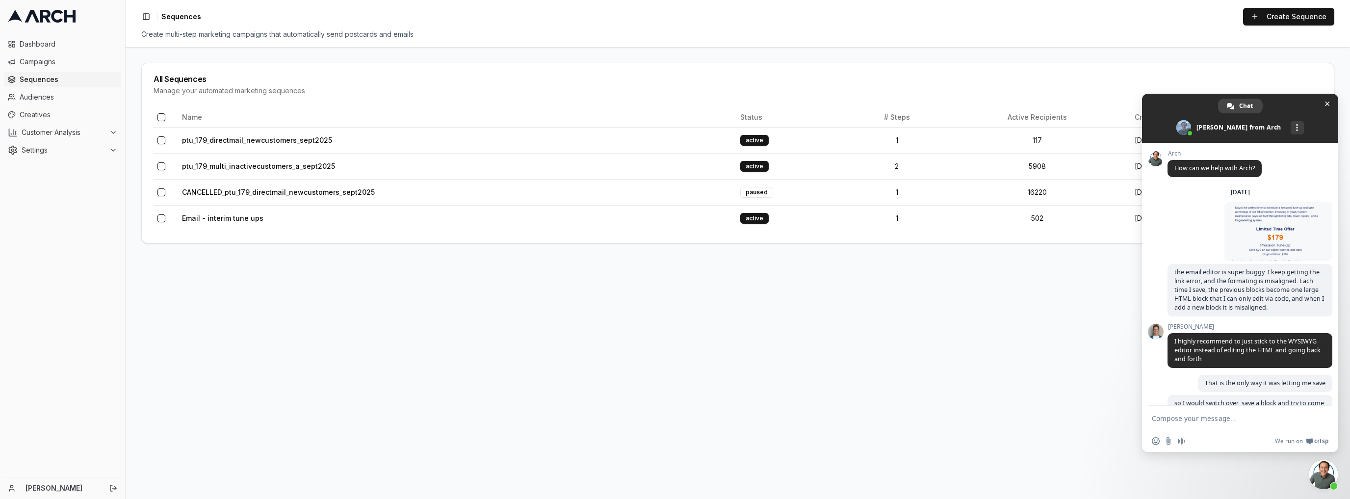
scroll to position [2536, 0]
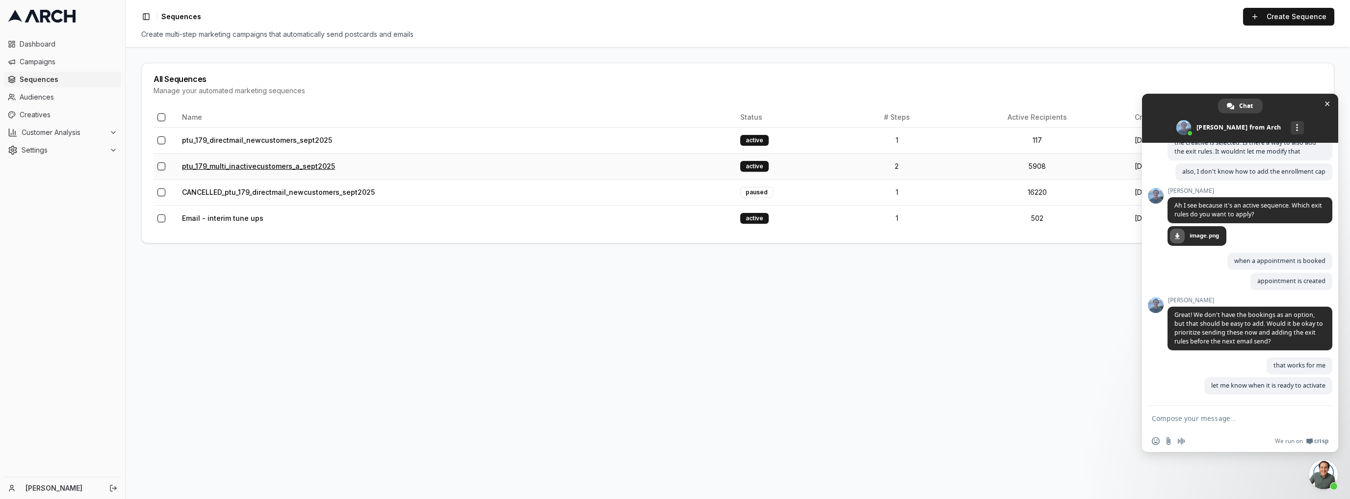
click at [241, 169] on link "ptu_179_multi_inactivecustomers_a_sept2025" at bounding box center [258, 166] width 153 height 8
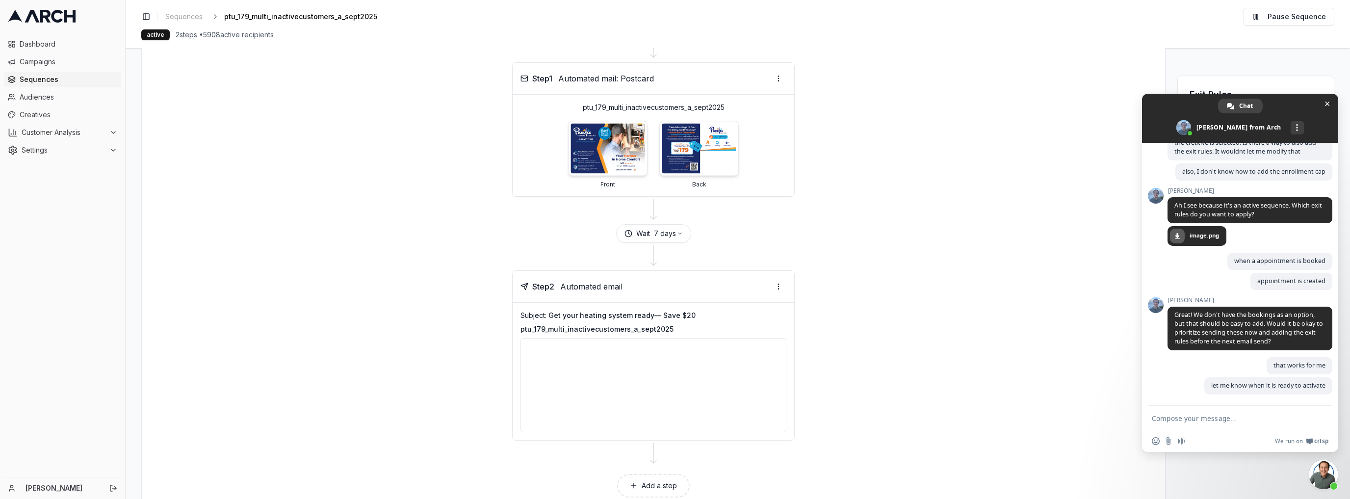
scroll to position [118, 0]
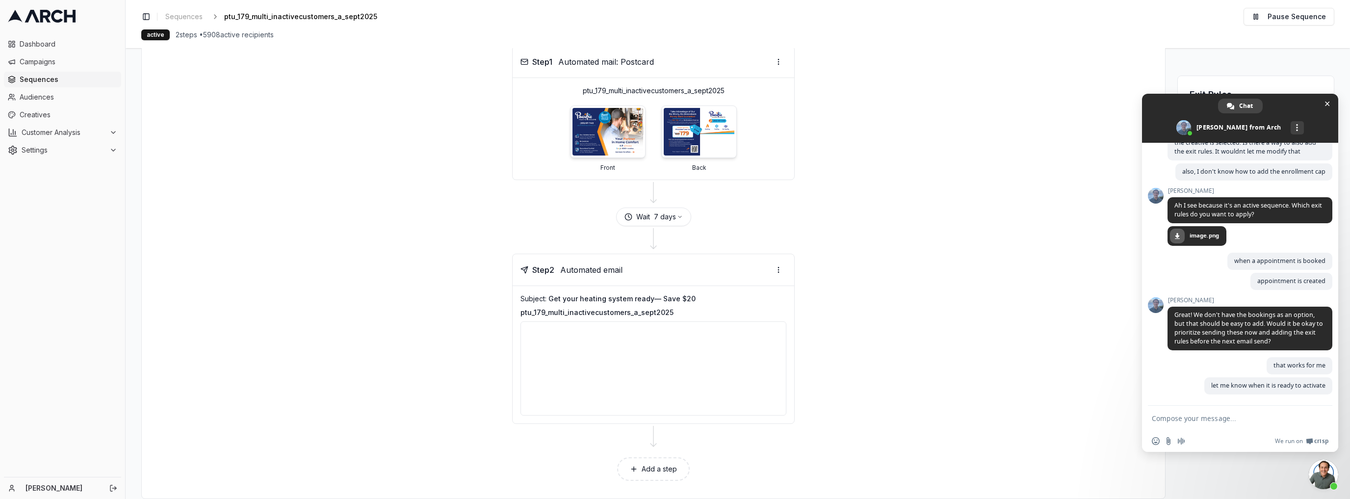
click at [1299, 66] on div "Exit Rules Exit leads from the sequence when conditions are met Add Exit Rule" at bounding box center [1255, 236] width 157 height 523
click at [1324, 103] on span "Close chat" at bounding box center [1327, 104] width 10 height 10
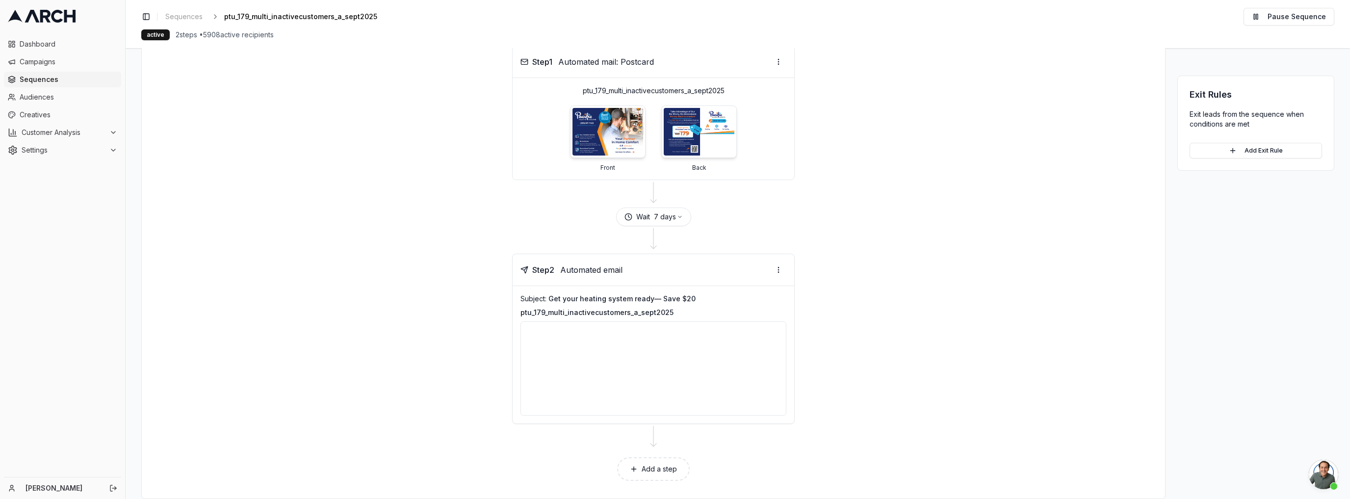
scroll to position [131, 0]
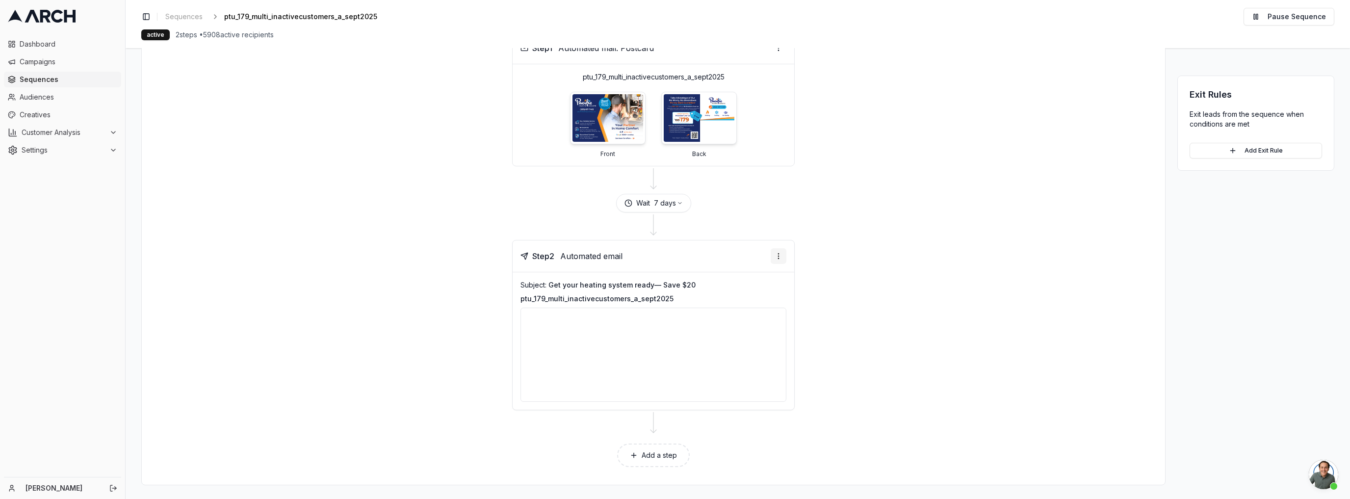
click at [777, 253] on html "Dashboard Campaigns Sequences Audiences Creatives Customer Analysis Settings Ka…" at bounding box center [675, 249] width 1350 height 499
click at [442, 210] on html "Dashboard Campaigns Sequences Audiences Creatives Customer Analysis Settings Ka…" at bounding box center [675, 249] width 1350 height 499
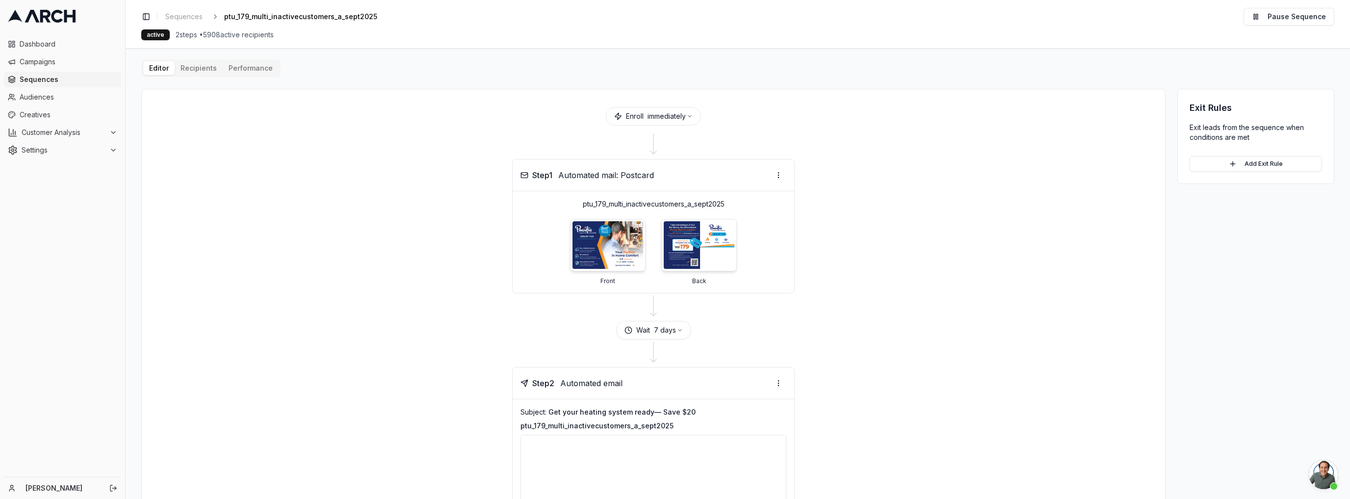
scroll to position [0, 0]
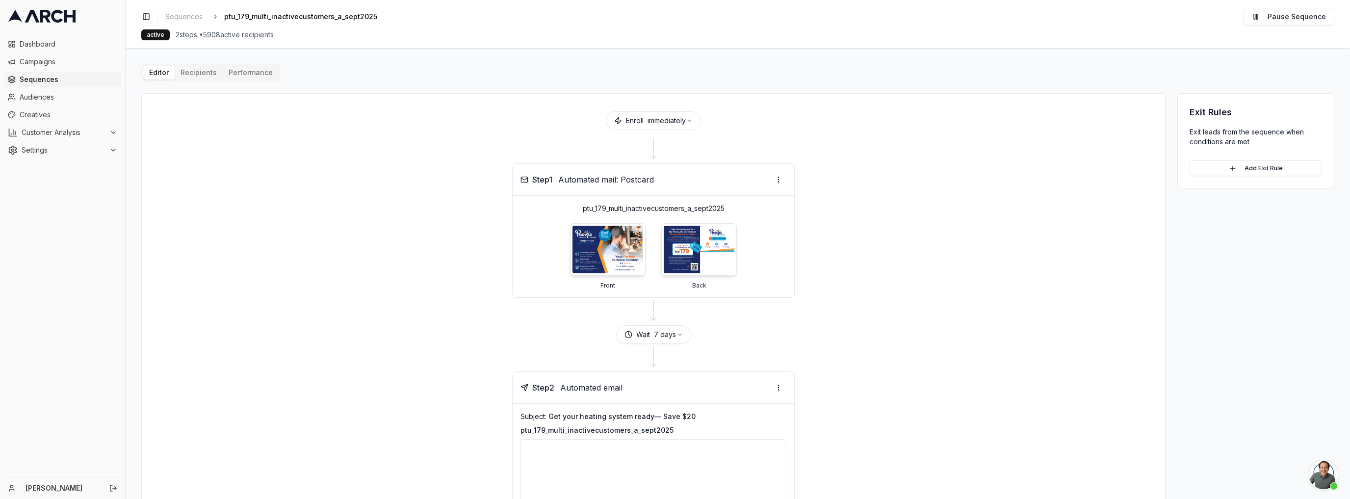
click at [204, 76] on div "Editor Recipients Performance Enroll immediately Step 1 Automated mail: Postcar…" at bounding box center [737, 340] width 1193 height 553
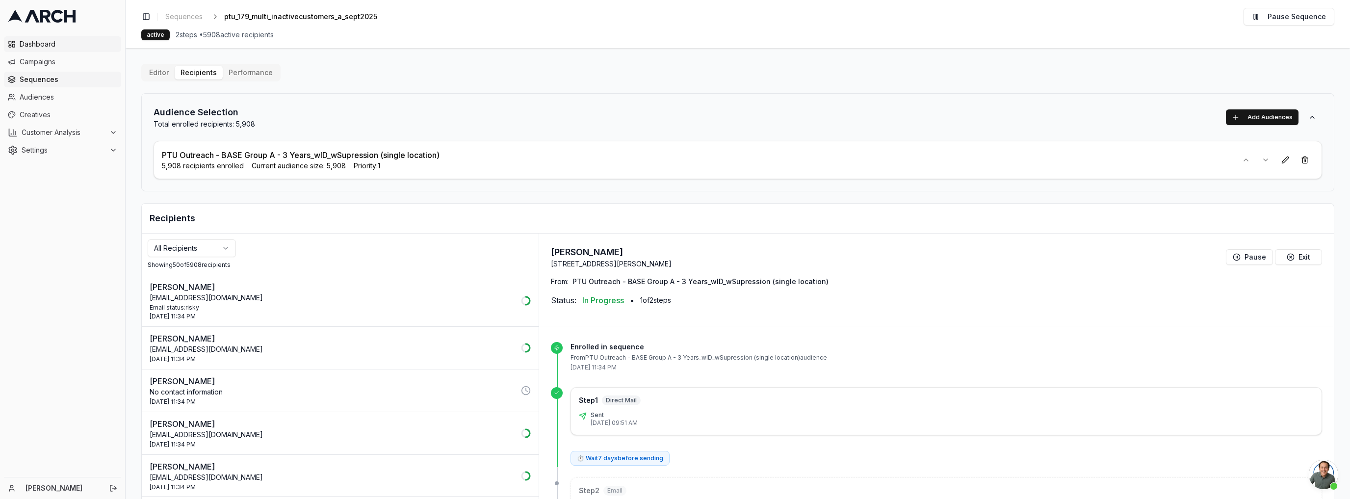
click at [24, 45] on span "Dashboard" at bounding box center [69, 44] width 98 height 10
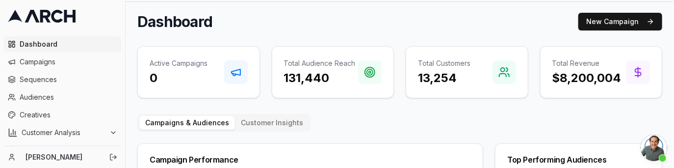
scroll to position [157, 0]
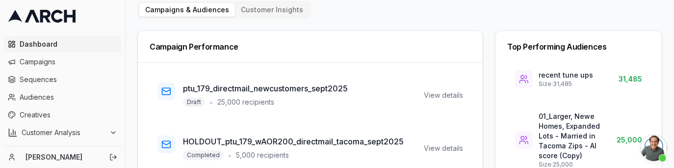
click at [647, 147] on span "Open chat" at bounding box center [654, 147] width 26 height 26
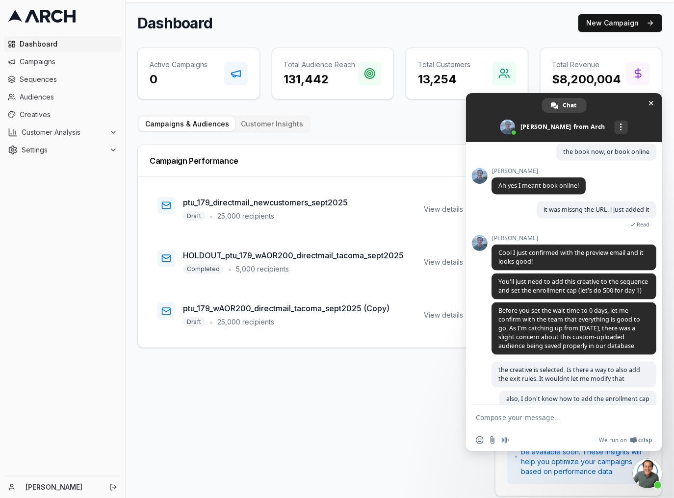
scroll to position [2579, 0]
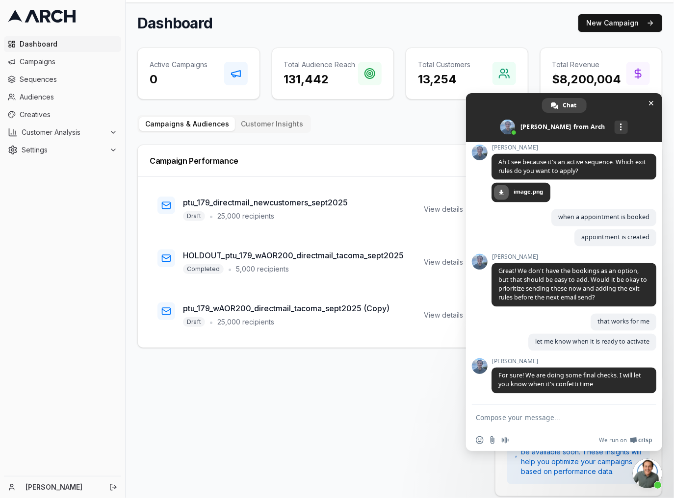
click at [351, 402] on div "Campaign Performance ptu_179_directmail_newcustomers_sept2025 Draft • 25,000 re…" at bounding box center [310, 321] width 346 height 352
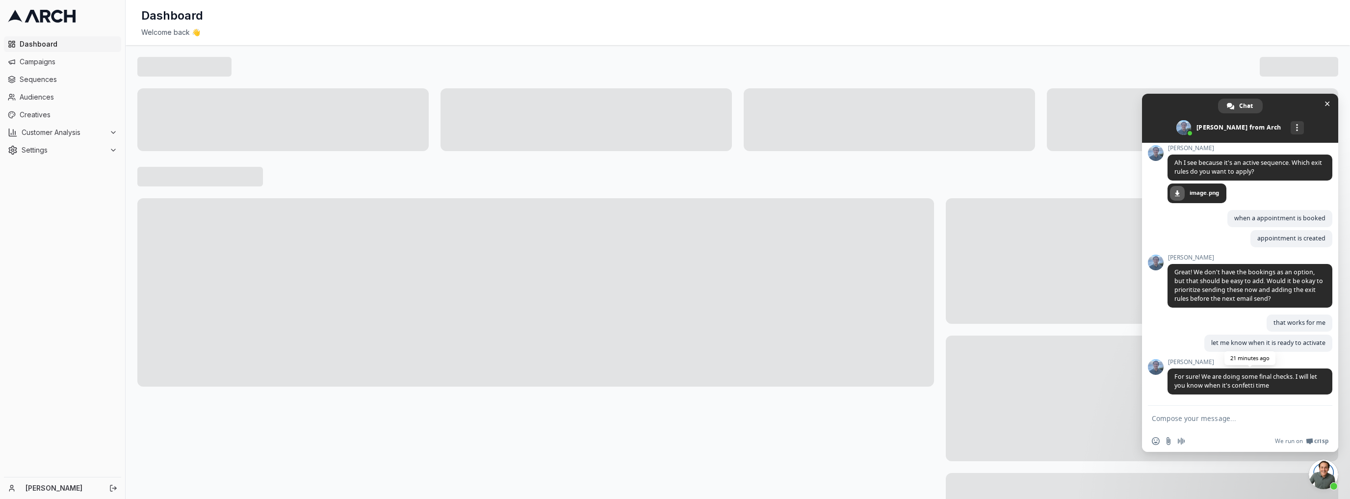
scroll to position [2579, 0]
